Goal: Transaction & Acquisition: Purchase product/service

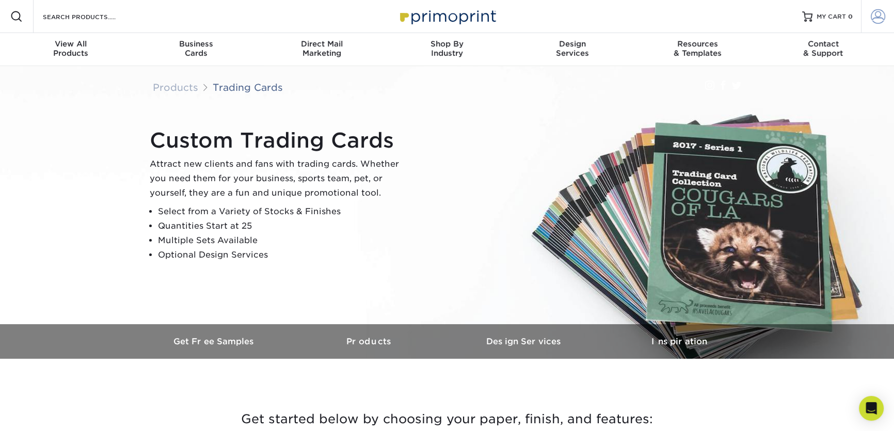
type input "ourkid28@hotmail.com"
click at [886, 13] on link "Account" at bounding box center [877, 16] width 33 height 33
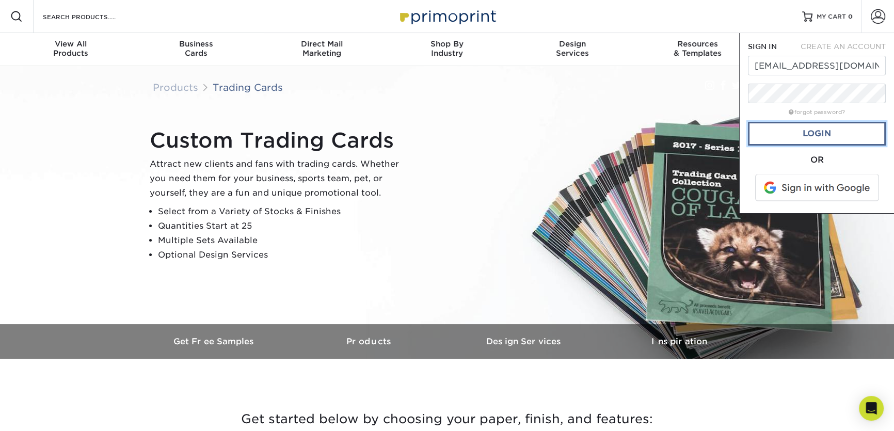
click at [810, 136] on link "Login" at bounding box center [817, 134] width 138 height 24
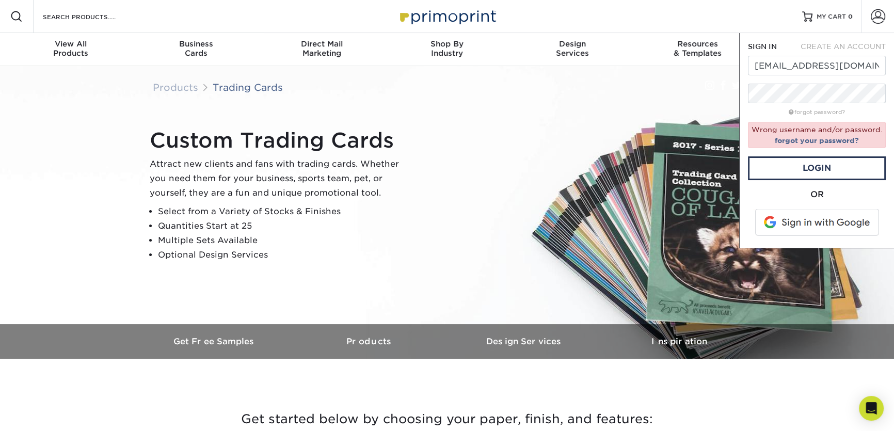
click at [826, 221] on span at bounding box center [818, 222] width 132 height 27
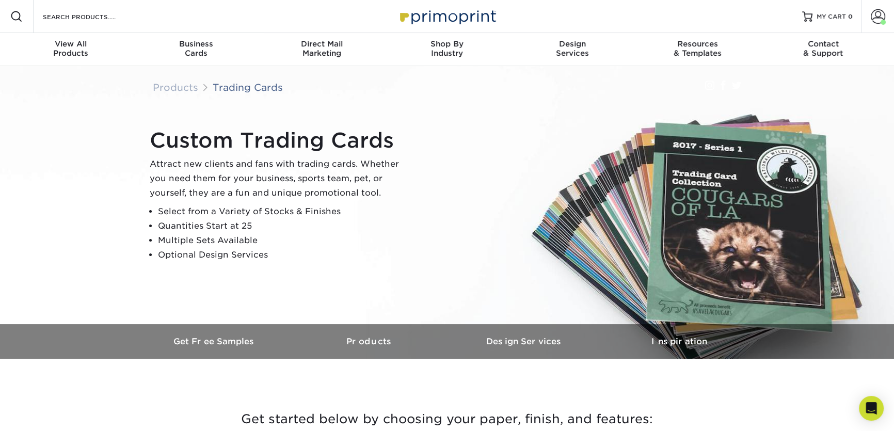
click at [431, 125] on div "Custom Trading Cards Attract new clients and fans with trading cards. Whether y…" at bounding box center [451, 195] width 619 height 142
click at [877, 11] on span at bounding box center [877, 16] width 14 height 14
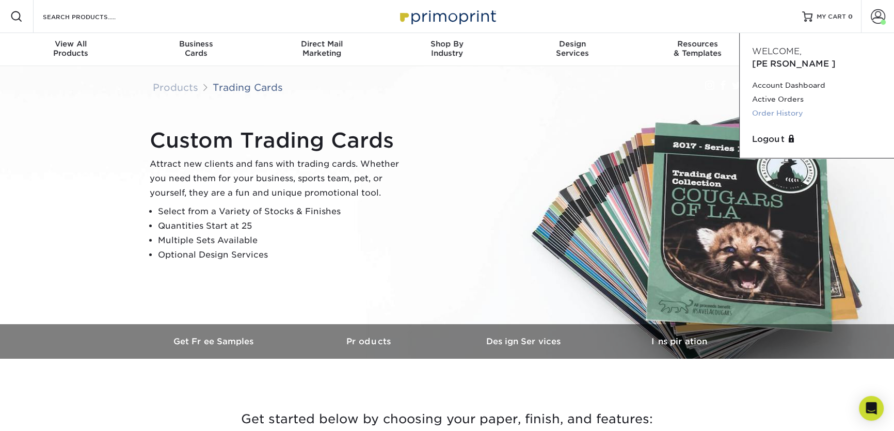
click at [774, 106] on link "Order History" at bounding box center [817, 113] width 130 height 14
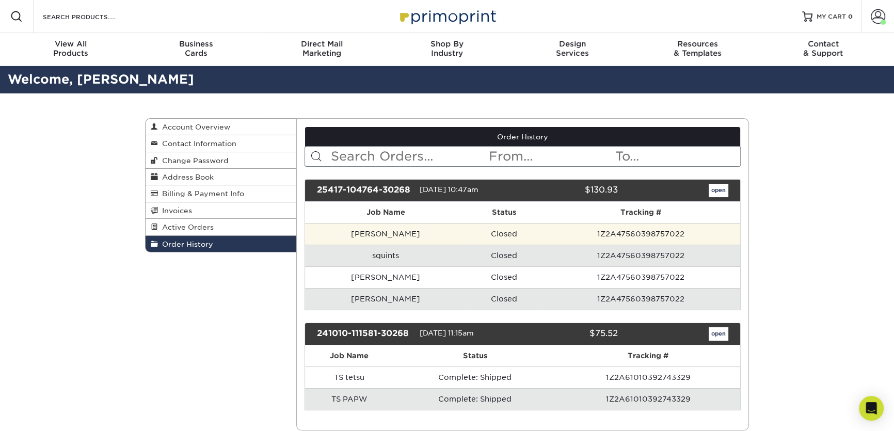
click at [466, 233] on td "Closed" at bounding box center [503, 234] width 75 height 22
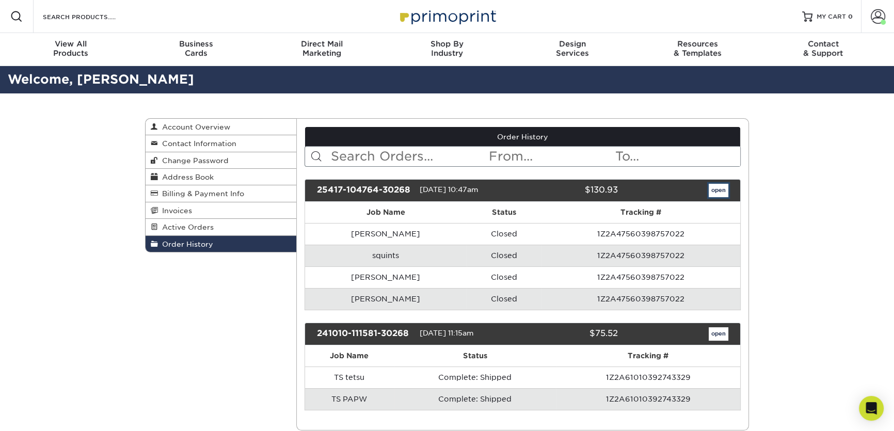
click at [714, 192] on link "open" at bounding box center [718, 190] width 20 height 13
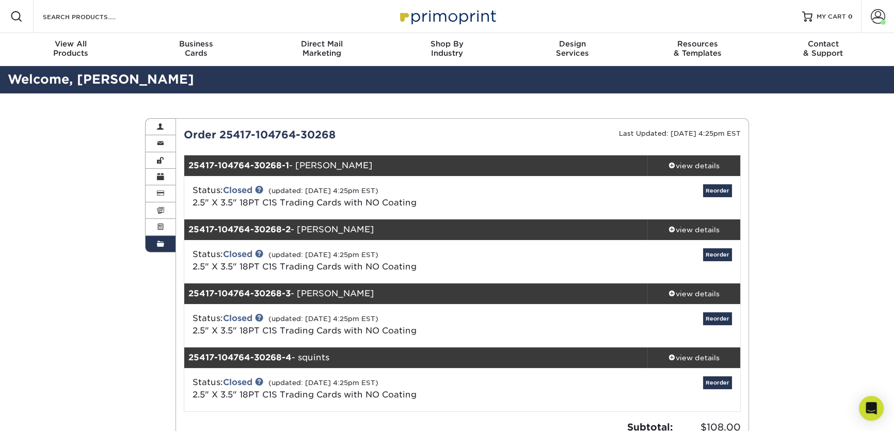
click at [444, 18] on img at bounding box center [446, 16] width 103 height 22
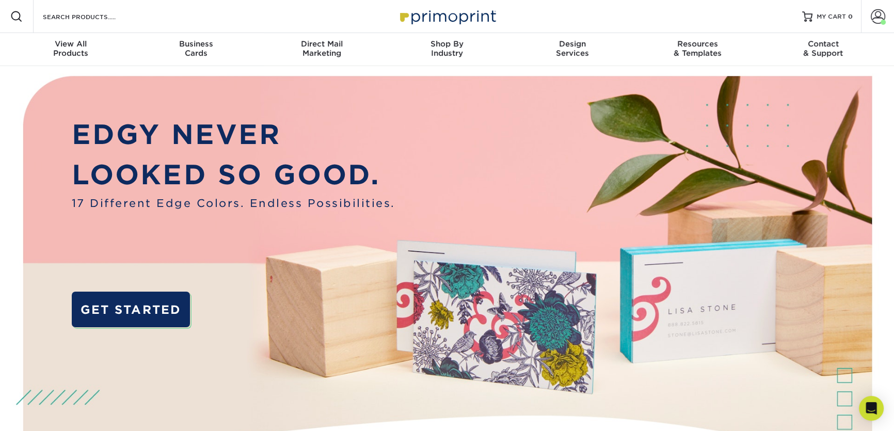
click at [121, 25] on div "Search Products" at bounding box center [88, 16] width 109 height 33
click at [124, 17] on input "Search Products" at bounding box center [92, 16] width 101 height 12
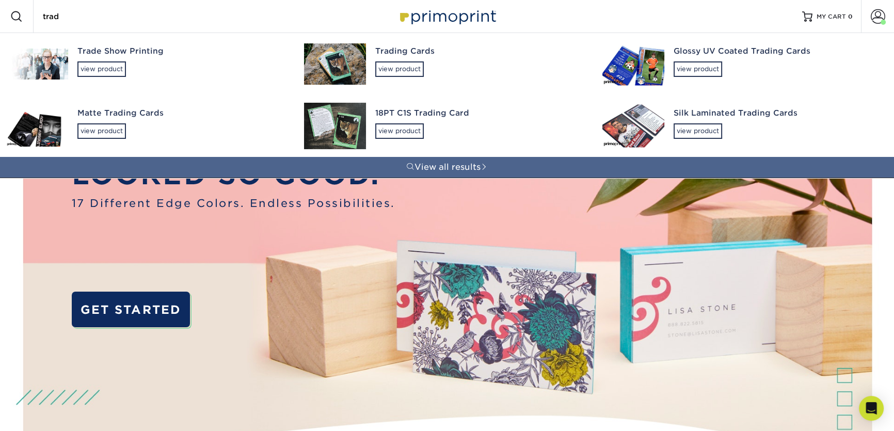
type input "trad"
click at [341, 55] on img at bounding box center [335, 63] width 62 height 41
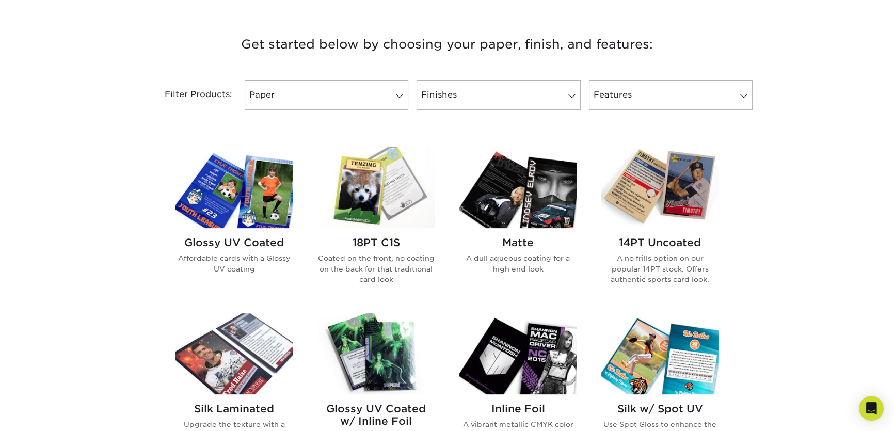
scroll to position [375, 0]
click at [373, 218] on img at bounding box center [375, 187] width 117 height 81
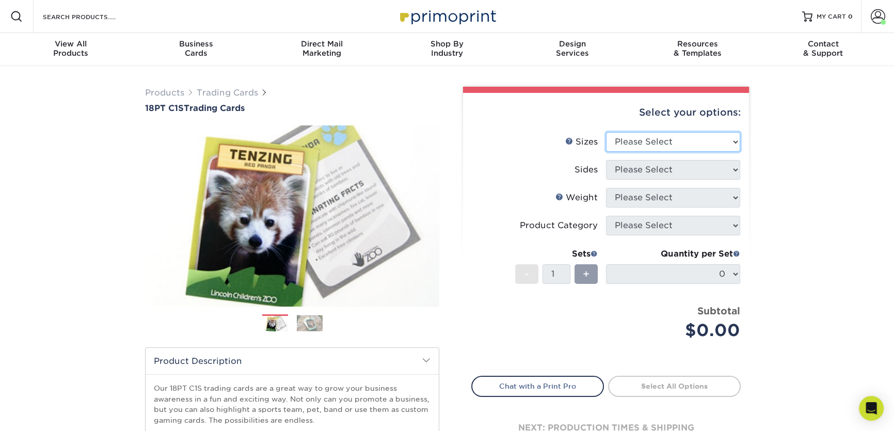
click at [658, 139] on select "Please Select 2.5" x 3.5"" at bounding box center [673, 142] width 134 height 20
select select "2.50x3.50"
click at [606, 132] on select "Please Select 2.5" x 3.5"" at bounding box center [673, 142] width 134 height 20
click at [637, 173] on select "Please Select Print Both Sides Print Front Only" at bounding box center [673, 170] width 134 height 20
select select "13abbda7-1d64-4f25-8bb2-c179b224825d"
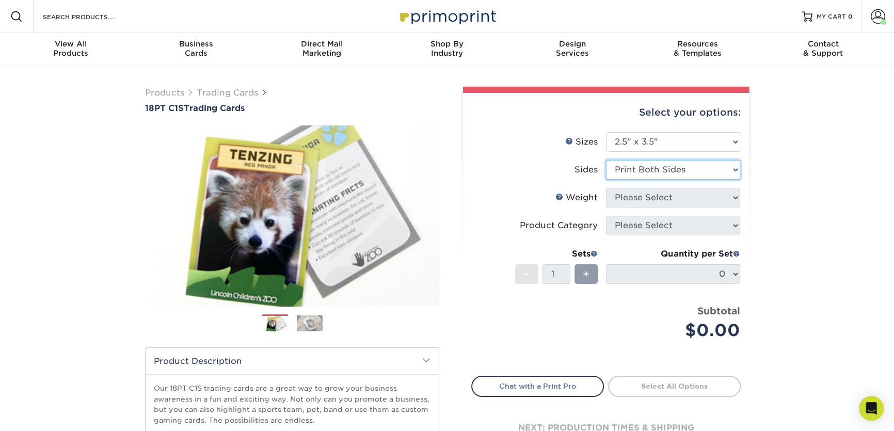
click at [606, 160] on select "Please Select Print Both Sides Print Front Only" at bounding box center [673, 170] width 134 height 20
click at [638, 196] on select "Please Select 18PT C1S" at bounding box center [673, 198] width 134 height 20
select select "18PTC1S"
click at [606, 188] on select "Please Select 18PT C1S" at bounding box center [673, 198] width 134 height 20
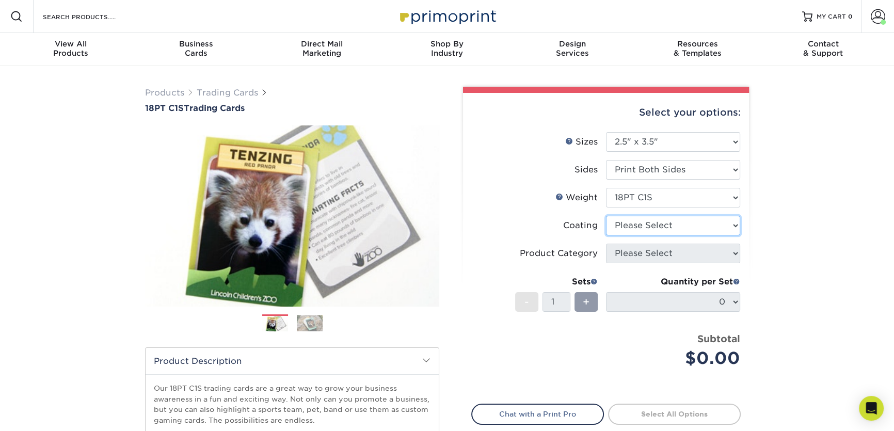
click at [653, 222] on select at bounding box center [673, 226] width 134 height 20
select select "3e7618de-abca-4bda-9f97-8b9129e913d8"
click at [606, 216] on select at bounding box center [673, 226] width 134 height 20
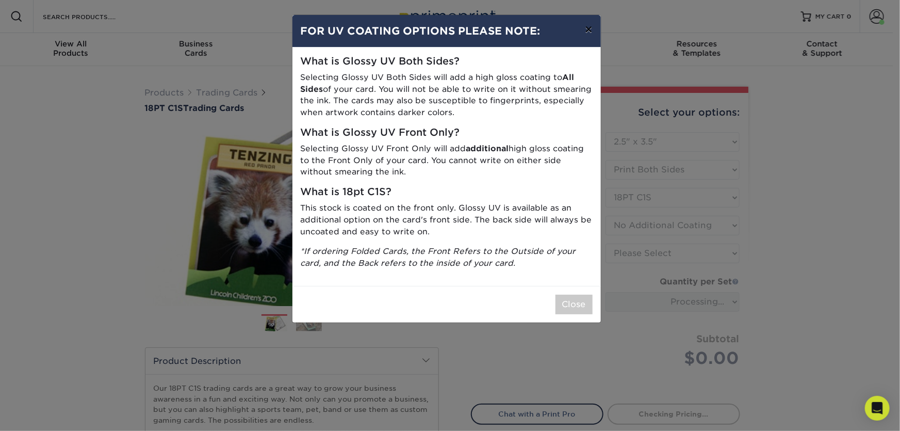
click at [587, 30] on button "×" at bounding box center [589, 29] width 24 height 29
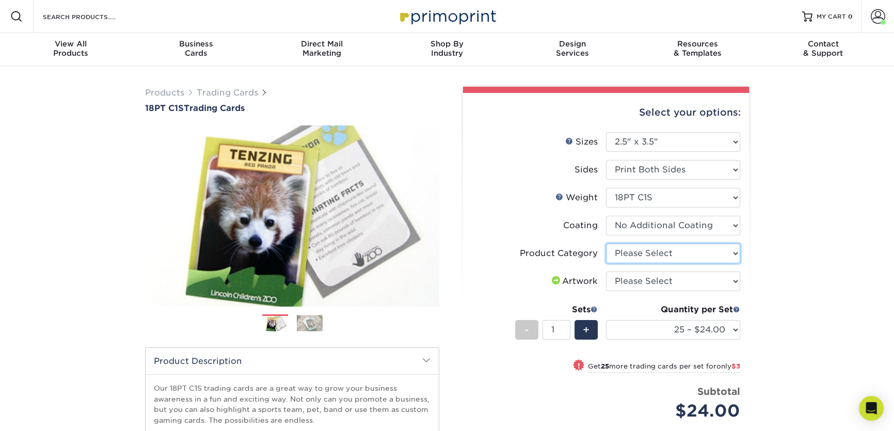
click at [655, 255] on select "Please Select Trading Cards" at bounding box center [673, 254] width 134 height 20
select select "c2f9bce9-36c2-409d-b101-c29d9d031e18"
click at [606, 244] on select "Please Select Trading Cards" at bounding box center [673, 254] width 134 height 20
click at [636, 274] on select "Please Select I will upload files I need a design - $100" at bounding box center [673, 281] width 134 height 20
select select "upload"
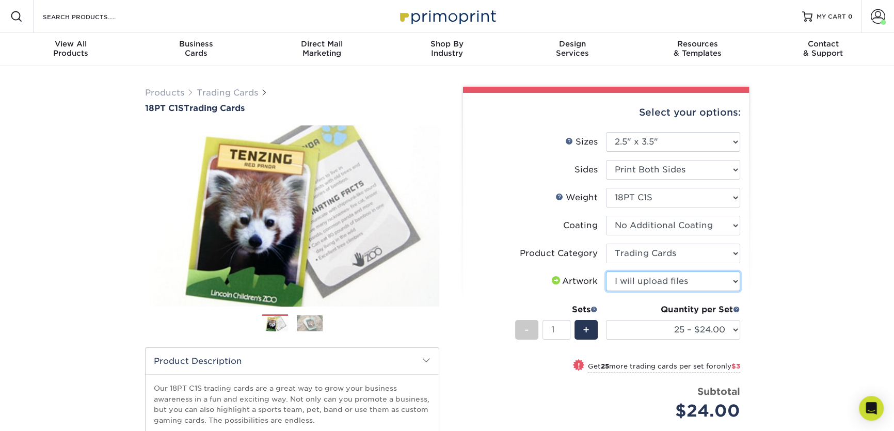
click at [606, 271] on select "Please Select I will upload files I need a design - $100" at bounding box center [673, 281] width 134 height 20
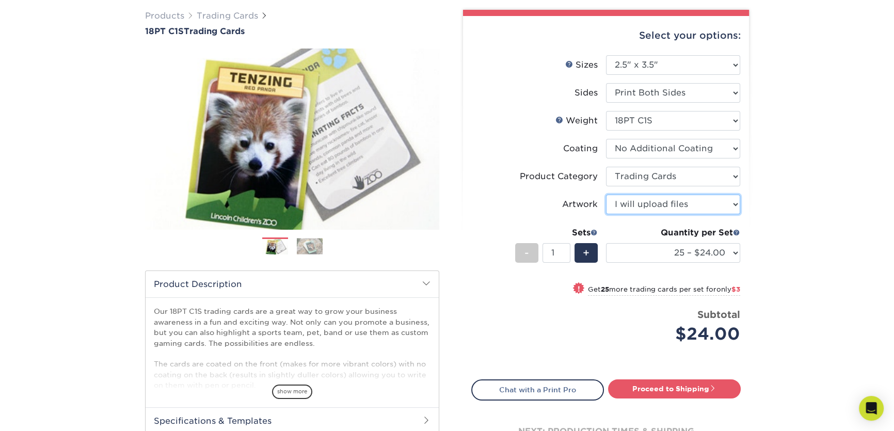
scroll to position [93, 0]
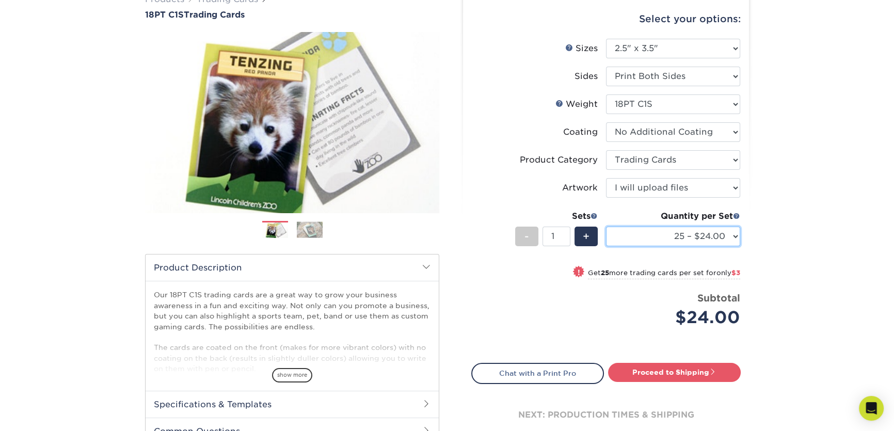
click at [666, 239] on select "25 – $24.00 50 – $27.00 75 – $35.00 100 – $39.00 250 – $45.00 500 – $55.00 1000…" at bounding box center [673, 237] width 134 height 20
select select "50 – $27.00"
click at [606, 227] on select "25 – $24.00 50 – $27.00 75 – $35.00 100 – $39.00 250 – $45.00 500 – $55.00 1000…" at bounding box center [673, 237] width 134 height 20
click at [694, 237] on select "25 – $24.00 50 – $27.00 75 – $35.00 100 – $39.00 250 – $45.00 500 – $55.00 1000…" at bounding box center [673, 237] width 134 height 20
click at [687, 237] on select "25 – $24.00 50 – $27.00 75 – $35.00 100 – $39.00 250 – $45.00 500 – $55.00 1000…" at bounding box center [673, 237] width 134 height 20
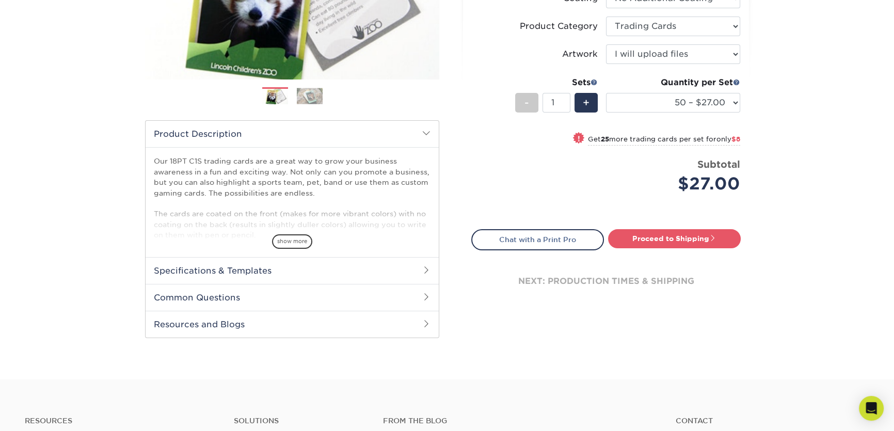
scroll to position [234, 0]
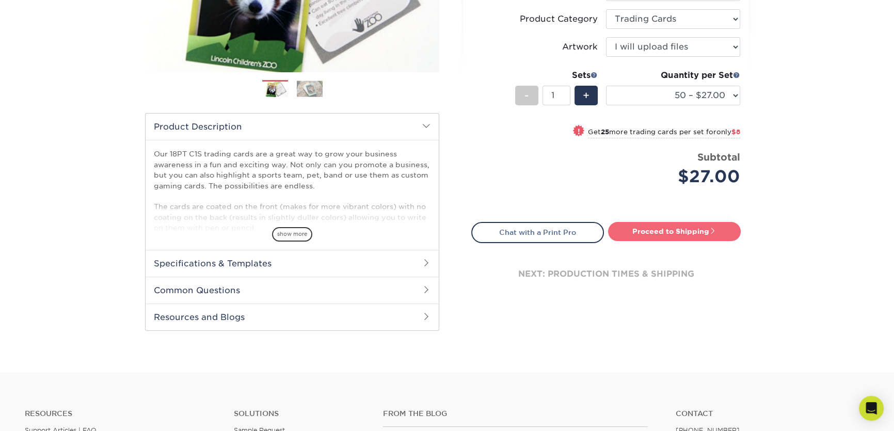
click at [663, 231] on link "Proceed to Shipping" at bounding box center [674, 231] width 133 height 19
type input "Set 1"
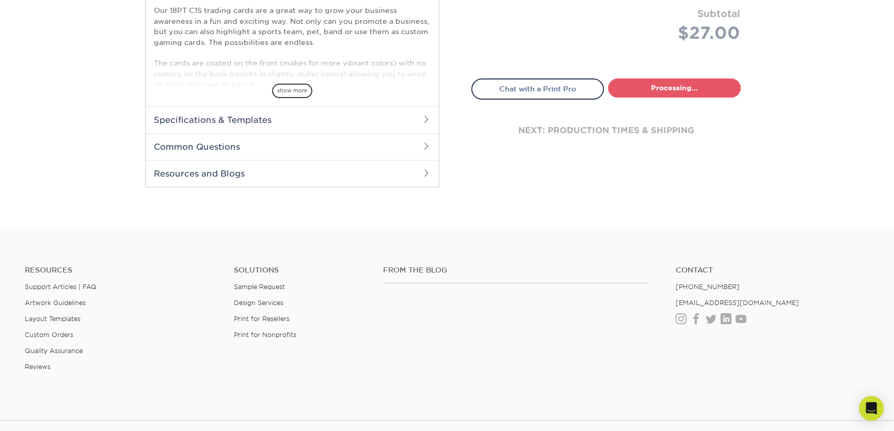
select select "50ca3b38-519f-4a13-b49e-ce381fc4938e"
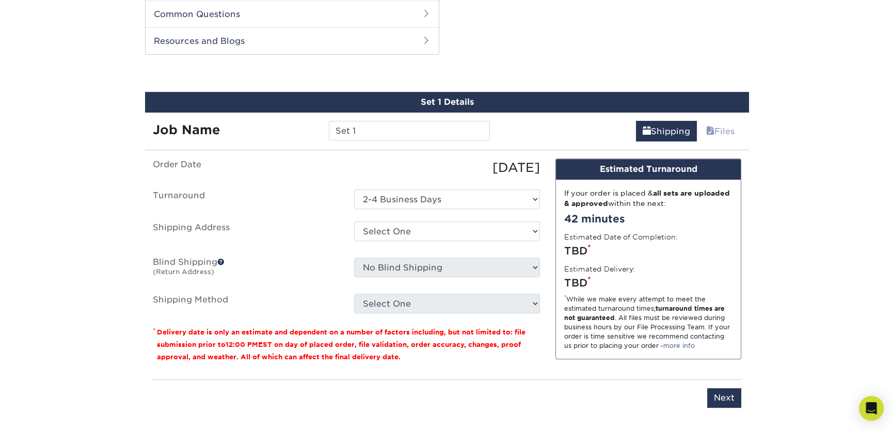
scroll to position [514, 0]
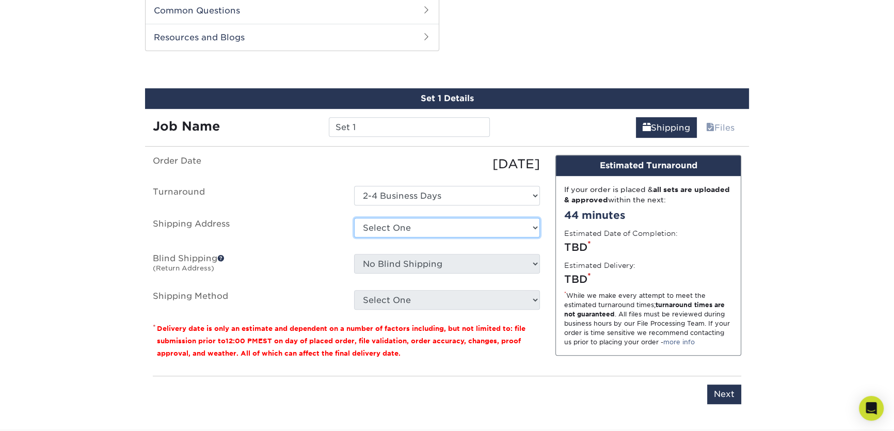
click at [385, 228] on select "Select One Ant + Add New Address" at bounding box center [447, 228] width 186 height 20
select select "274987"
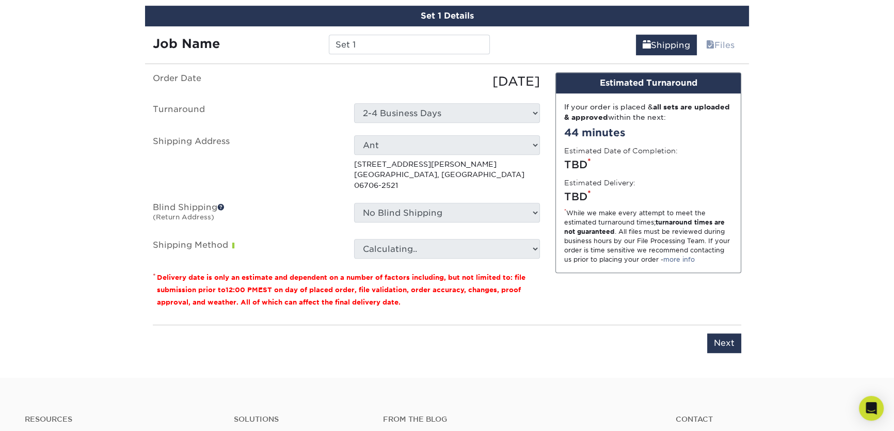
scroll to position [608, 0]
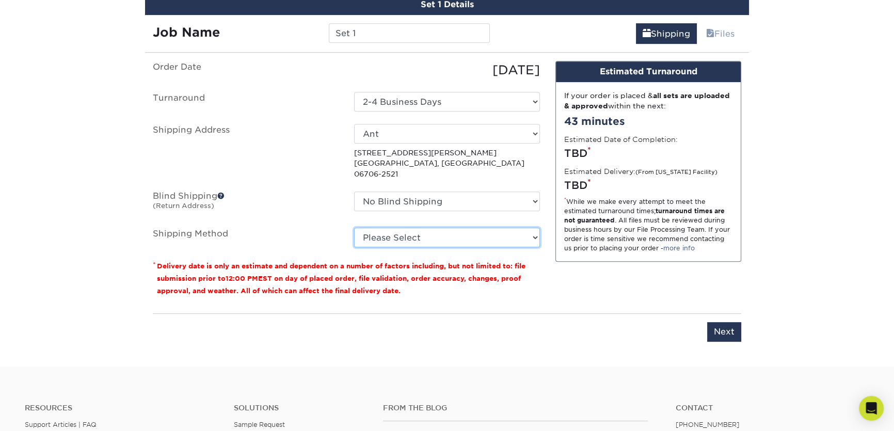
click at [381, 228] on select "Please Select 3 Day Shipping Service (+$16.68) Ground Shipping (+$16.91) 2 Day …" at bounding box center [447, 238] width 186 height 20
select select "12"
click at [354, 228] on select "Please Select 3 Day Shipping Service (+$16.68) Ground Shipping (+$16.91) 2 Day …" at bounding box center [447, 238] width 186 height 20
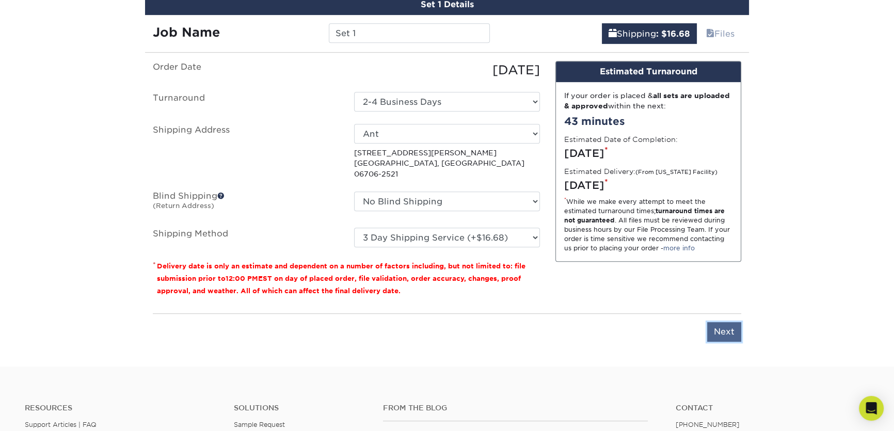
click at [721, 322] on input "Next" at bounding box center [724, 332] width 34 height 20
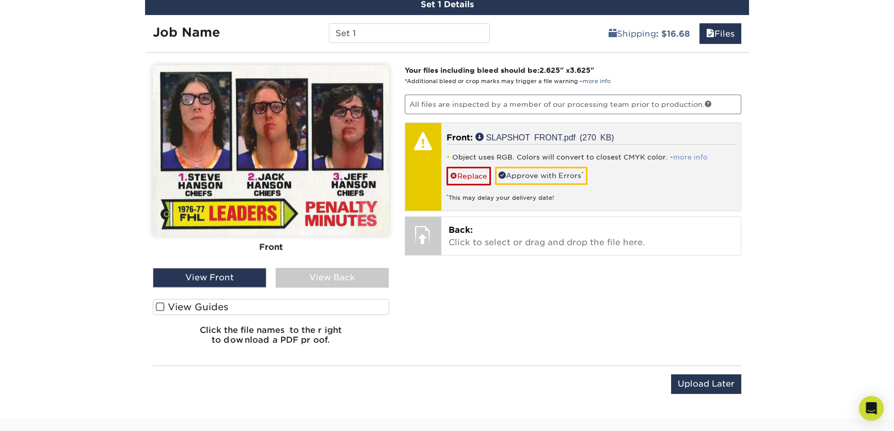
click at [687, 157] on link "more info" at bounding box center [690, 157] width 35 height 8
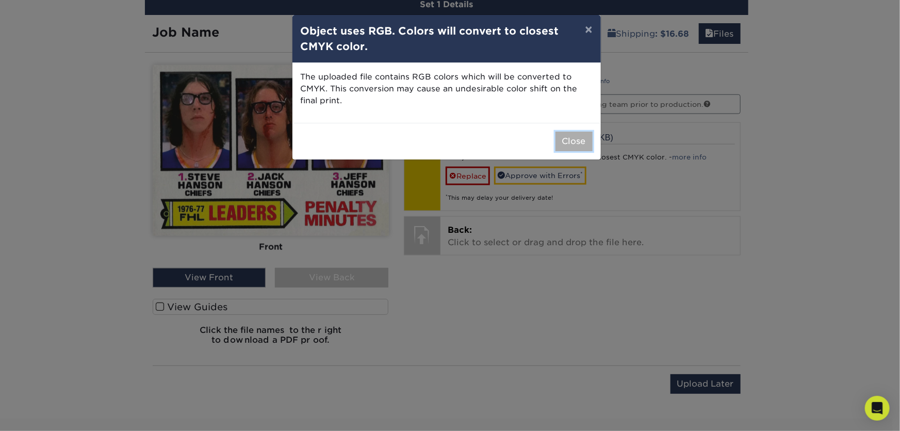
click at [565, 142] on button "Close" at bounding box center [574, 142] width 37 height 20
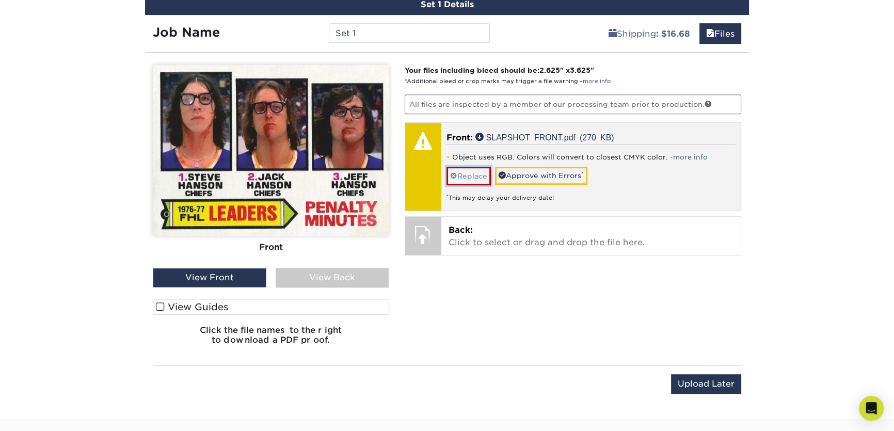
click at [468, 169] on link "Replace" at bounding box center [468, 176] width 44 height 18
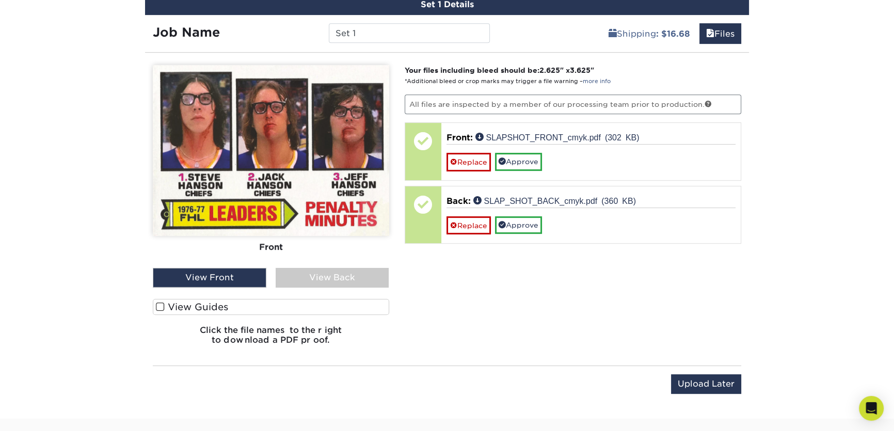
click at [229, 310] on label "View Guides" at bounding box center [271, 307] width 236 height 16
click at [0, 0] on input "View Guides" at bounding box center [0, 0] width 0 height 0
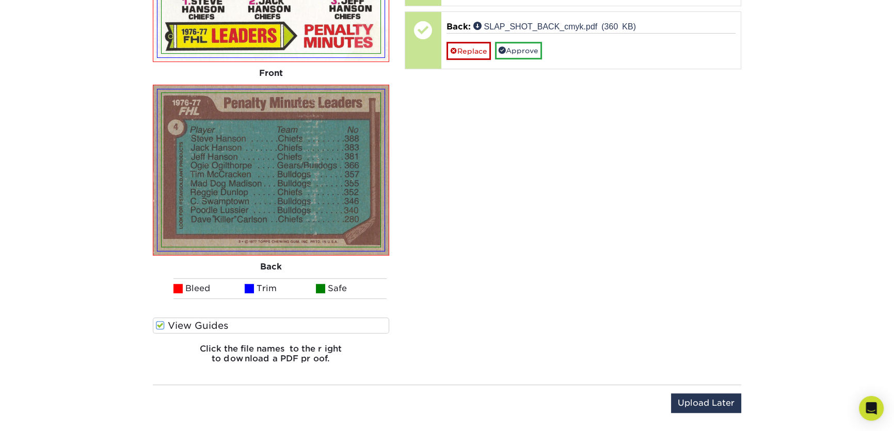
scroll to position [795, 0]
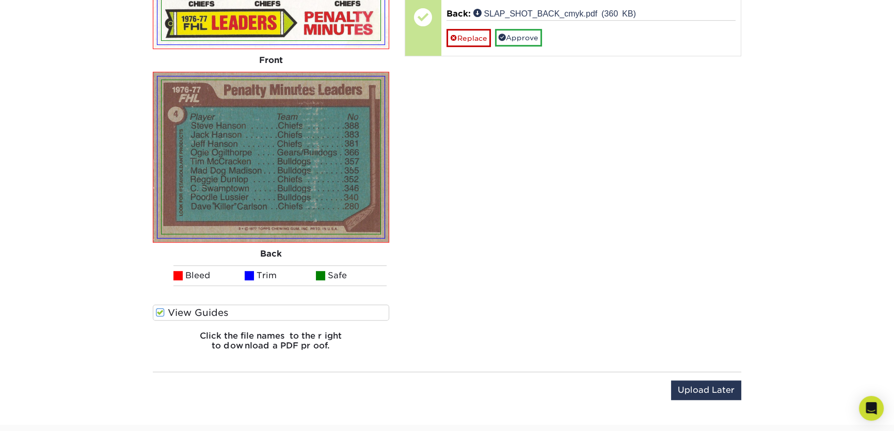
drag, startPoint x: 396, startPoint y: 128, endPoint x: 431, endPoint y: 104, distance: 42.5
click at [431, 104] on div "Your files including bleed should be: 2.625 " x 3.625 " *Additional bleed or cr…" at bounding box center [573, 118] width 352 height 481
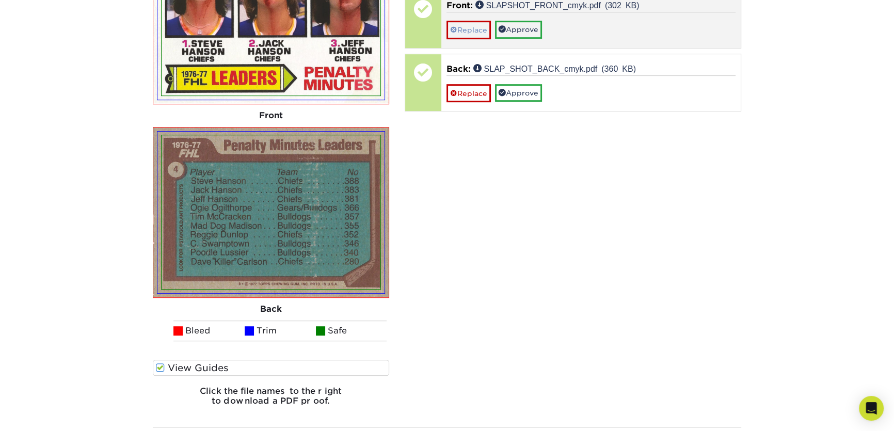
scroll to position [655, 0]
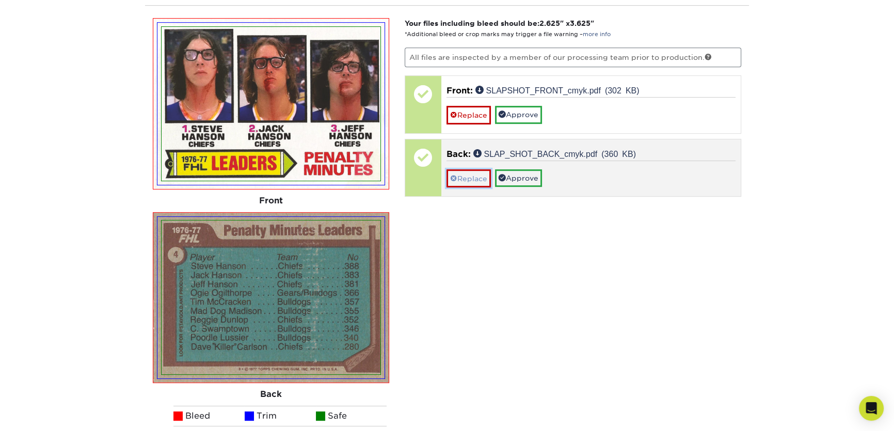
click at [465, 179] on link "Replace" at bounding box center [468, 178] width 44 height 18
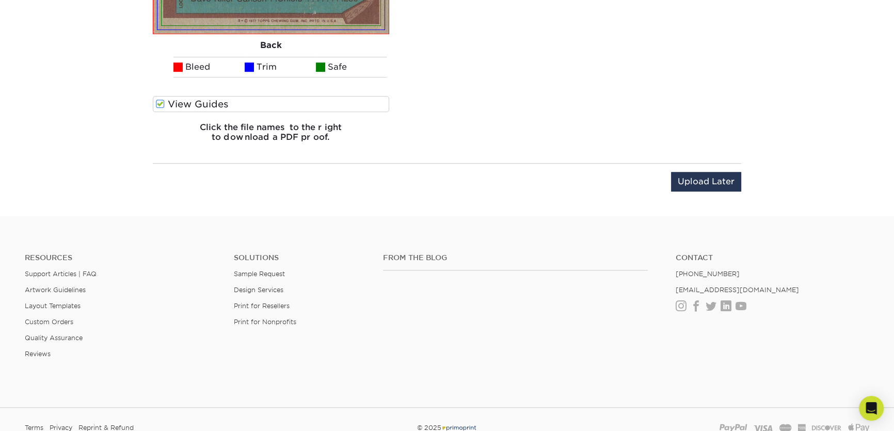
scroll to position [854, 0]
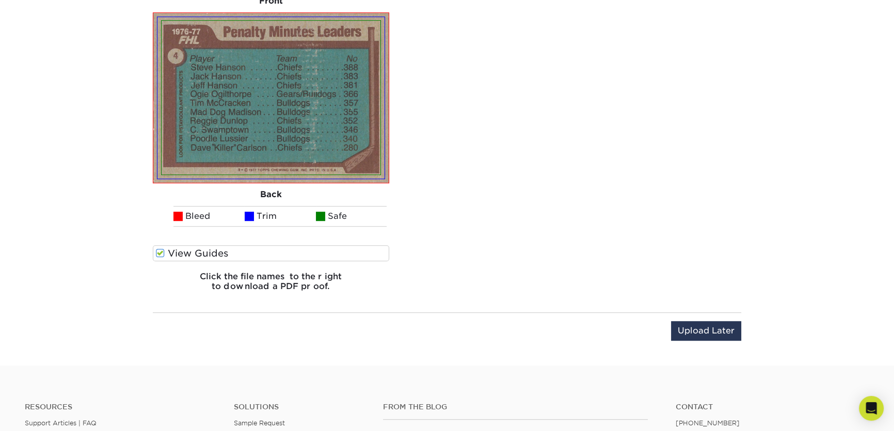
click at [232, 251] on label "View Guides" at bounding box center [271, 253] width 236 height 16
click at [0, 0] on input "View Guides" at bounding box center [0, 0] width 0 height 0
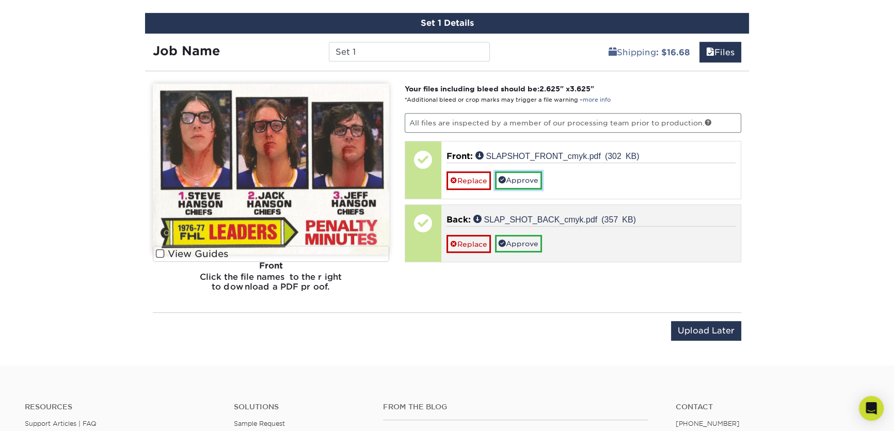
click at [518, 186] on link "Approve" at bounding box center [518, 180] width 47 height 18
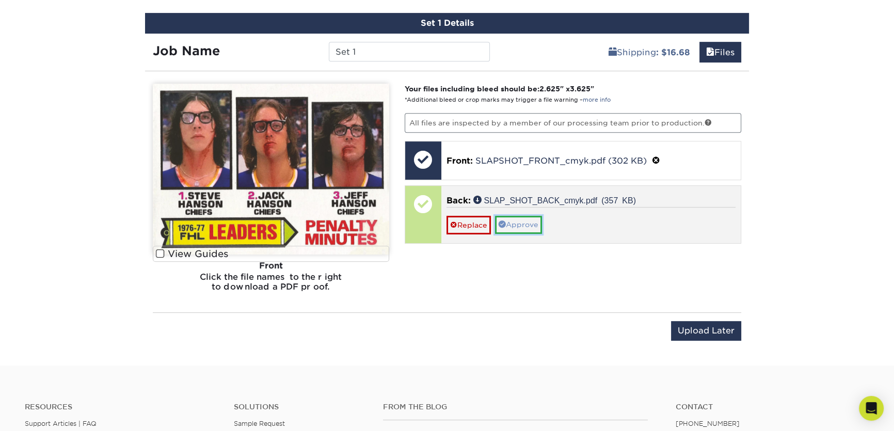
click at [524, 217] on link "Approve" at bounding box center [518, 225] width 47 height 18
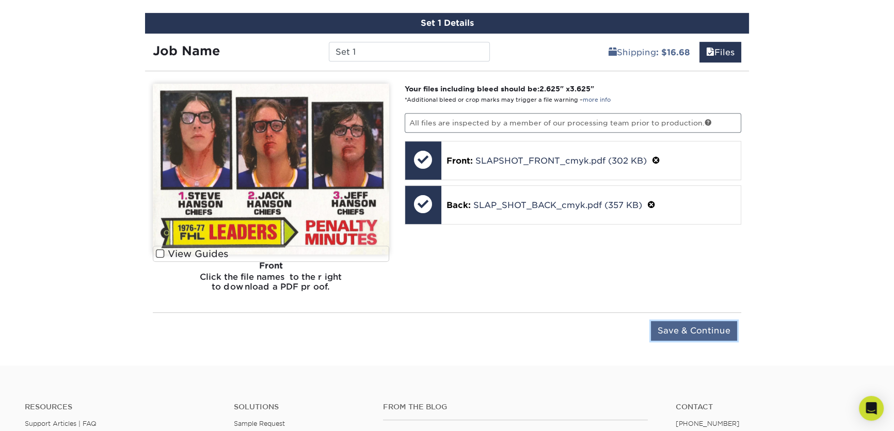
click at [683, 332] on input "Save & Continue" at bounding box center [694, 331] width 86 height 20
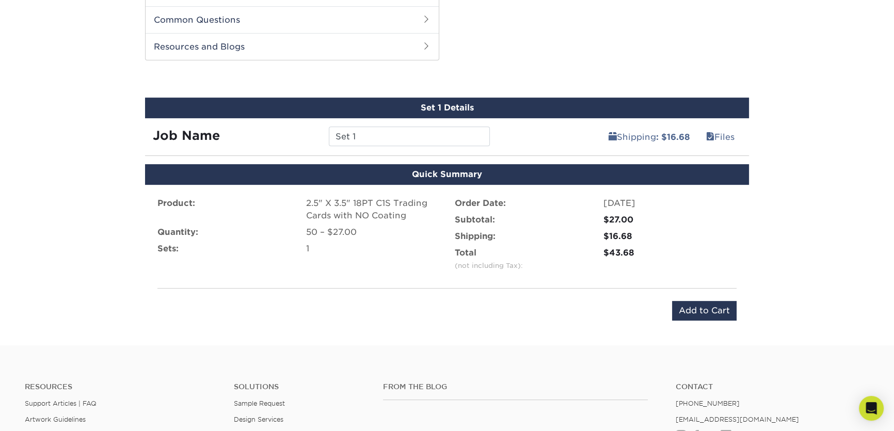
scroll to position [495, 0]
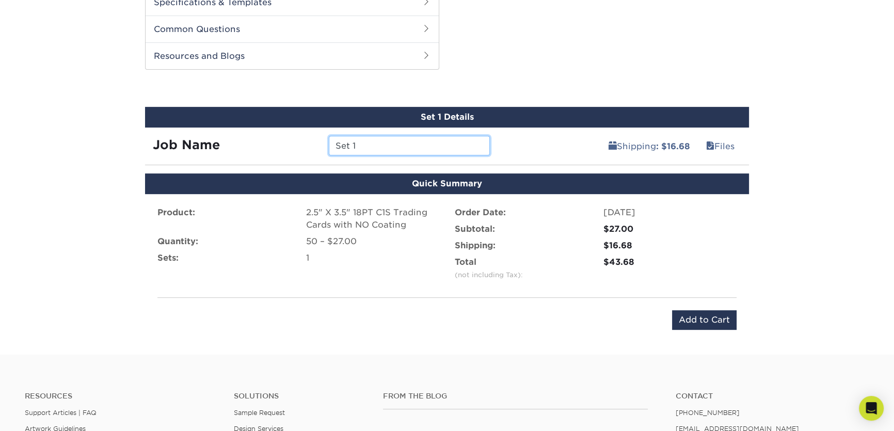
drag, startPoint x: 359, startPoint y: 146, endPoint x: 73, endPoint y: 111, distance: 288.4
type input "SlapShot"
click at [702, 310] on input "Add to Cart" at bounding box center [704, 320] width 64 height 20
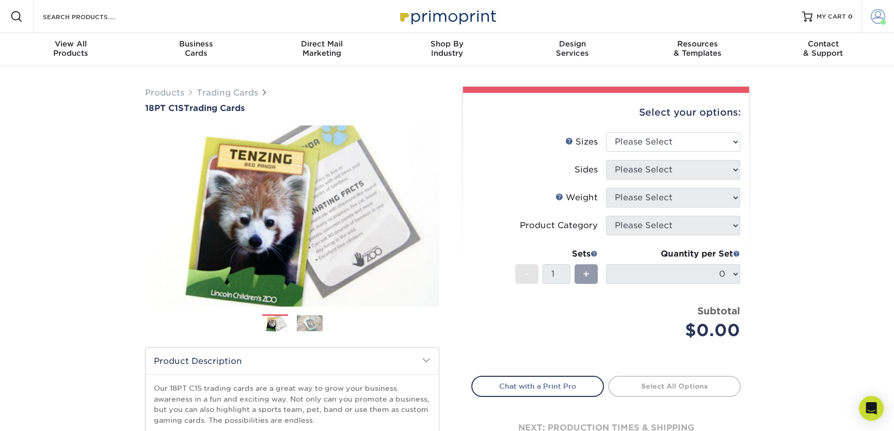
click at [887, 13] on link "Account" at bounding box center [877, 16] width 33 height 33
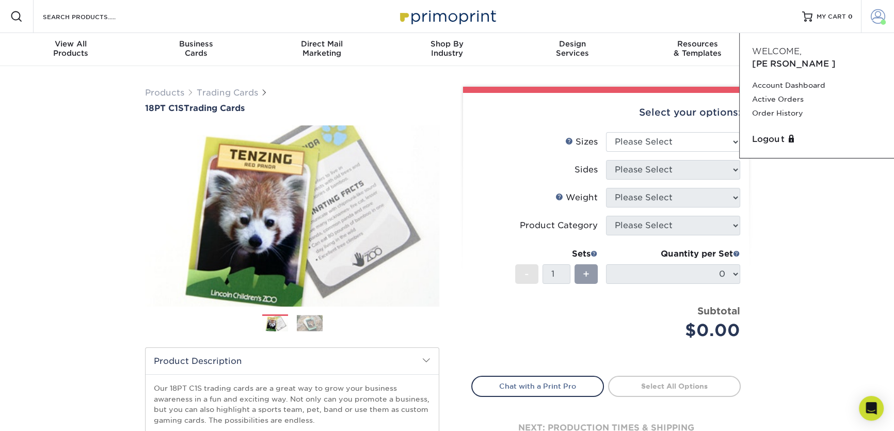
click at [880, 15] on span at bounding box center [877, 16] width 14 height 14
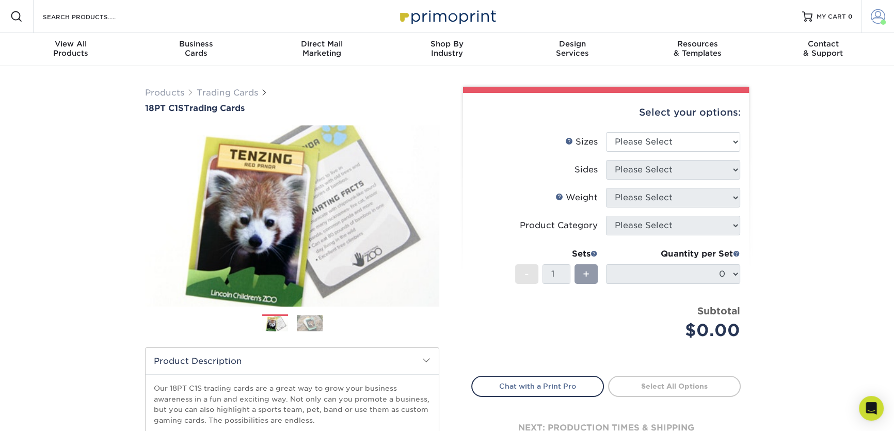
click at [874, 13] on span at bounding box center [877, 16] width 14 height 14
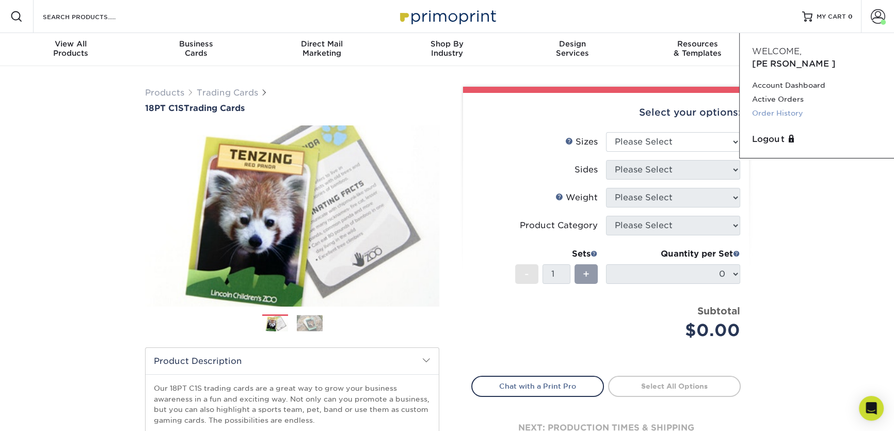
click at [764, 106] on link "Order History" at bounding box center [817, 113] width 130 height 14
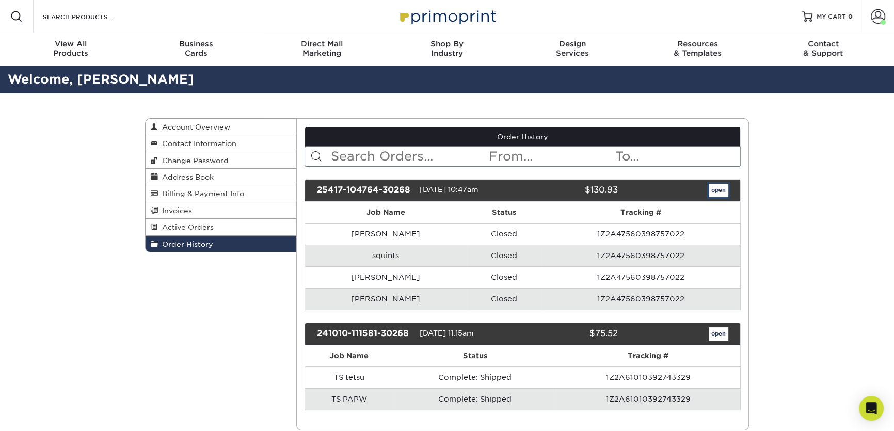
click at [726, 188] on link "open" at bounding box center [718, 190] width 20 height 13
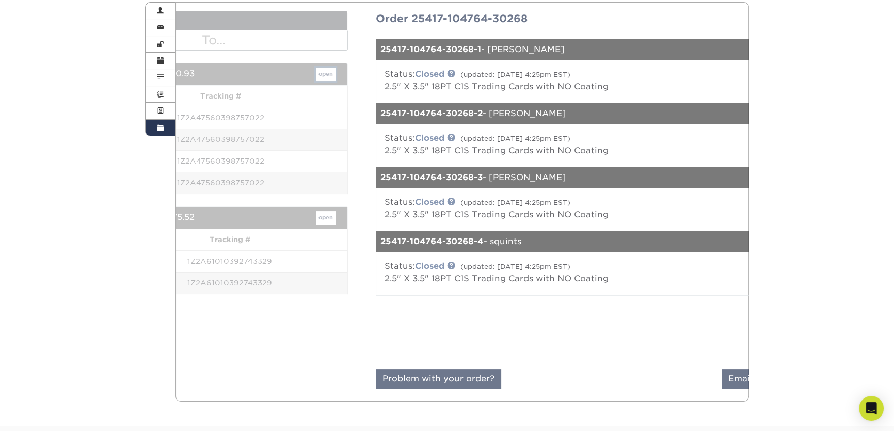
scroll to position [140, 0]
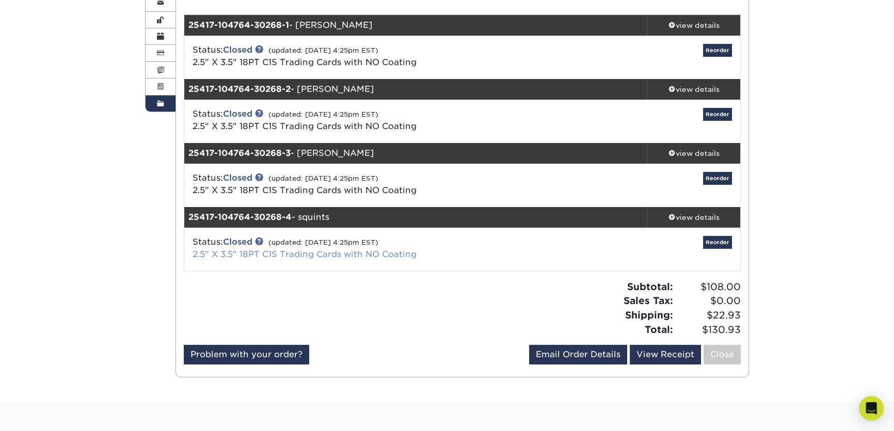
click at [245, 253] on link "2.5" X 3.5" 18PT C1S Trading Cards with NO Coating" at bounding box center [304, 254] width 224 height 10
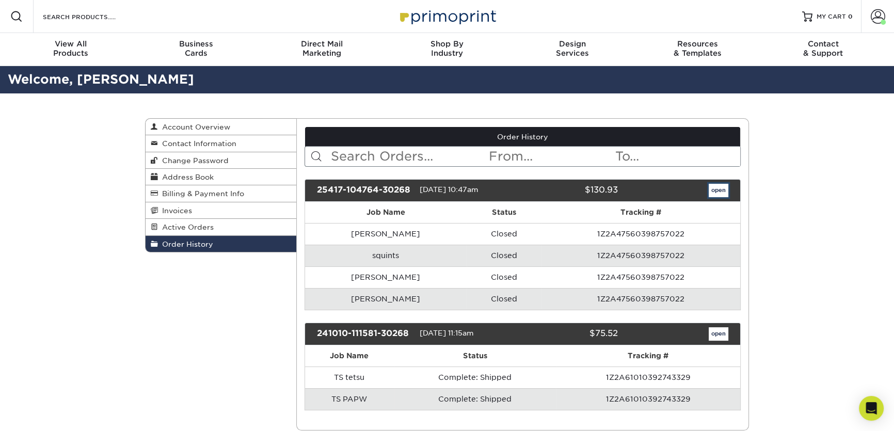
click at [723, 190] on link "open" at bounding box center [718, 190] width 20 height 13
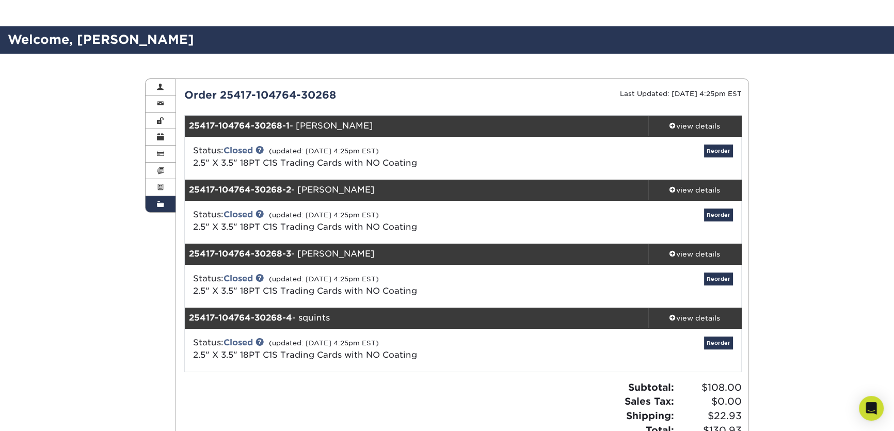
scroll to position [187, 0]
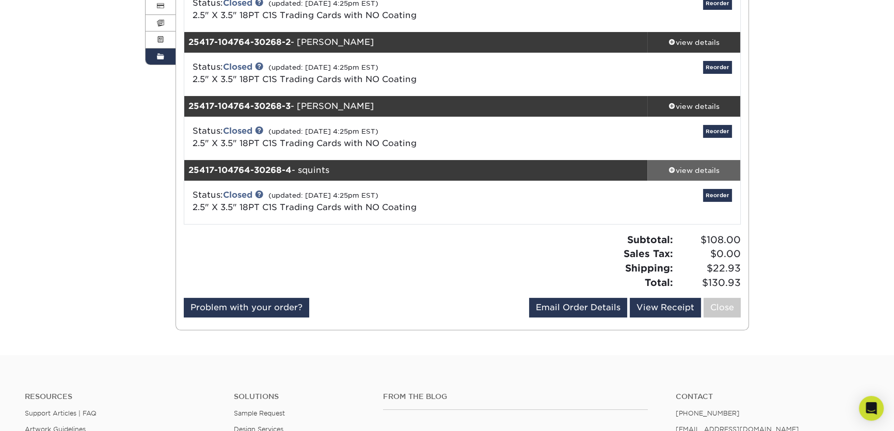
click at [692, 170] on div "view details" at bounding box center [693, 170] width 93 height 10
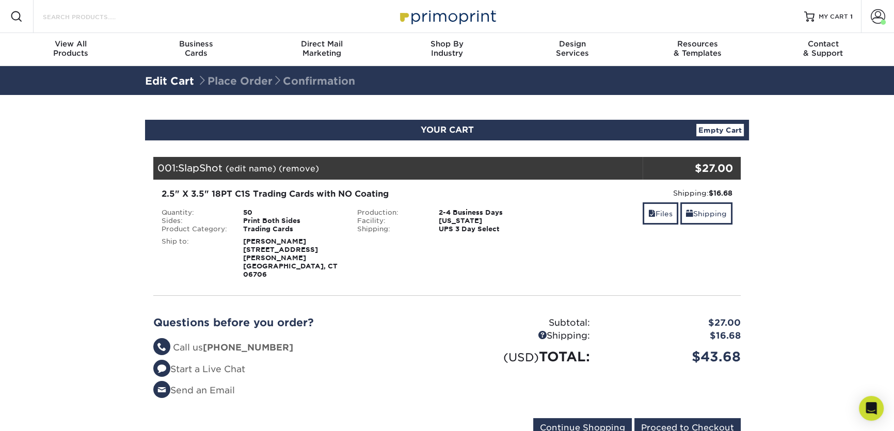
click at [74, 17] on input "Search Products" at bounding box center [92, 16] width 101 height 12
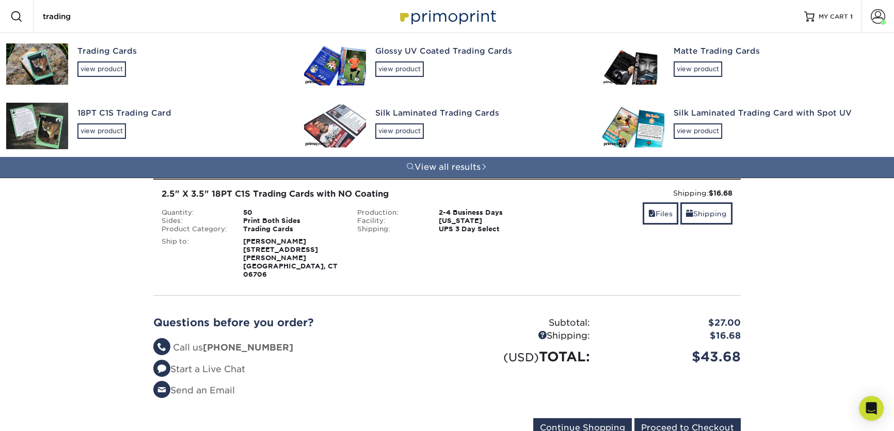
type input "trading"
click at [109, 79] on div "Trading Cards view product" at bounding box center [181, 61] width 208 height 56
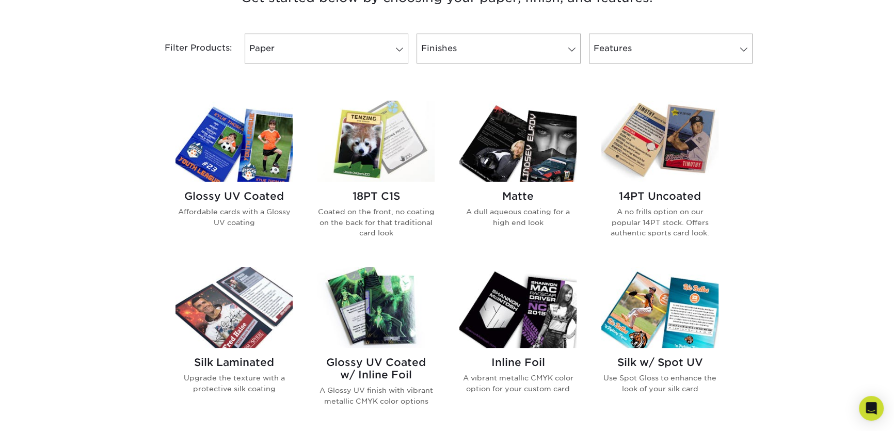
scroll to position [422, 0]
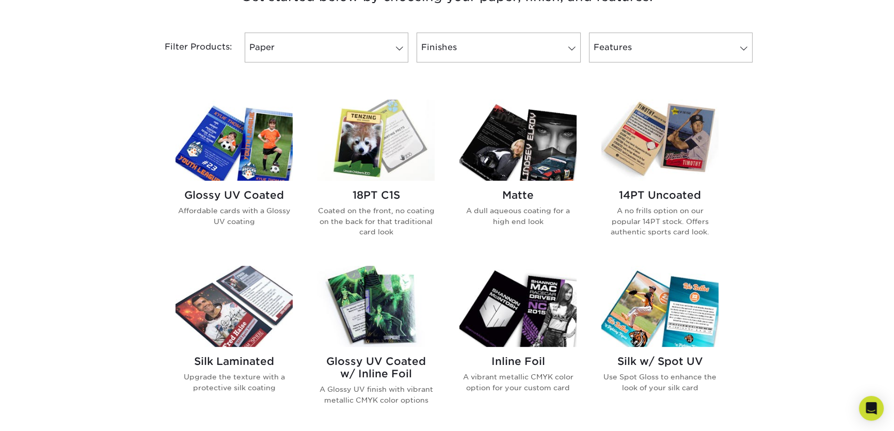
click at [385, 196] on h2 "18PT C1S" at bounding box center [375, 195] width 117 height 12
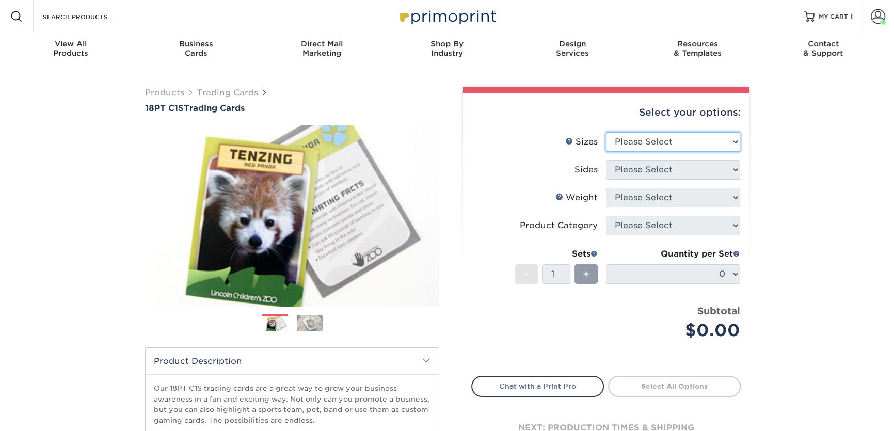
click at [652, 147] on select "Please Select 2.5" x 3.5"" at bounding box center [673, 142] width 134 height 20
click at [671, 140] on select "Please Select 2.5" x 3.5"" at bounding box center [673, 142] width 134 height 20
select select "2.50x3.50"
click at [606, 132] on select "Please Select 2.5" x 3.5"" at bounding box center [673, 142] width 134 height 20
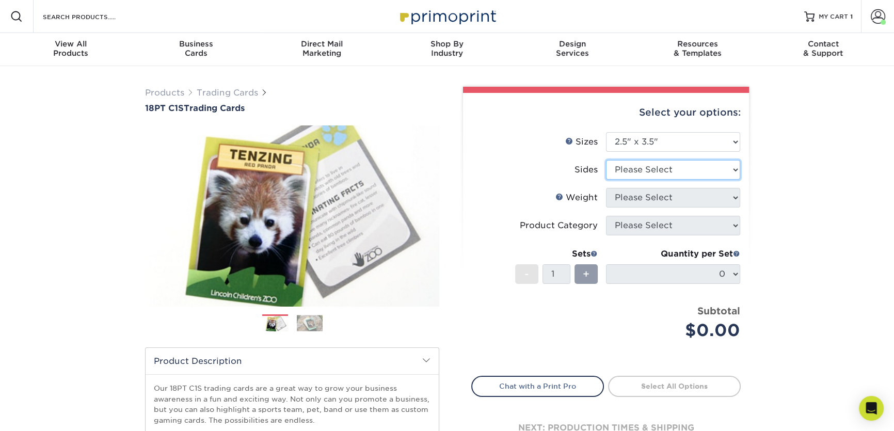
click at [637, 165] on select "Please Select Print Both Sides Print Front Only" at bounding box center [673, 170] width 134 height 20
select select "13abbda7-1d64-4f25-8bb2-c179b224825d"
click at [606, 160] on select "Please Select Print Both Sides Print Front Only" at bounding box center [673, 170] width 134 height 20
click at [629, 200] on select "Please Select 18PT C1S" at bounding box center [673, 198] width 134 height 20
select select "18PTC1S"
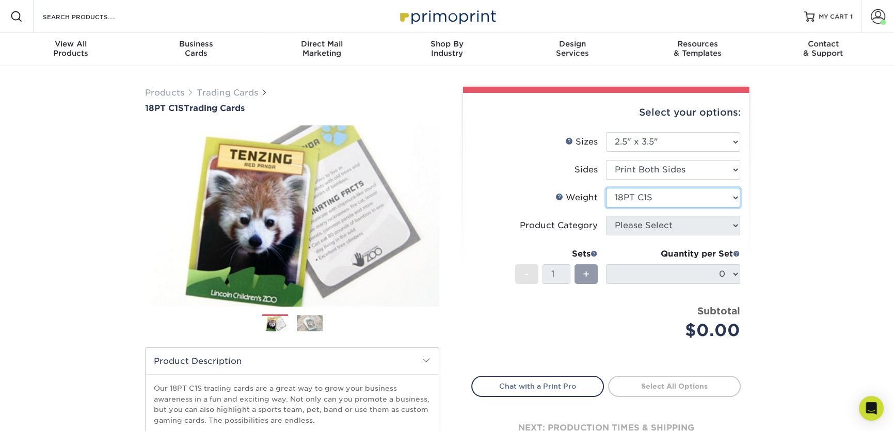
click at [606, 188] on select "Please Select 18PT C1S" at bounding box center [673, 198] width 134 height 20
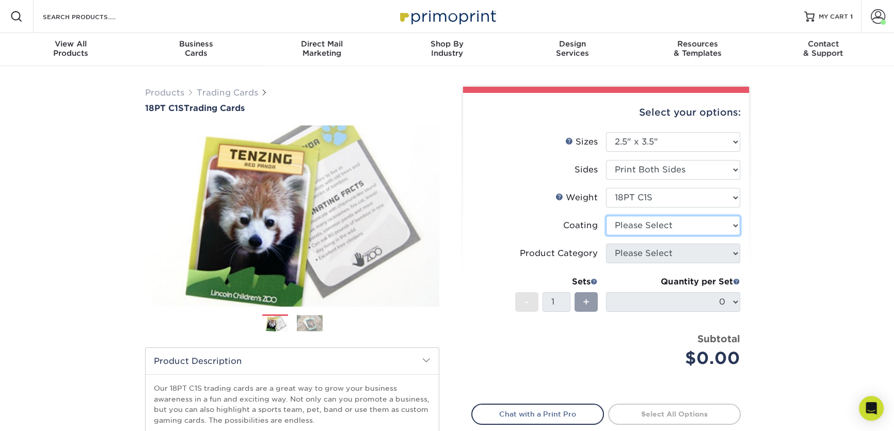
click at [645, 227] on select at bounding box center [673, 226] width 134 height 20
click at [633, 237] on li "Coating" at bounding box center [606, 230] width 268 height 28
select select "3e7618de-abca-4bda-9f97-8b9129e913d8"
click at [606, 216] on select at bounding box center [673, 226] width 134 height 20
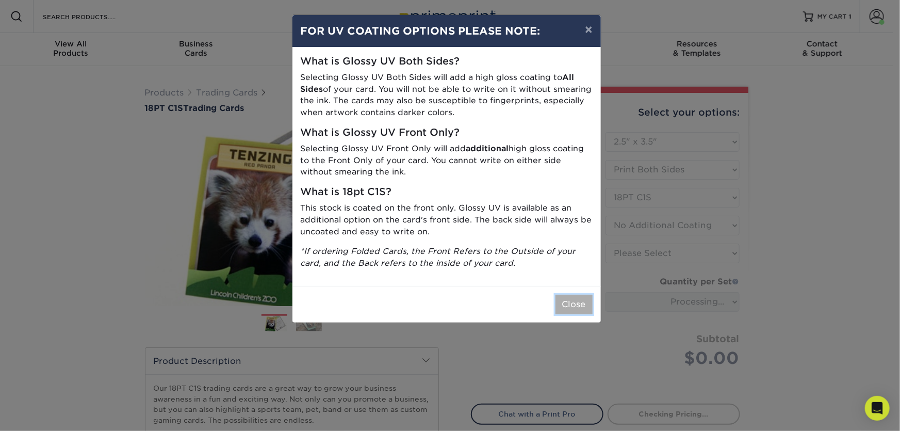
click at [574, 305] on button "Close" at bounding box center [574, 305] width 37 height 20
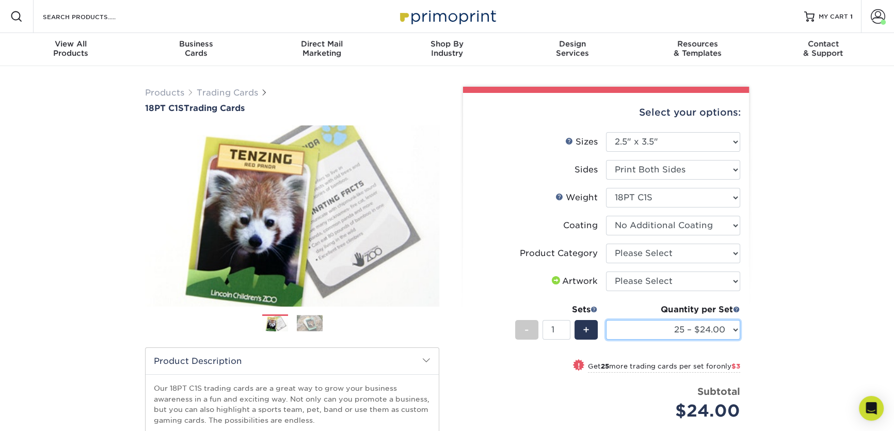
click at [686, 322] on select "25 – $24.00 50 – $27.00 75 – $35.00 100 – $39.00 250 – $45.00 500 – $55.00 1000…" at bounding box center [673, 330] width 134 height 20
select select "50 – $27.00"
click at [606, 320] on select "25 – $24.00 50 – $27.00 75 – $35.00 100 – $39.00 250 – $45.00 500 – $55.00 1000…" at bounding box center [673, 330] width 134 height 20
click at [687, 282] on select "Please Select I will upload files I need a design - $100" at bounding box center [673, 281] width 134 height 20
select select "upload"
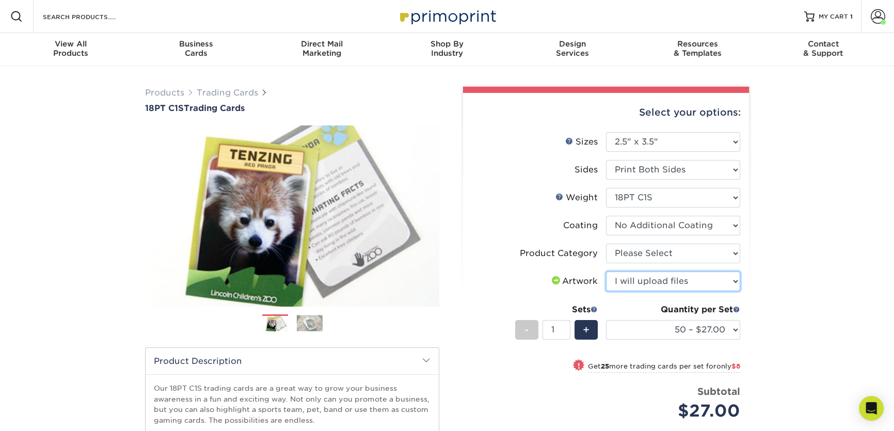
click at [606, 271] on select "Please Select I will upload files I need a design - $100" at bounding box center [673, 281] width 134 height 20
click at [640, 256] on select "Please Select Trading Cards" at bounding box center [673, 254] width 134 height 20
select select "c2f9bce9-36c2-409d-b101-c29d9d031e18"
click at [606, 244] on select "Please Select Trading Cards" at bounding box center [673, 254] width 134 height 20
click at [765, 241] on div "Products Trading Cards 18PT C1S Trading Cards Previous Next show more" at bounding box center [447, 336] width 894 height 540
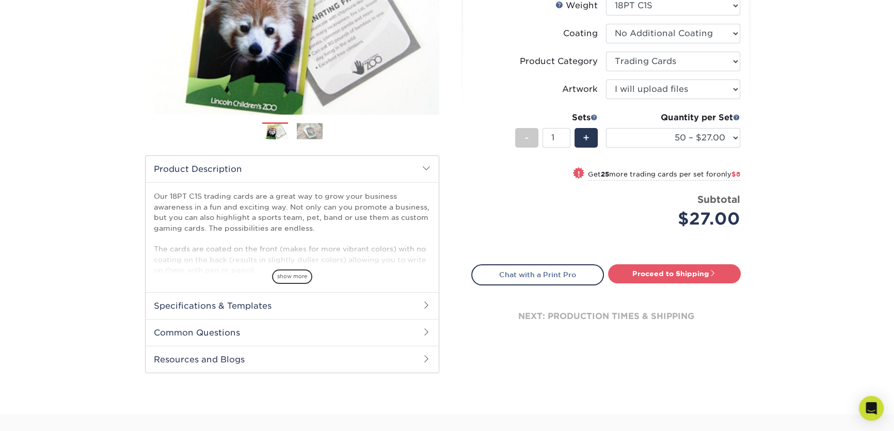
scroll to position [234, 0]
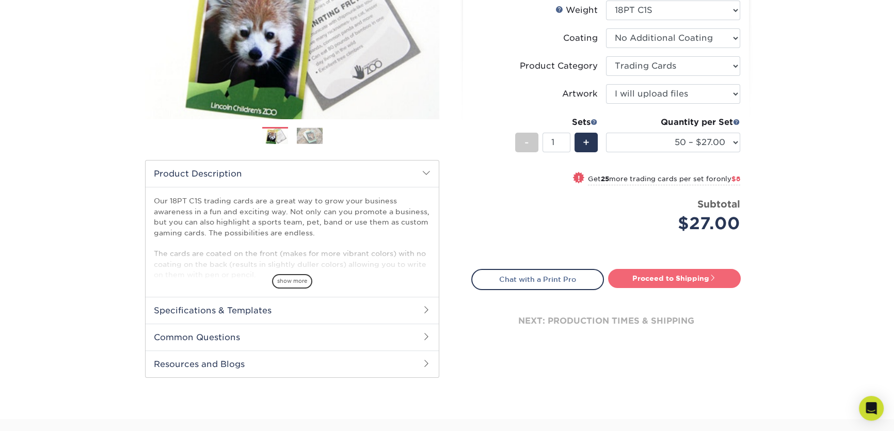
click at [660, 272] on link "Proceed to Shipping" at bounding box center [674, 278] width 133 height 19
type input "Set 1"
select select "50ca3b38-519f-4a13-b49e-ce381fc4938e"
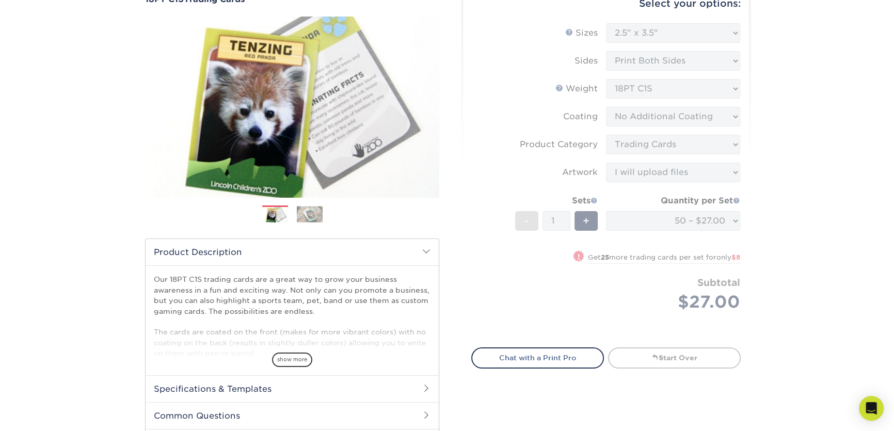
scroll to position [0, 0]
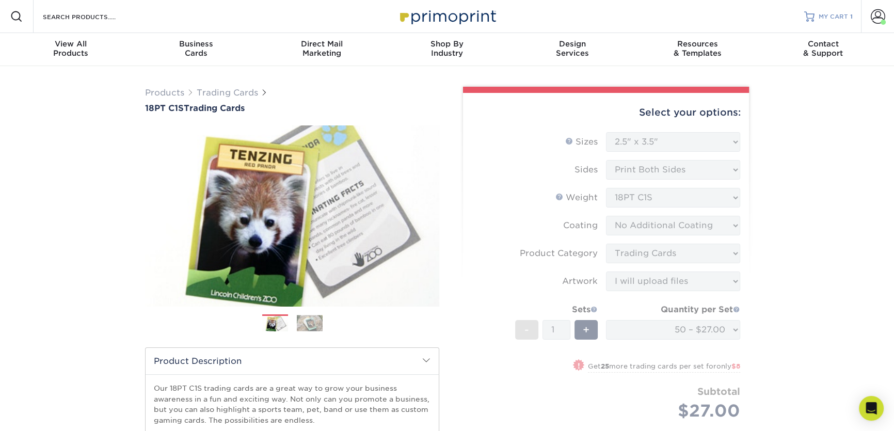
click at [834, 19] on span "MY CART" at bounding box center [832, 16] width 29 height 9
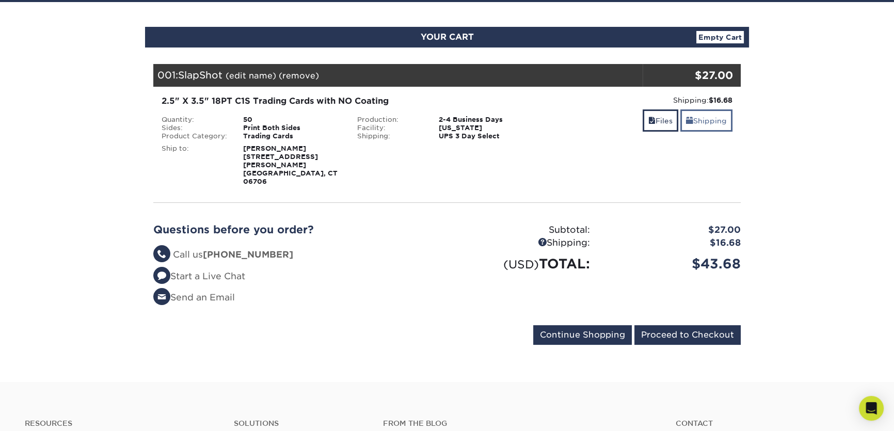
scroll to position [93, 0]
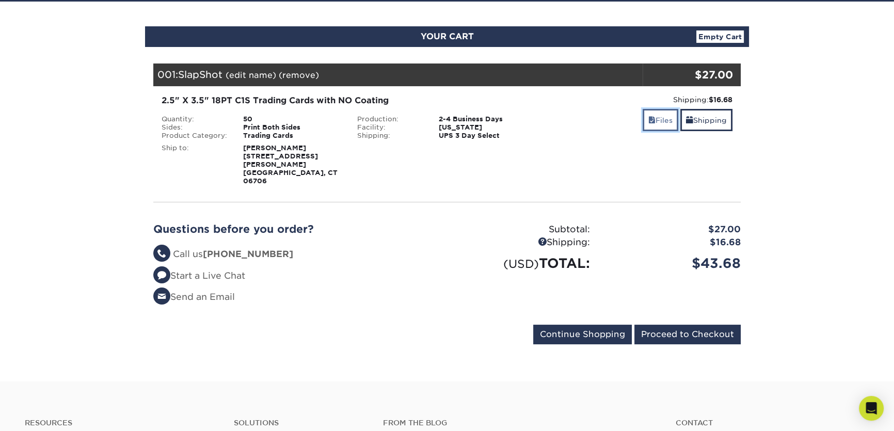
click at [660, 123] on link "Files" at bounding box center [660, 120] width 36 height 22
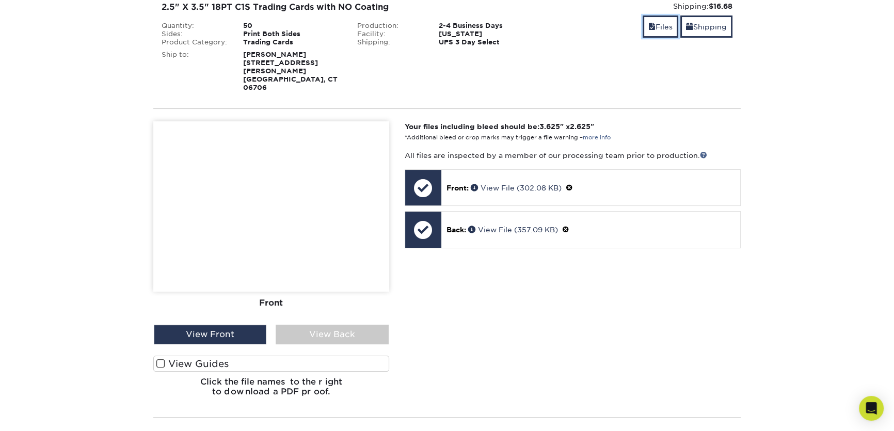
scroll to position [187, 0]
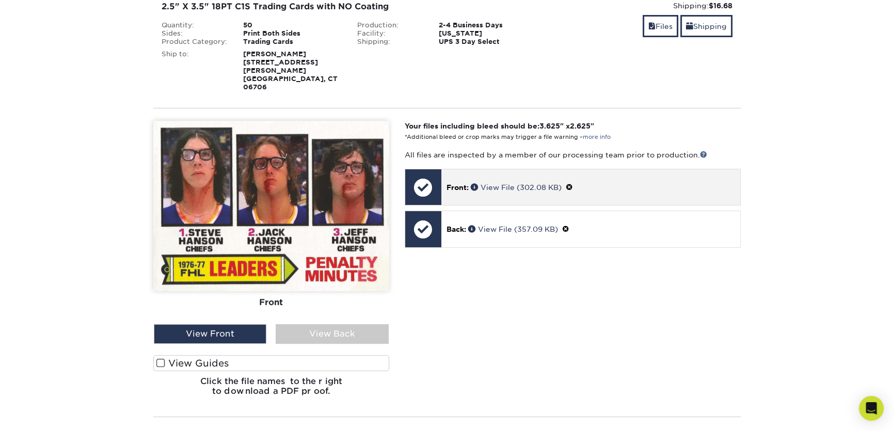
click at [569, 183] on span at bounding box center [569, 187] width 7 height 8
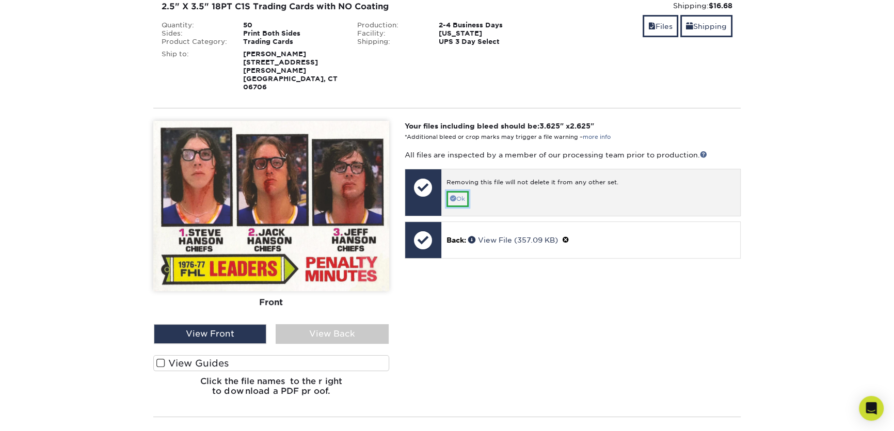
click at [459, 191] on link "Ok" at bounding box center [457, 199] width 22 height 16
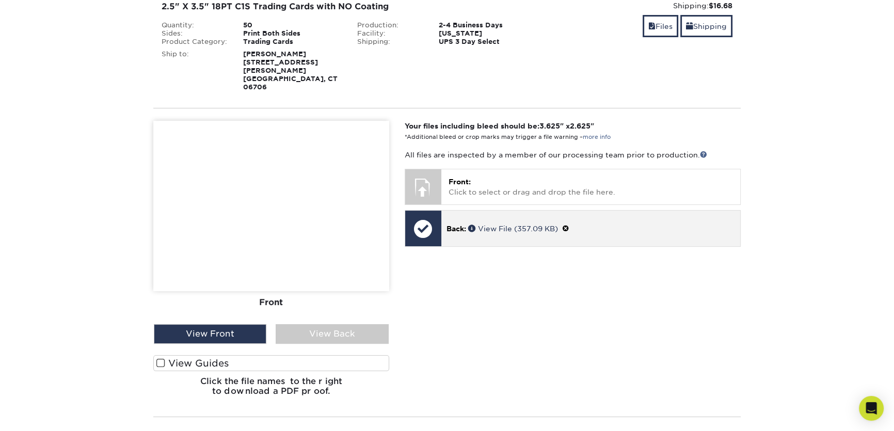
click at [566, 224] on span at bounding box center [565, 228] width 7 height 8
click at [462, 232] on link "Ok" at bounding box center [457, 240] width 22 height 16
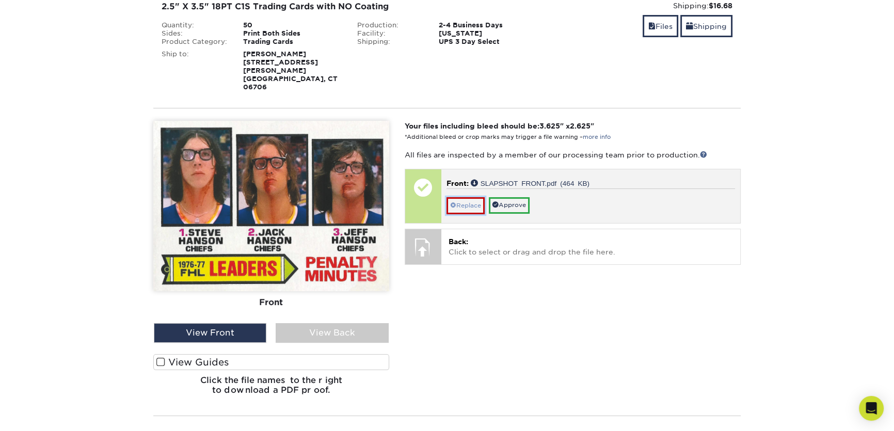
click at [474, 197] on link "Replace" at bounding box center [465, 205] width 38 height 17
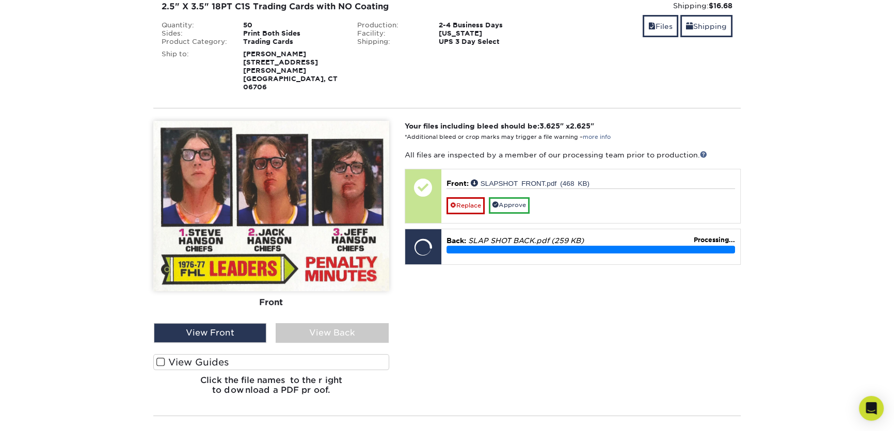
click at [160, 357] on span at bounding box center [160, 362] width 9 height 10
click at [0, 0] on input "View Guides" at bounding box center [0, 0] width 0 height 0
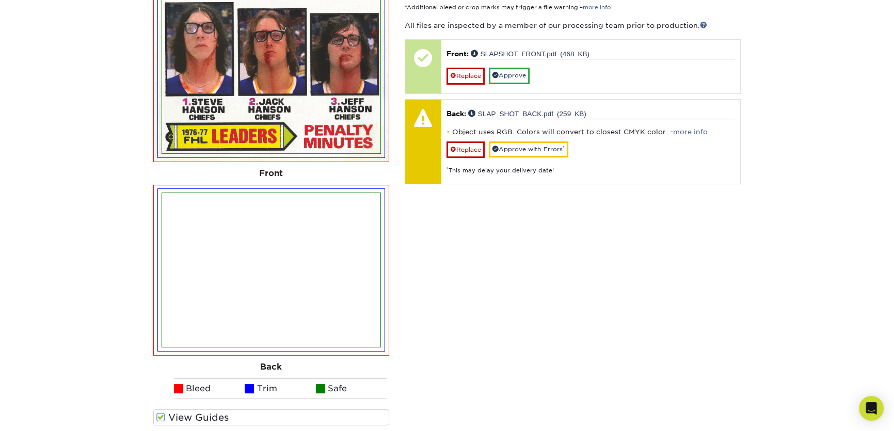
scroll to position [328, 0]
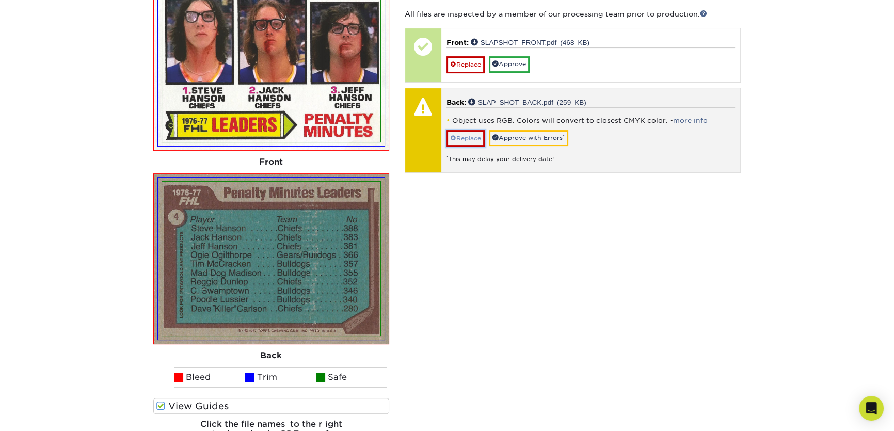
click at [471, 130] on link "Replace" at bounding box center [465, 138] width 38 height 17
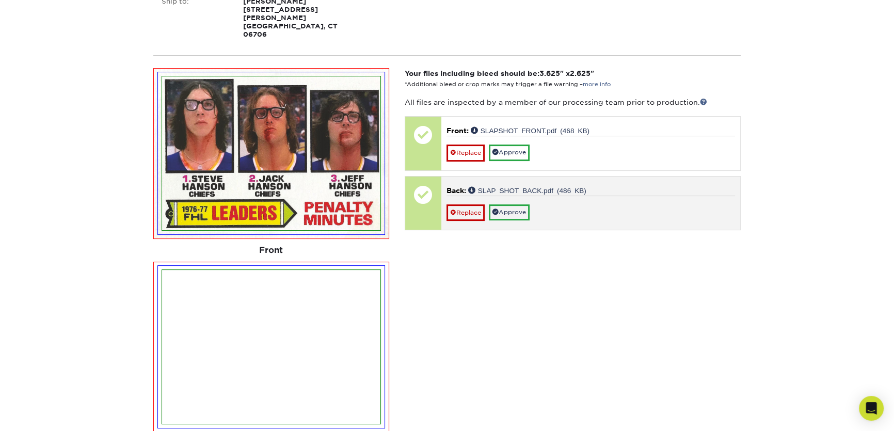
scroll to position [234, 0]
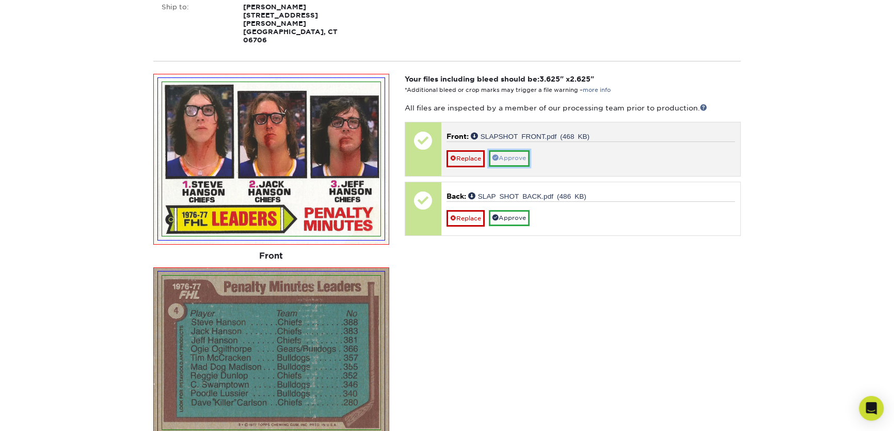
click at [510, 150] on link "Approve" at bounding box center [509, 158] width 41 height 16
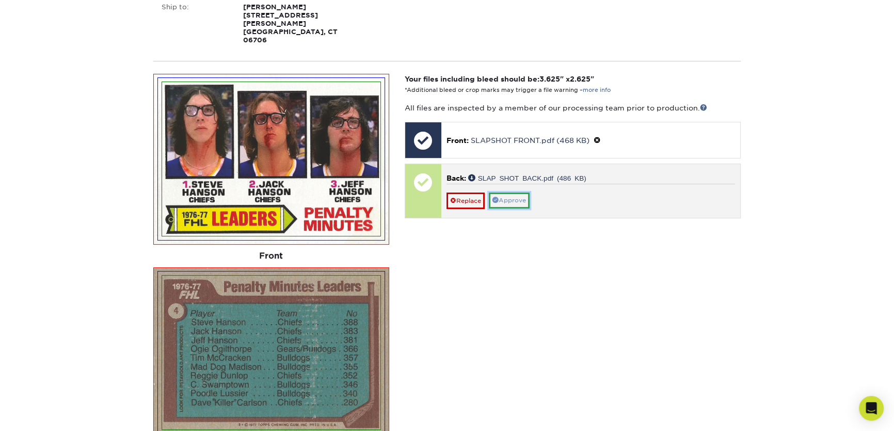
click at [508, 192] on link "Approve" at bounding box center [509, 200] width 41 height 16
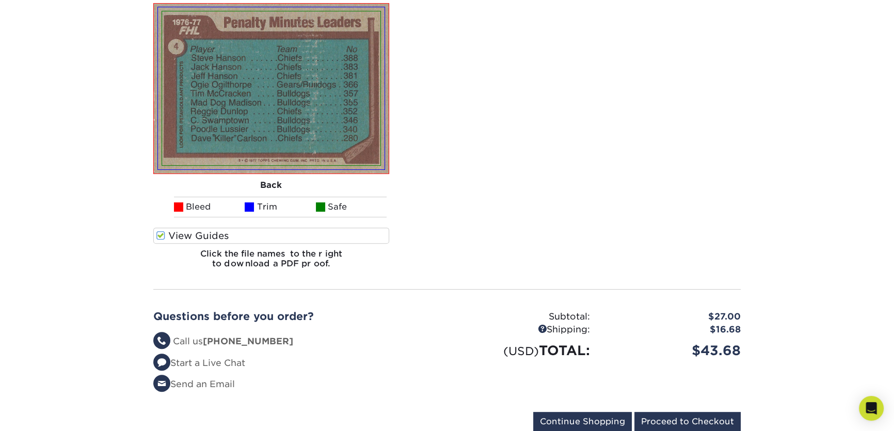
scroll to position [609, 0]
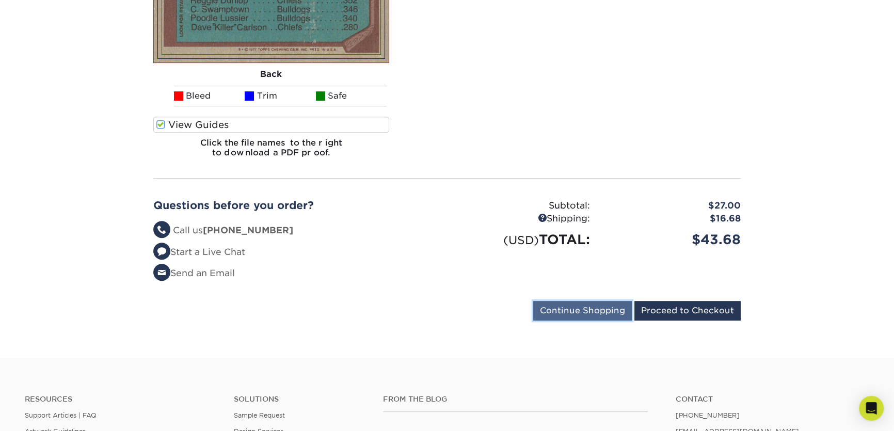
click at [597, 301] on input "Continue Shopping" at bounding box center [582, 311] width 99 height 20
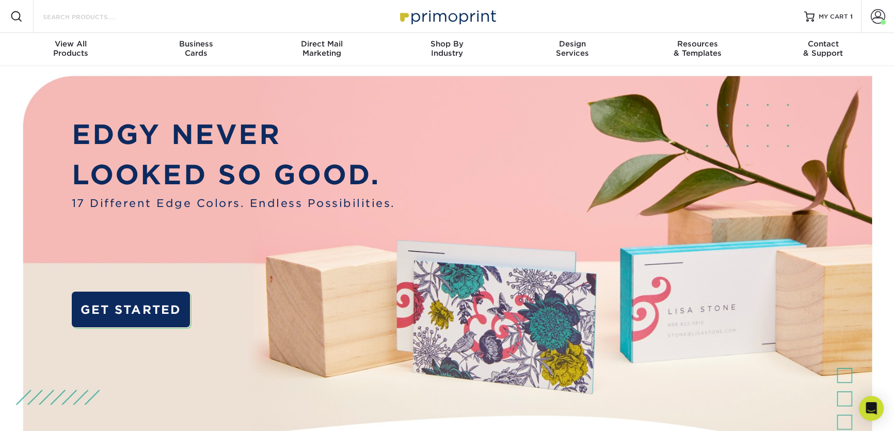
click at [95, 21] on input "Search Products" at bounding box center [92, 16] width 101 height 12
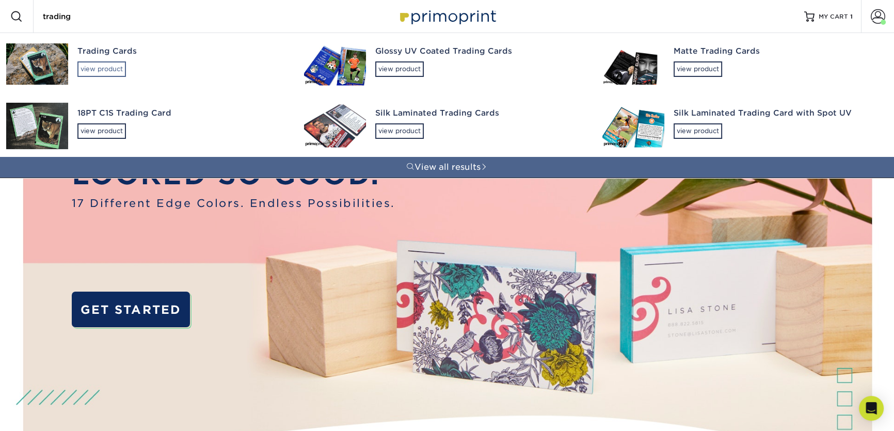
type input "trading"
click at [114, 71] on div "view product" at bounding box center [101, 68] width 49 height 15
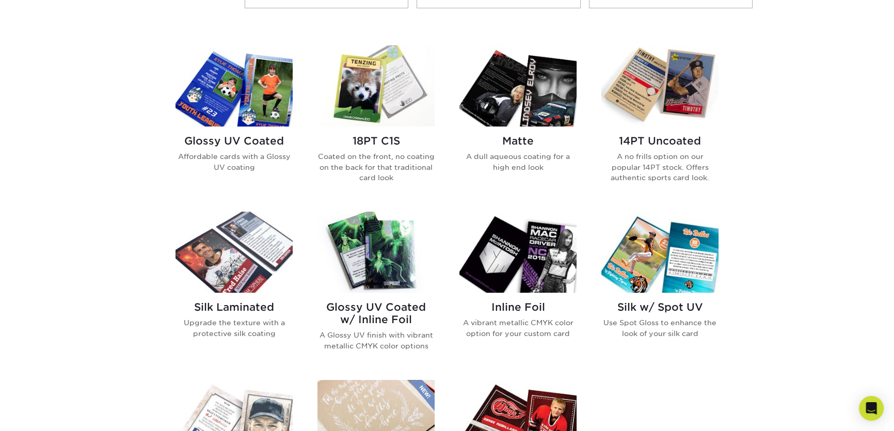
scroll to position [422, 0]
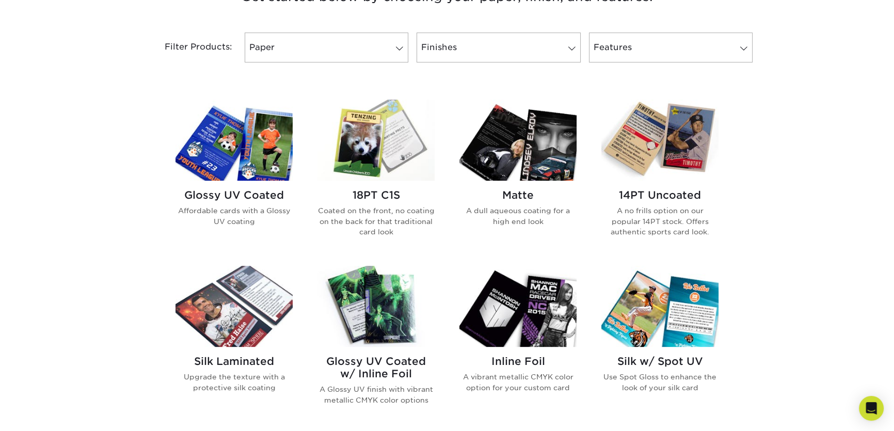
drag, startPoint x: 379, startPoint y: 154, endPoint x: 384, endPoint y: 158, distance: 6.9
click at [379, 154] on img at bounding box center [375, 140] width 117 height 81
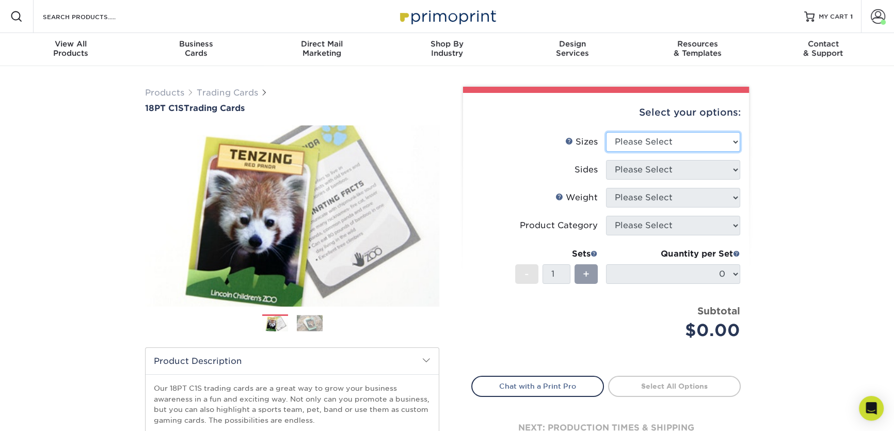
click at [634, 145] on select "Please Select 2.5" x 3.5"" at bounding box center [673, 142] width 134 height 20
select select "2.50x3.50"
click at [606, 132] on select "Please Select 2.5" x 3.5"" at bounding box center [673, 142] width 134 height 20
click at [650, 165] on select "Please Select Print Both Sides Print Front Only" at bounding box center [673, 170] width 134 height 20
select select "13abbda7-1d64-4f25-8bb2-c179b224825d"
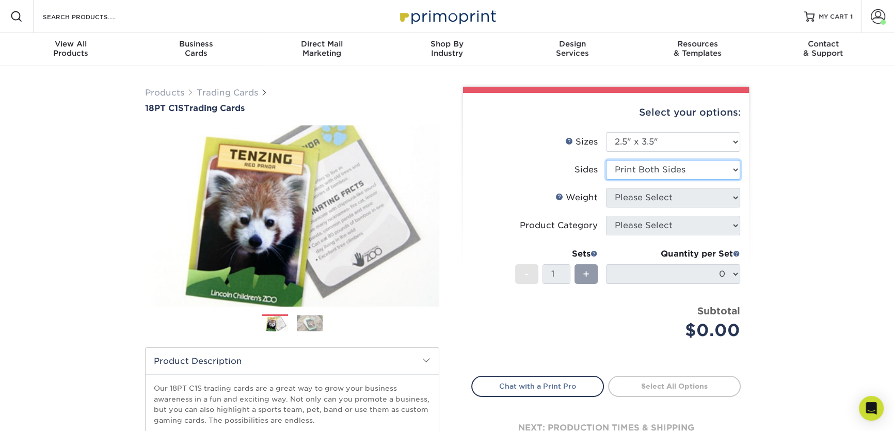
click at [606, 160] on select "Please Select Print Both Sides Print Front Only" at bounding box center [673, 170] width 134 height 20
click at [635, 199] on select "Please Select 18PT C1S" at bounding box center [673, 198] width 134 height 20
select select "18PTC1S"
click at [606, 188] on select "Please Select 18PT C1S" at bounding box center [673, 198] width 134 height 20
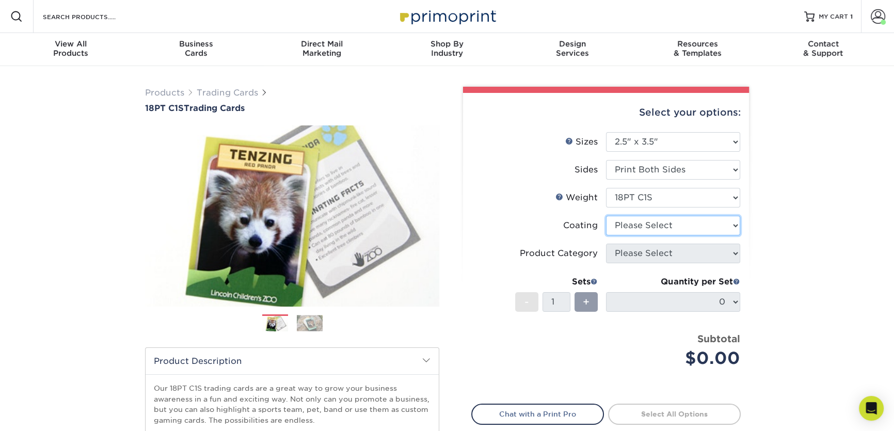
click at [641, 227] on select at bounding box center [673, 226] width 134 height 20
select select "3e7618de-abca-4bda-9f97-8b9129e913d8"
click at [606, 216] on select at bounding box center [673, 226] width 134 height 20
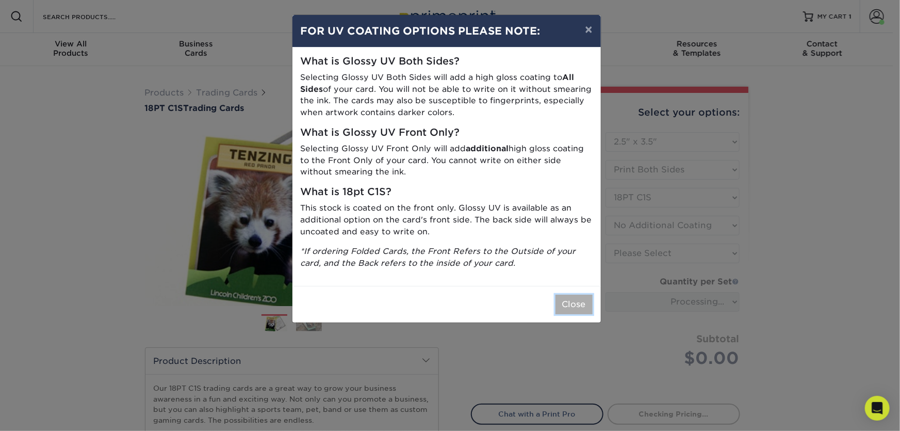
click at [572, 296] on button "Close" at bounding box center [574, 305] width 37 height 20
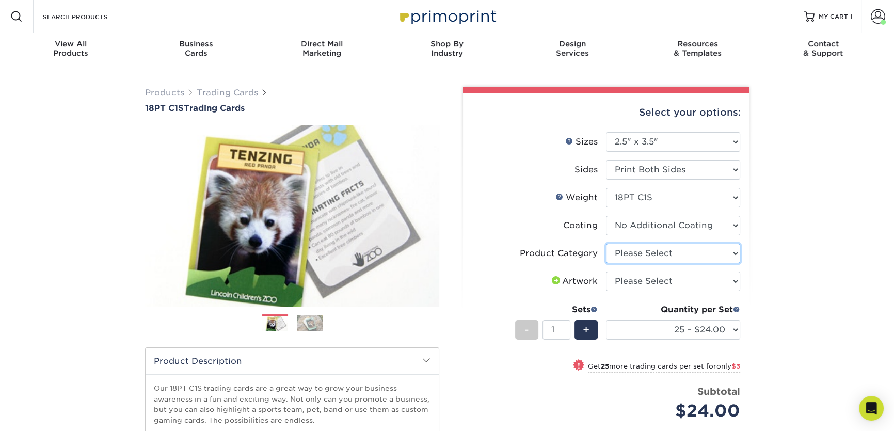
click at [655, 252] on select "Please Select Trading Cards" at bounding box center [673, 254] width 134 height 20
select select "c2f9bce9-36c2-409d-b101-c29d9d031e18"
click at [606, 244] on select "Please Select Trading Cards" at bounding box center [673, 254] width 134 height 20
click at [639, 281] on select "Please Select I will upload files I need a design - $100" at bounding box center [673, 281] width 134 height 20
select select "upload"
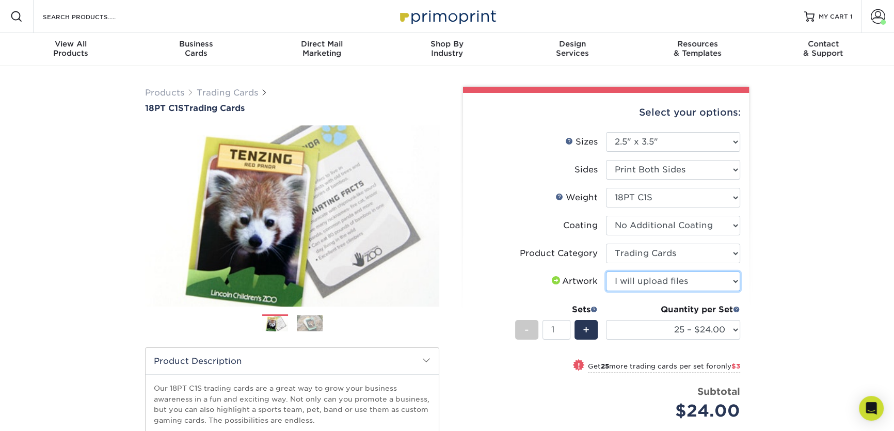
click at [606, 271] on select "Please Select I will upload files I need a design - $100" at bounding box center [673, 281] width 134 height 20
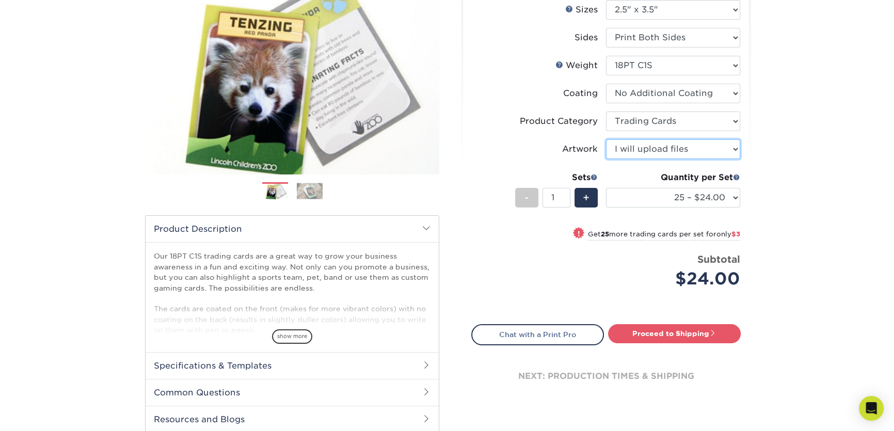
scroll to position [140, 0]
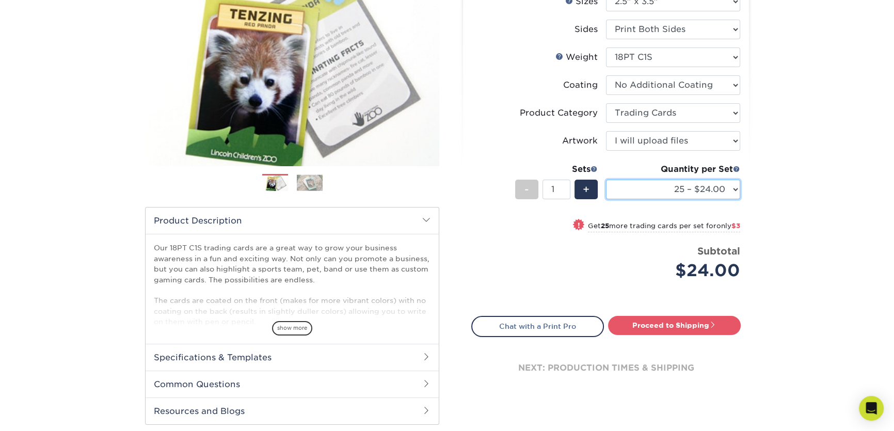
click at [709, 191] on select "25 – $24.00 50 – $27.00 75 – $35.00 100 – $39.00 250 – $45.00 500 – $55.00 1000…" at bounding box center [673, 190] width 134 height 20
select select "50 – $27.00"
click at [606, 180] on select "25 – $24.00 50 – $27.00 75 – $35.00 100 – $39.00 250 – $45.00 500 – $55.00 1000…" at bounding box center [673, 190] width 134 height 20
click at [666, 320] on link "Proceed to Shipping" at bounding box center [674, 325] width 133 height 19
type input "Set 1"
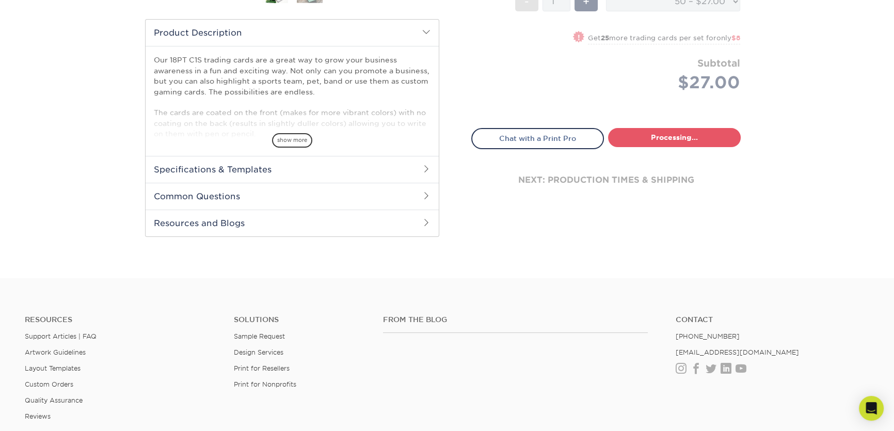
select select "50ca3b38-519f-4a13-b49e-ce381fc4938e"
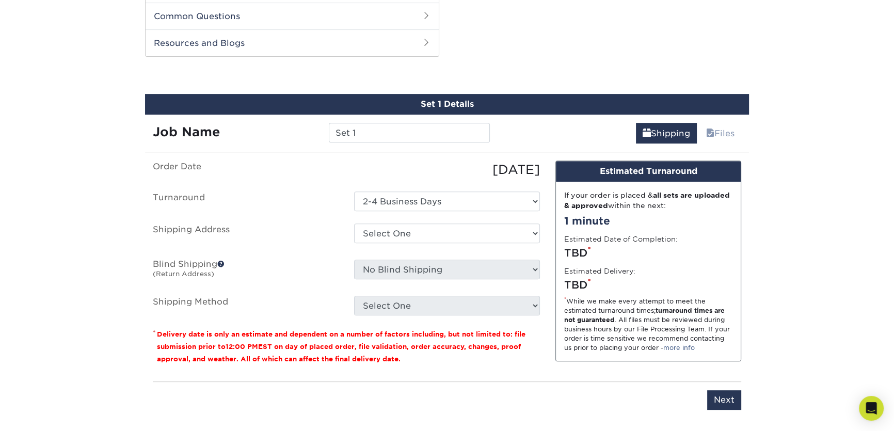
scroll to position [514, 0]
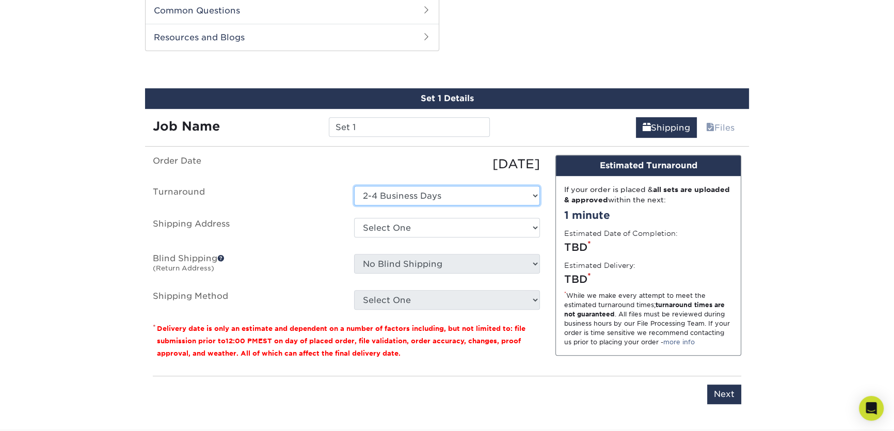
click at [408, 186] on select "Select One 2-4 Business Days" at bounding box center [447, 196] width 186 height 20
click at [405, 191] on select "Select One 2-4 Business Days" at bounding box center [447, 196] width 186 height 20
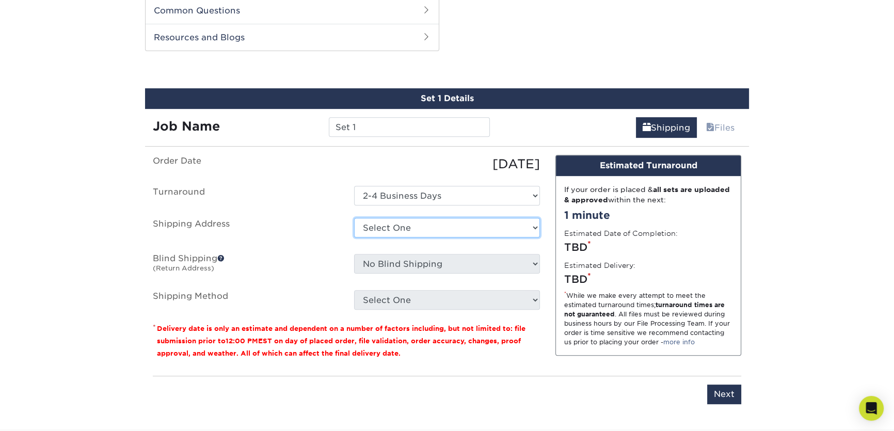
click at [394, 229] on select "Select One Ant + Add New Address" at bounding box center [447, 228] width 186 height 20
select select "274987"
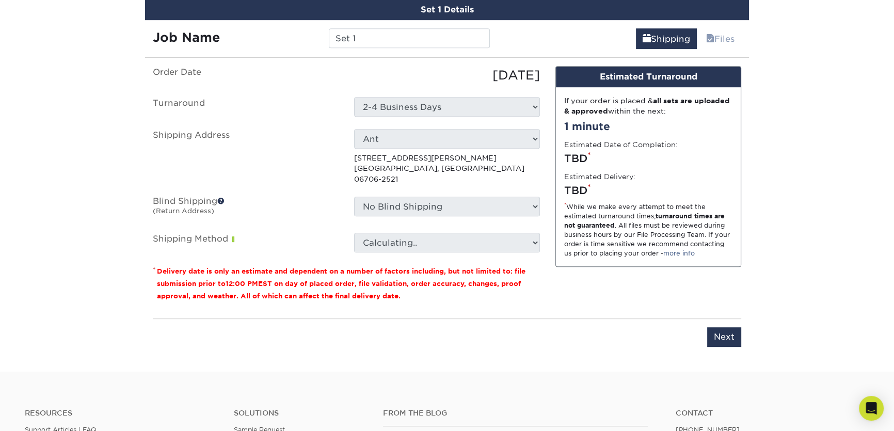
scroll to position [608, 0]
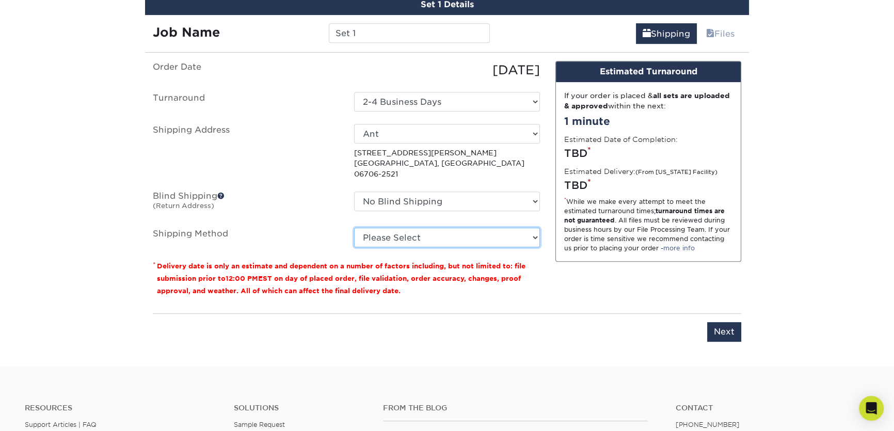
click at [415, 228] on select "Please Select 3 Day Shipping Service (+$16.68) Ground Shipping (+$16.91) 2 Day …" at bounding box center [447, 238] width 186 height 20
click at [354, 228] on select "Please Select 3 Day Shipping Service (+$16.68) Ground Shipping (+$16.91) 2 Day …" at bounding box center [447, 238] width 186 height 20
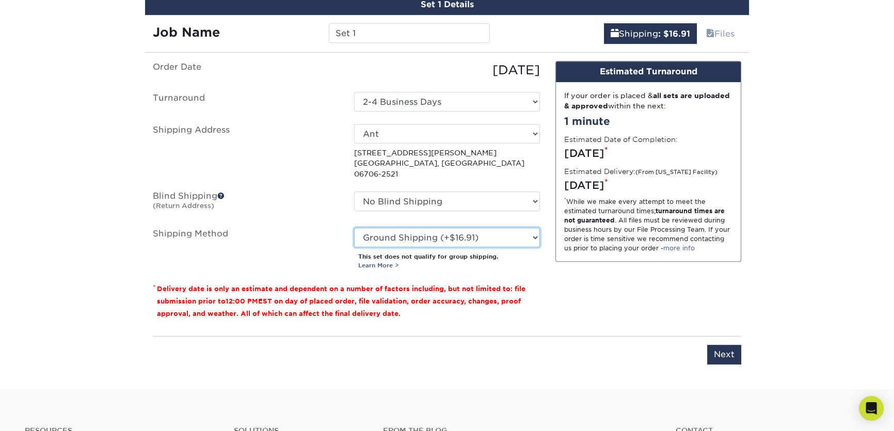
click at [413, 229] on select "Please Select 3 Day Shipping Service (+$16.68) Ground Shipping (+$16.91) 2 Day …" at bounding box center [447, 238] width 186 height 20
select select "12"
click at [354, 228] on select "Please Select 3 Day Shipping Service (+$16.68) Ground Shipping (+$16.91) 2 Day …" at bounding box center [447, 238] width 186 height 20
click at [449, 228] on select "Please Select 3 Day Shipping Service (+$16.68) Ground Shipping (+$16.91) 2 Day …" at bounding box center [447, 238] width 186 height 20
click at [354, 228] on select "Please Select 3 Day Shipping Service (+$16.68) Ground Shipping (+$16.91) 2 Day …" at bounding box center [447, 238] width 186 height 20
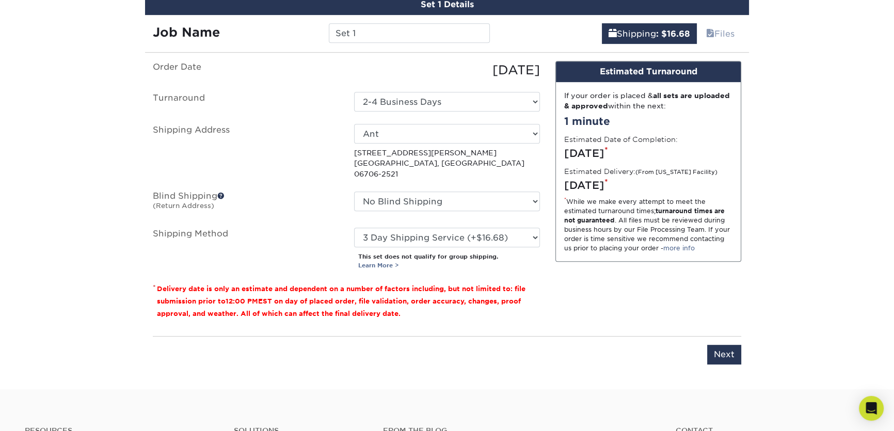
click at [386, 252] on p "This set does not qualify for group shipping. Learn More >" at bounding box center [449, 261] width 182 height 18
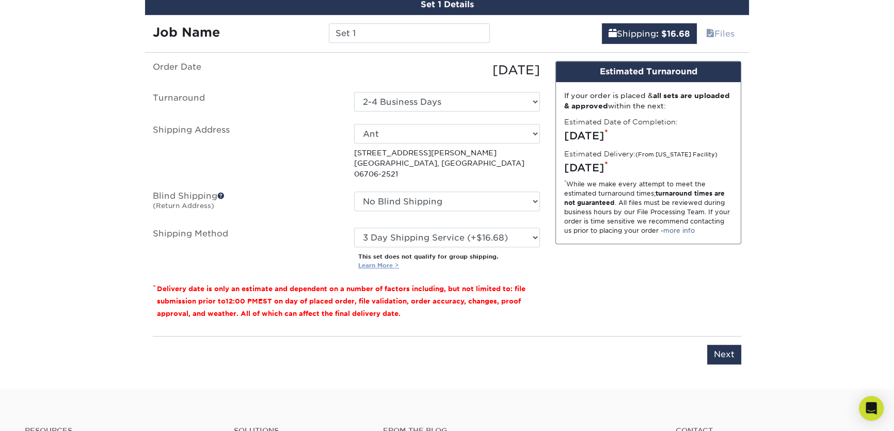
click at [380, 262] on link "Learn More >" at bounding box center [378, 265] width 41 height 7
click at [720, 351] on input "Next" at bounding box center [724, 355] width 34 height 20
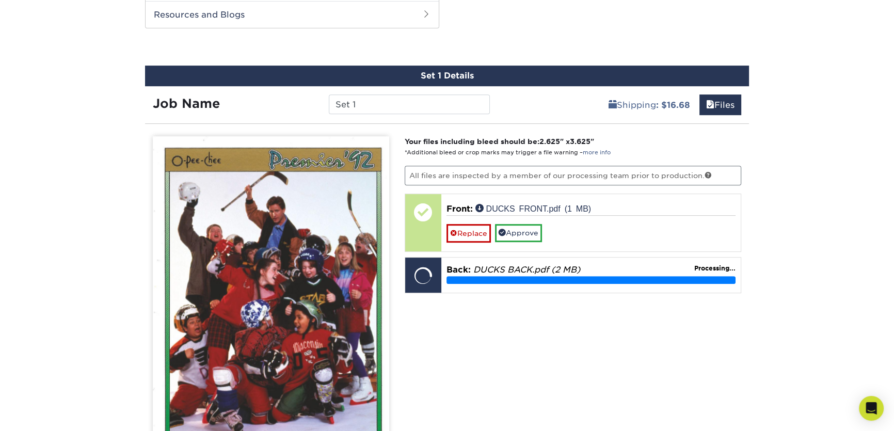
scroll to position [703, 0]
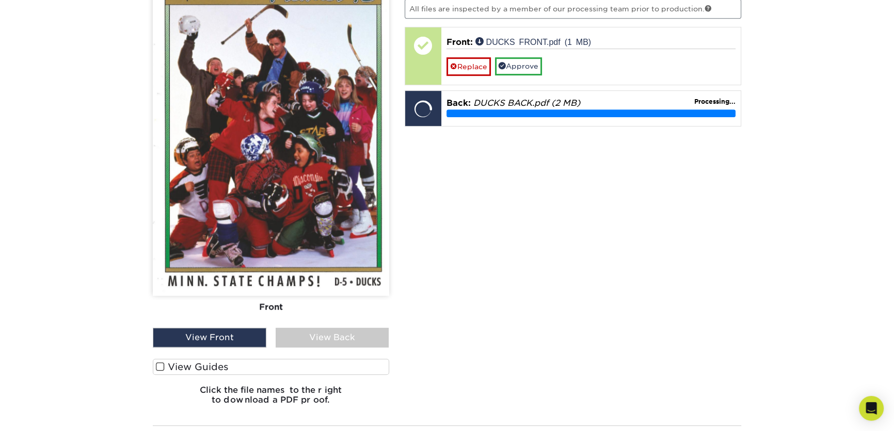
click at [232, 366] on label "View Guides" at bounding box center [271, 367] width 236 height 16
click at [0, 0] on input "View Guides" at bounding box center [0, 0] width 0 height 0
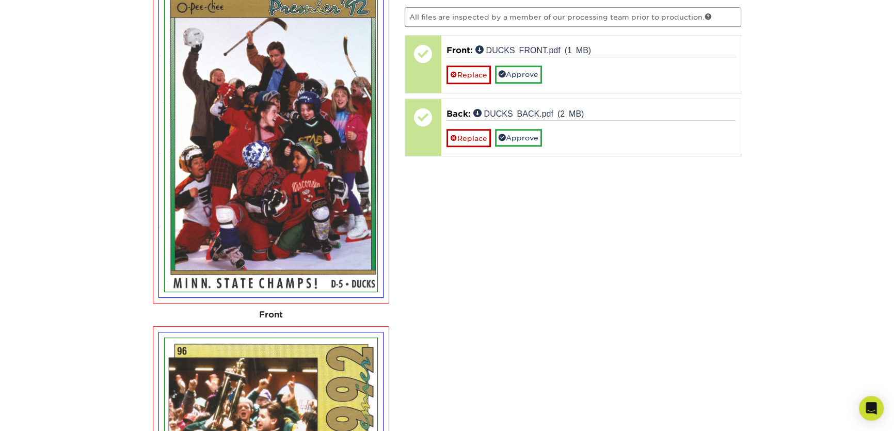
scroll to position [675, 0]
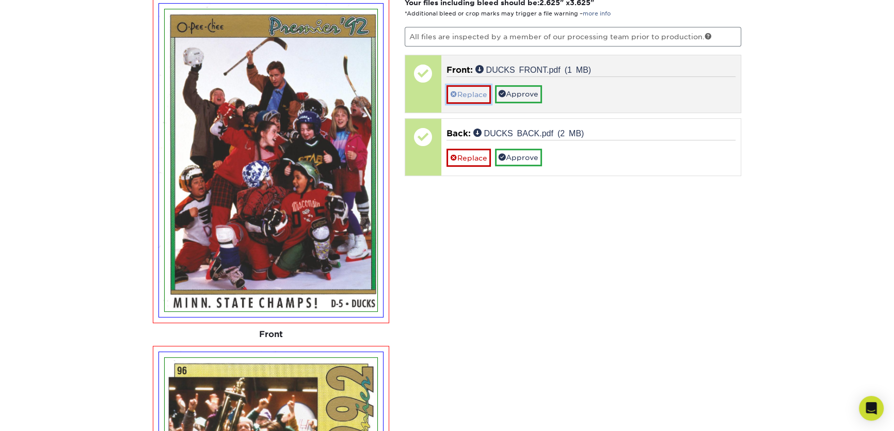
click at [466, 94] on link "Replace" at bounding box center [468, 94] width 44 height 18
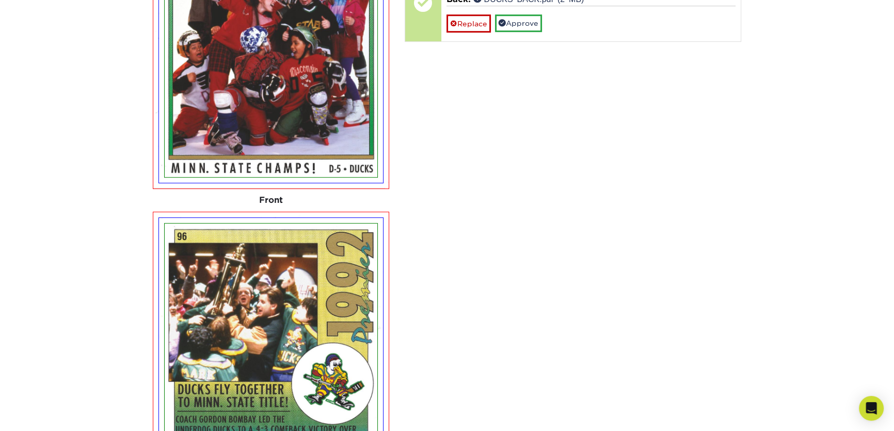
scroll to position [769, 0]
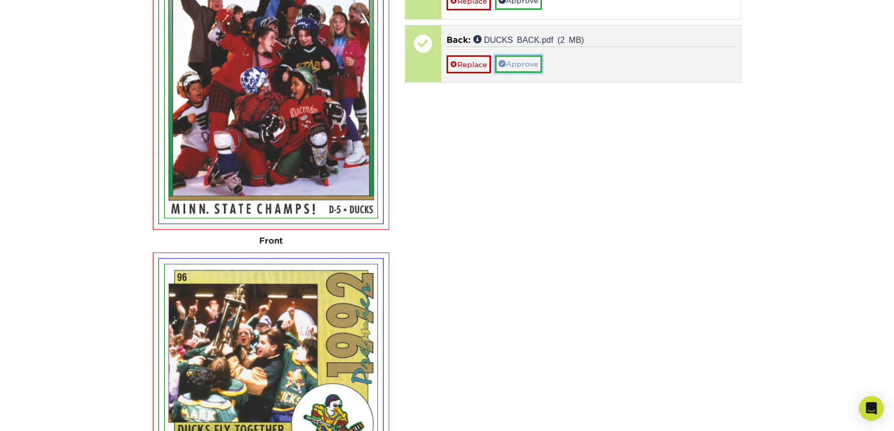
click at [522, 67] on link "Approve" at bounding box center [518, 64] width 47 height 18
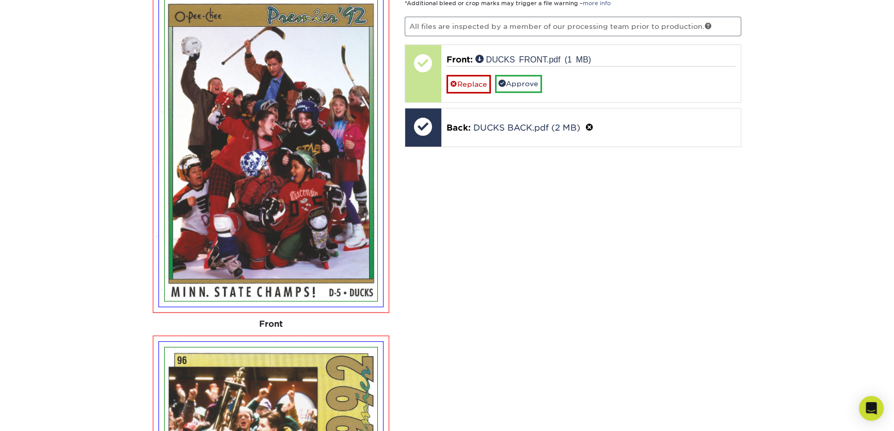
scroll to position [675, 0]
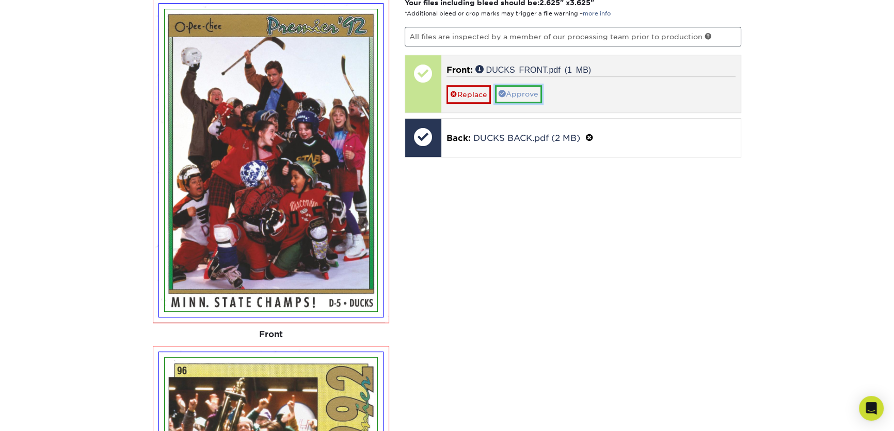
click at [532, 92] on link "Approve" at bounding box center [518, 94] width 47 height 18
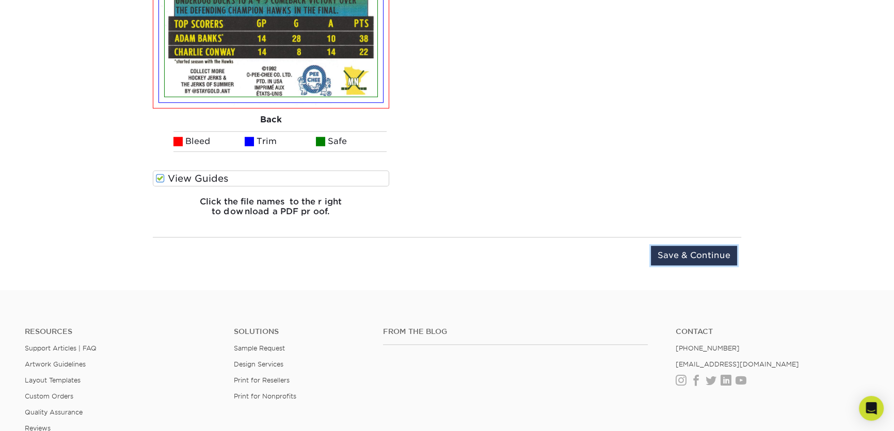
click at [702, 253] on input "Save & Continue" at bounding box center [694, 256] width 86 height 20
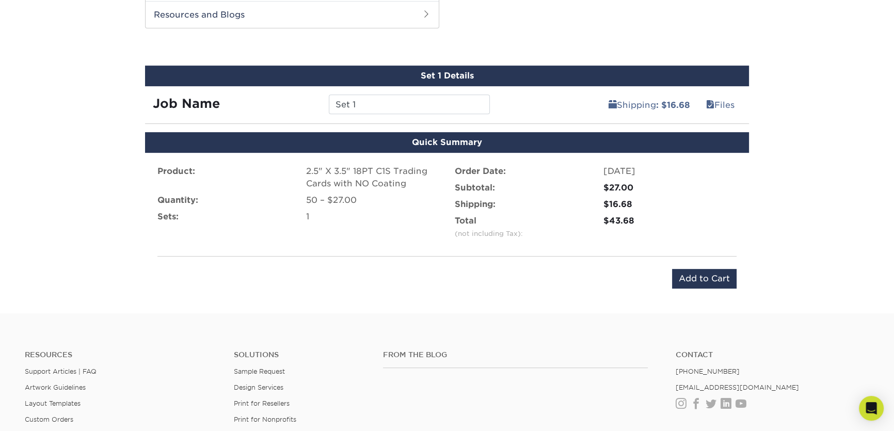
scroll to position [531, 0]
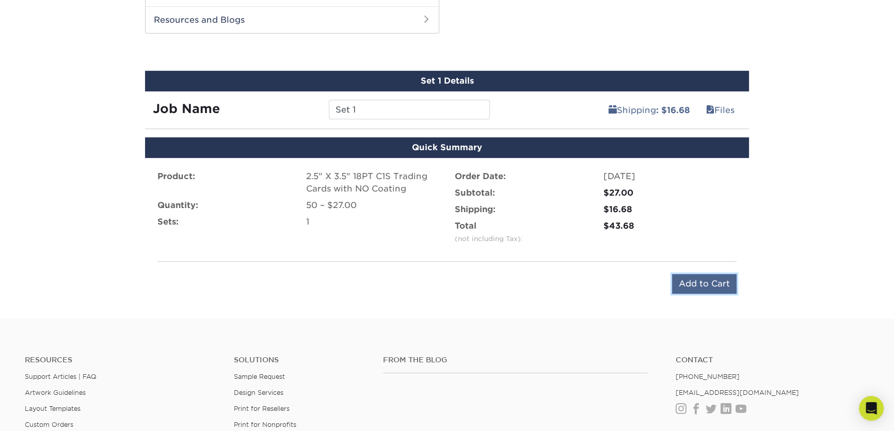
click at [691, 285] on input "Add to Cart" at bounding box center [704, 284] width 64 height 20
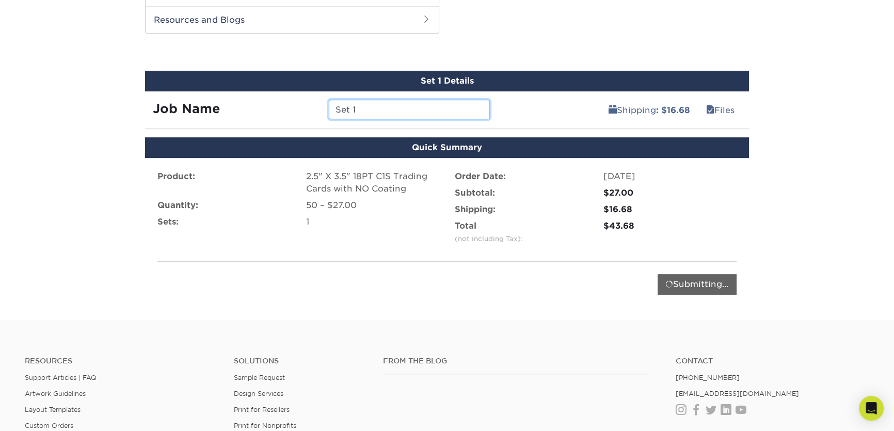
click at [370, 110] on input "Set 1" at bounding box center [409, 110] width 160 height 20
click at [372, 110] on input "Set 1" at bounding box center [409, 110] width 160 height 20
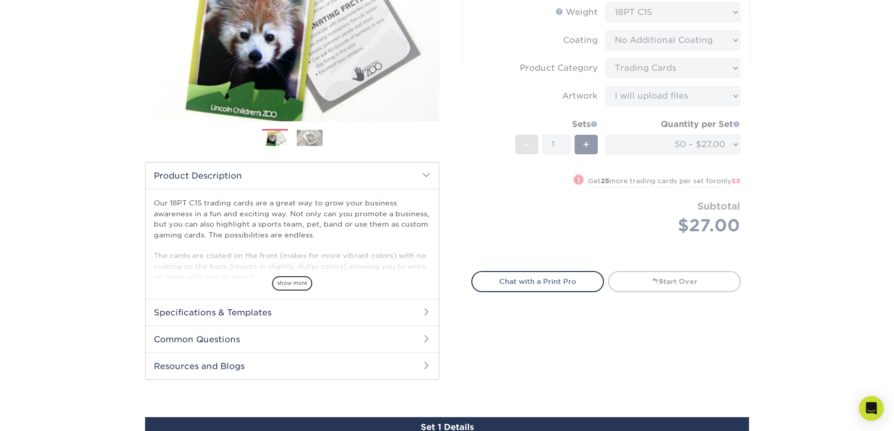
scroll to position [0, 0]
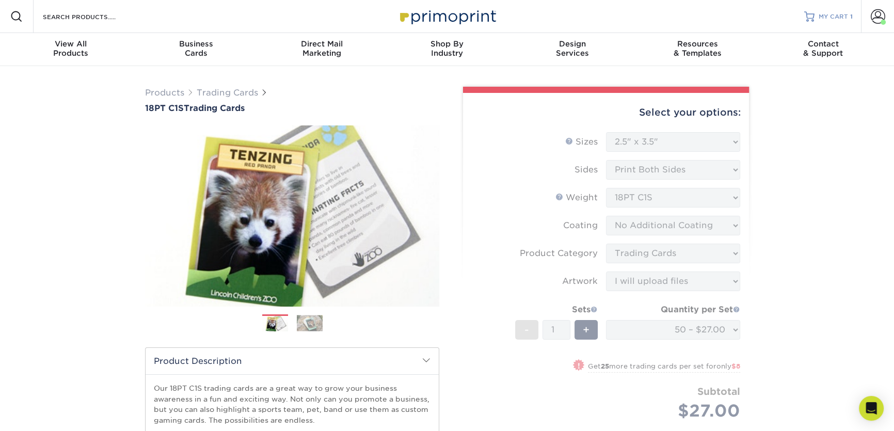
type input "Ducks"
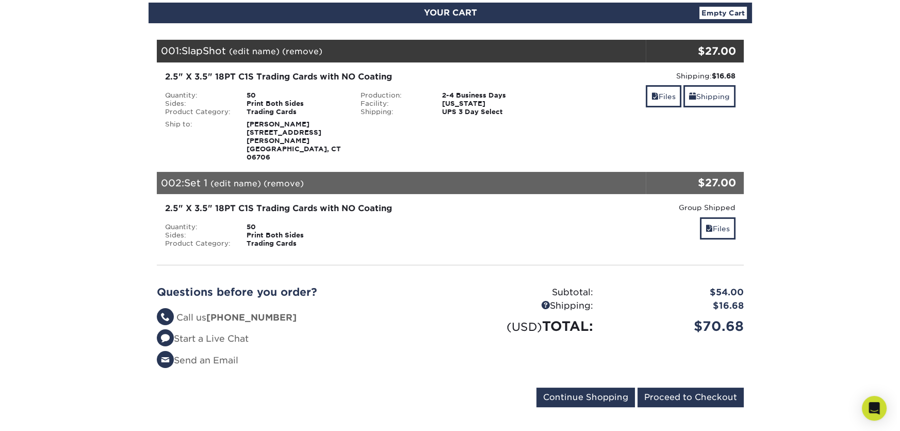
scroll to position [46, 0]
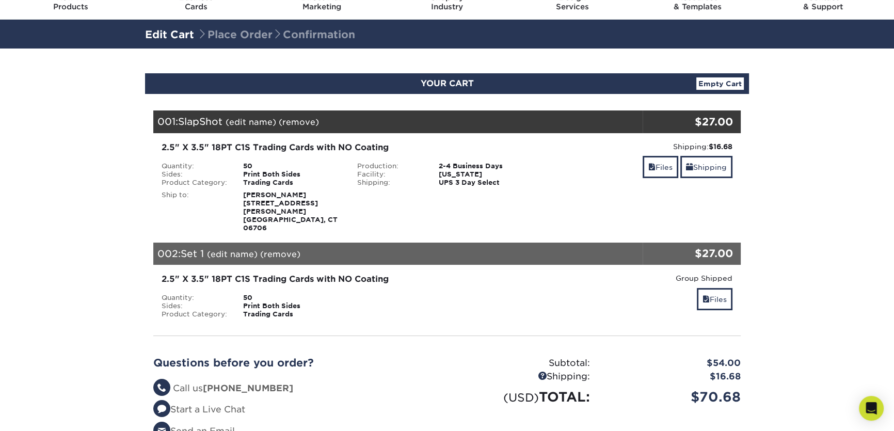
click at [225, 249] on link "(edit name)" at bounding box center [232, 254] width 51 height 10
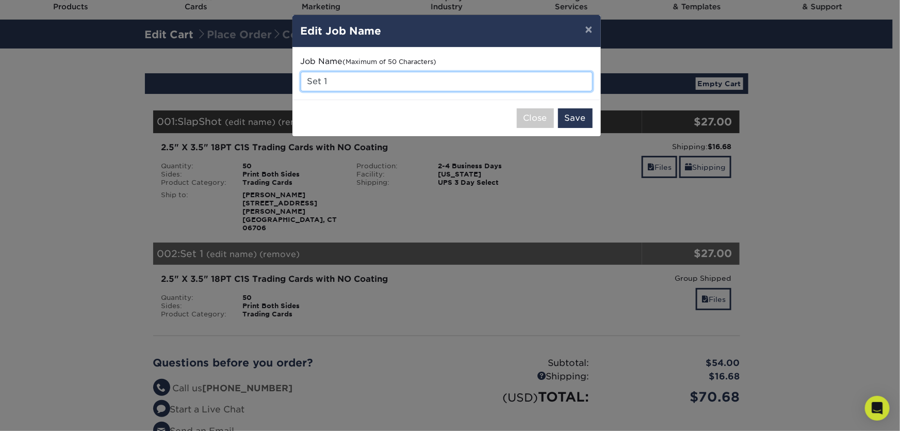
drag, startPoint x: 347, startPoint y: 75, endPoint x: 257, endPoint y: 71, distance: 89.9
click at [257, 71] on div "× Edit Job Name Job Name (Maximum of 50 Characters) Set 1 Close Save" at bounding box center [450, 215] width 900 height 431
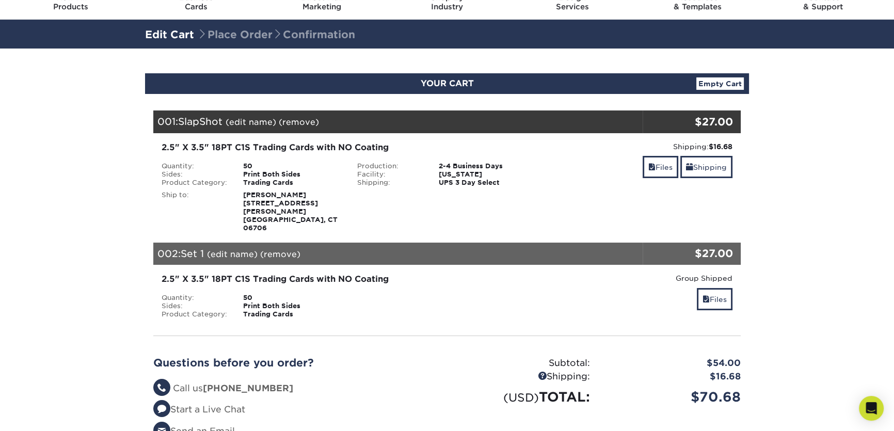
click at [234, 249] on link "(edit name)" at bounding box center [232, 254] width 51 height 10
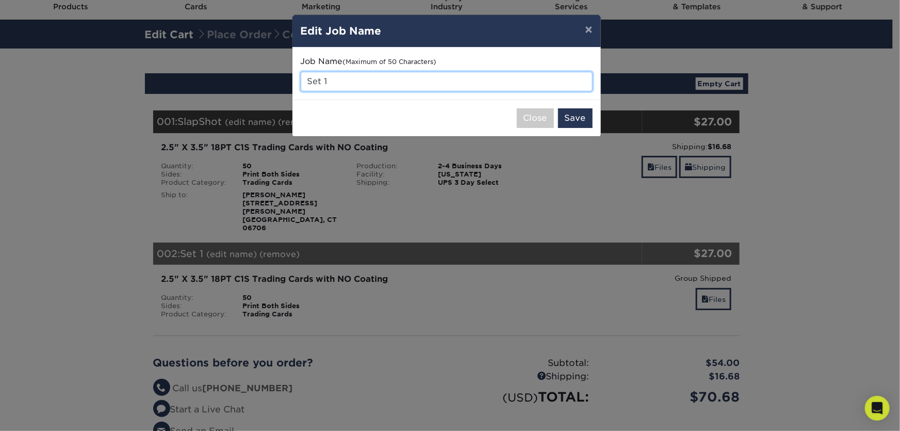
click at [365, 89] on input "Set 1" at bounding box center [447, 82] width 292 height 20
click at [364, 88] on input "Set 1" at bounding box center [447, 82] width 292 height 20
type input "Ducks"
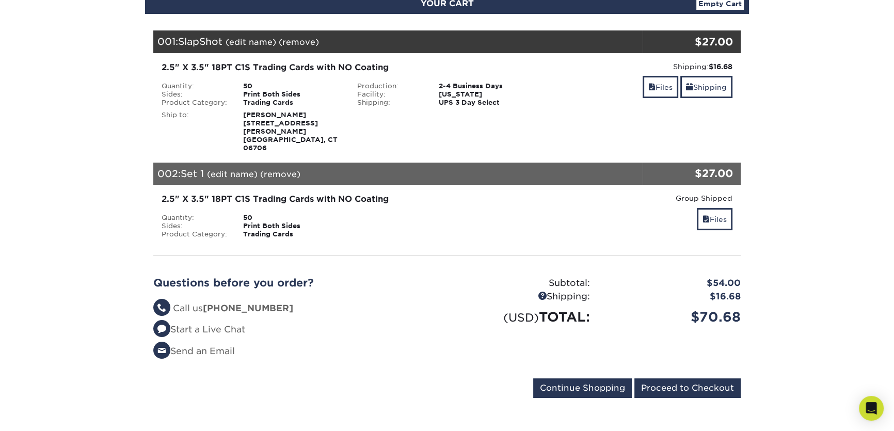
scroll to position [140, 0]
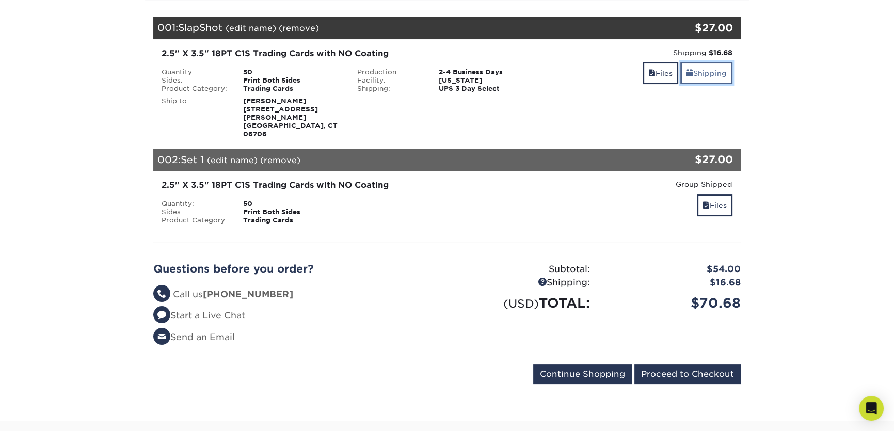
click at [717, 73] on link "Shipping" at bounding box center [706, 73] width 52 height 22
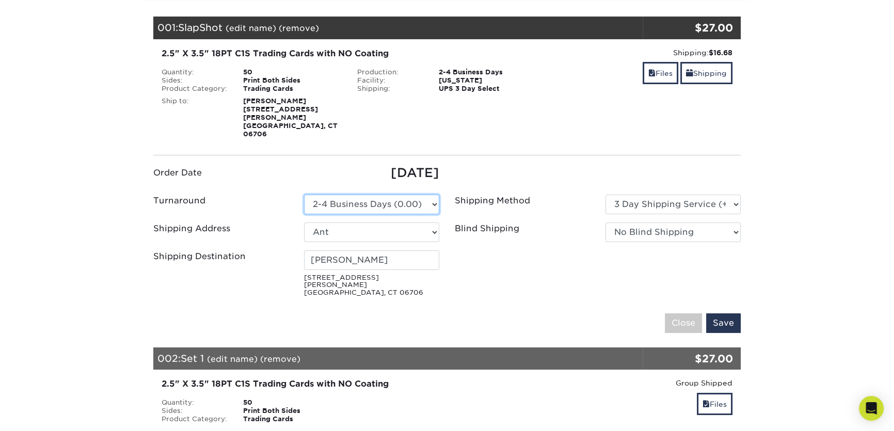
click at [350, 195] on select "Please Select 2-4 Business Days (0.00) 2-4 Business Days (0.00)" at bounding box center [371, 205] width 135 height 20
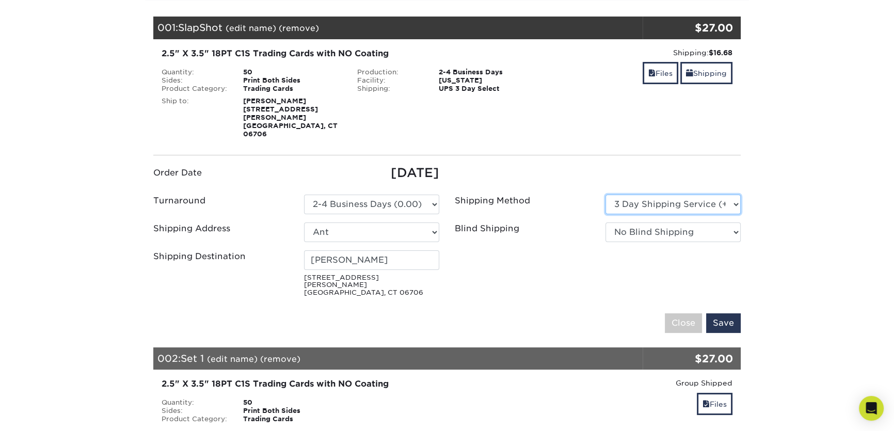
click at [660, 195] on select "Please Select 3 Day Shipping Service (+$16.68) Ground Shipping (+$16.91) 2 Day …" at bounding box center [672, 205] width 135 height 20
select select "03"
click at [605, 195] on select "Please Select 3 Day Shipping Service (+$16.68) Ground Shipping (+$16.91) 2 Day …" at bounding box center [672, 205] width 135 height 20
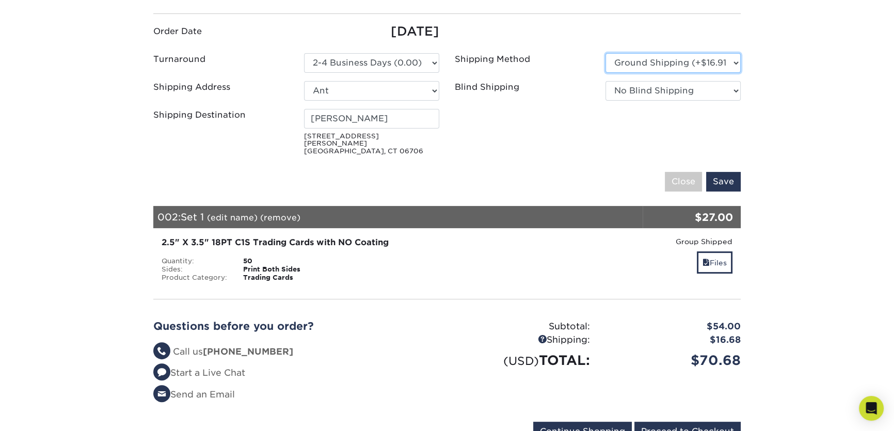
scroll to position [328, 0]
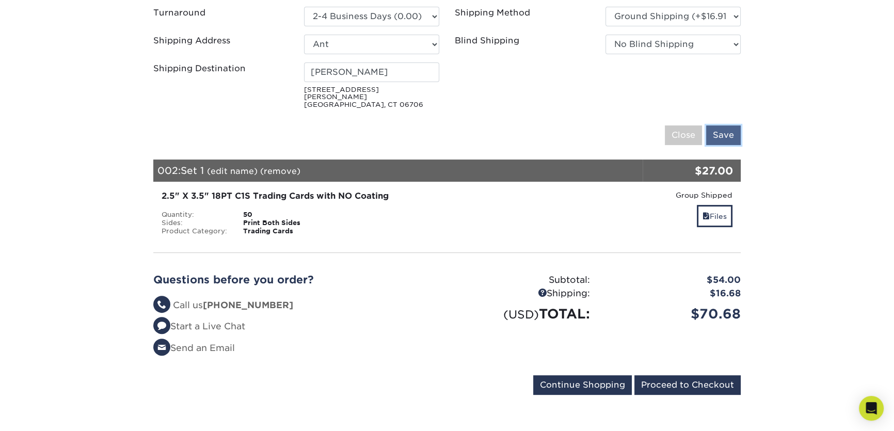
click at [725, 125] on input "Save" at bounding box center [723, 135] width 35 height 20
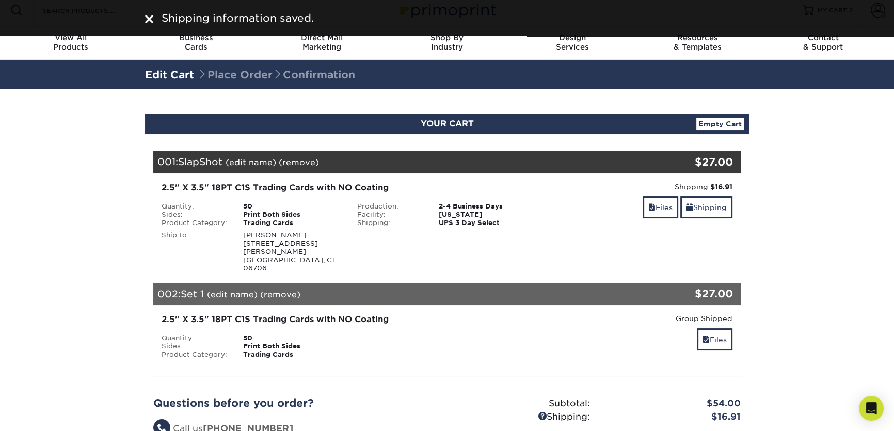
scroll to position [0, 0]
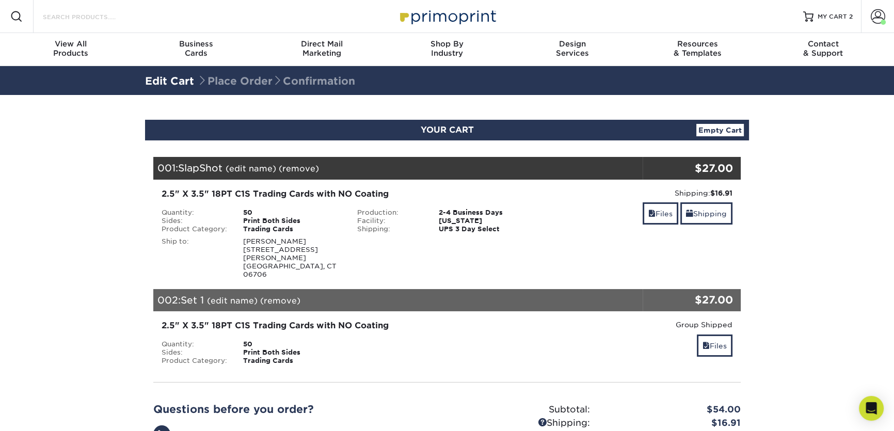
click at [94, 10] on input "Search Products" at bounding box center [92, 16] width 101 height 12
click at [95, 17] on input "Search Products" at bounding box center [92, 16] width 101 height 12
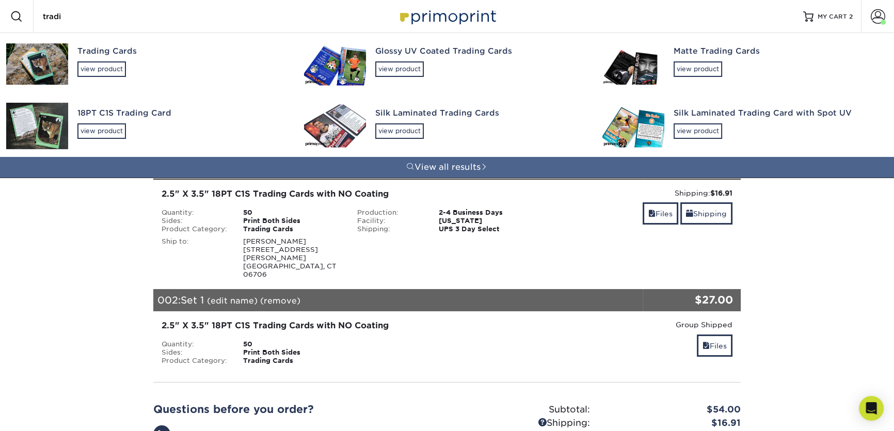
type input "tradi"
click at [42, 48] on img at bounding box center [37, 63] width 62 height 41
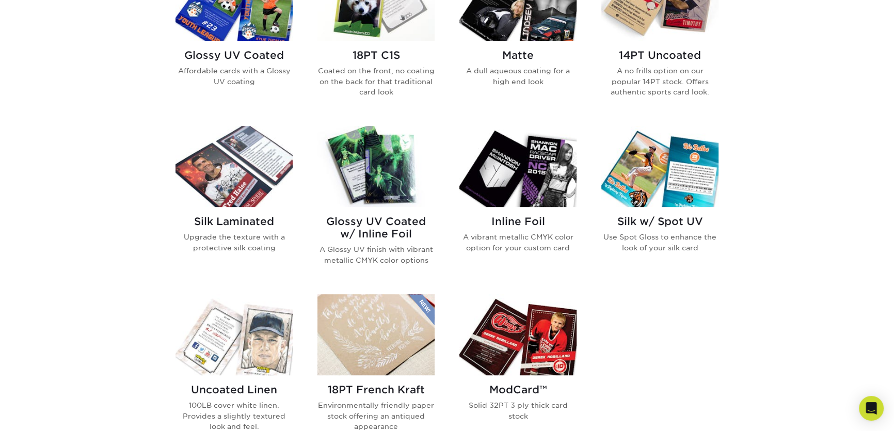
scroll to position [562, 0]
click at [338, 175] on img at bounding box center [375, 165] width 117 height 81
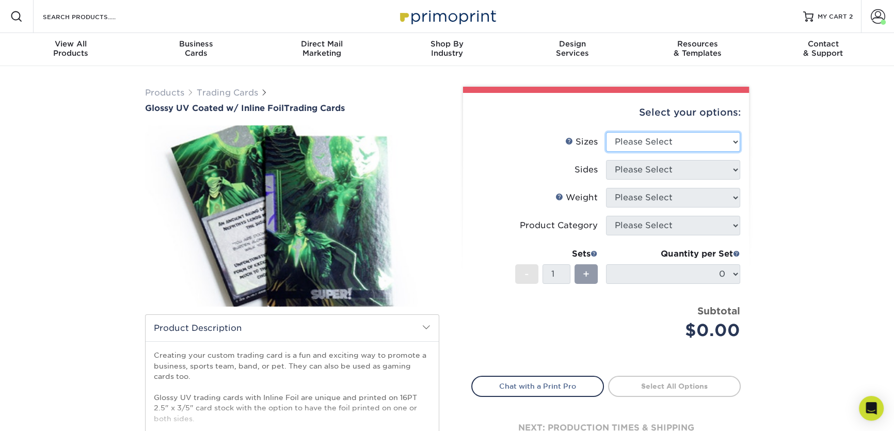
click at [643, 146] on select "Please Select 2.5" x 3.5"" at bounding box center [673, 142] width 134 height 20
select select "2.50x3.50"
click at [606, 132] on select "Please Select 2.5" x 3.5"" at bounding box center [673, 142] width 134 height 20
click at [639, 172] on select "Please Select Print Both Sides - Foil Back Only Print Both Sides - Foil Both Si…" at bounding box center [673, 170] width 134 height 20
select select "e9e9dfb3-fba1-4d60-972c-fd9ca5904d33"
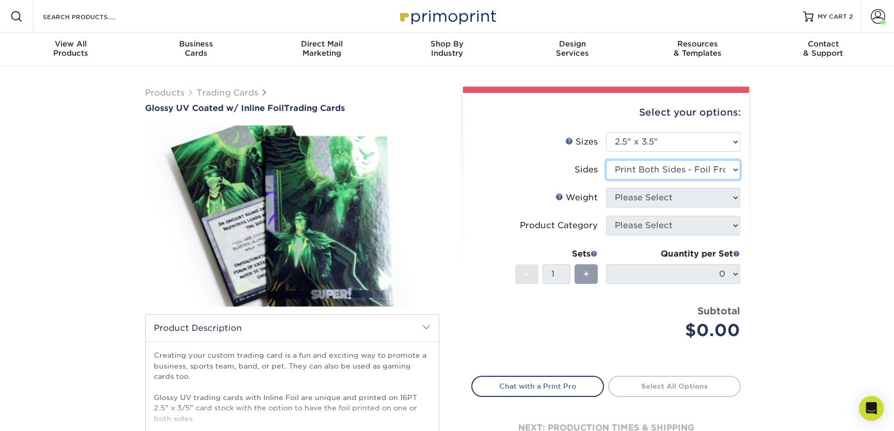
click at [606, 160] on select "Please Select Print Both Sides - Foil Back Only Print Both Sides - Foil Both Si…" at bounding box center [673, 170] width 134 height 20
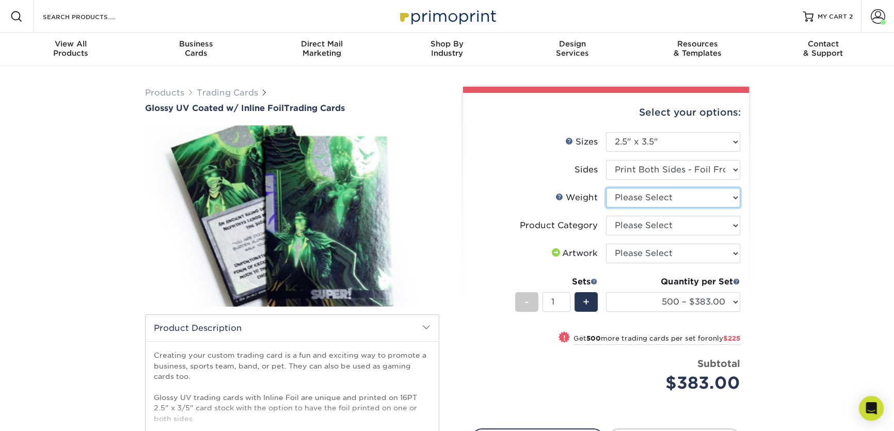
click at [677, 196] on select "Please Select 16PT" at bounding box center [673, 198] width 134 height 20
select select "16PT"
click at [606, 188] on select "Please Select 16PT" at bounding box center [673, 198] width 134 height 20
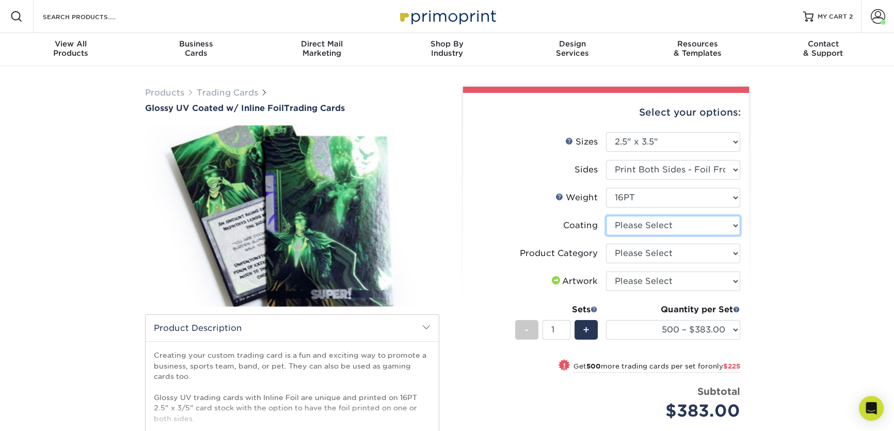
click at [659, 222] on select at bounding box center [673, 226] width 134 height 20
select select "ae367451-b2b8-45df-a344-0f05b6a12993"
click at [606, 216] on select at bounding box center [673, 226] width 134 height 20
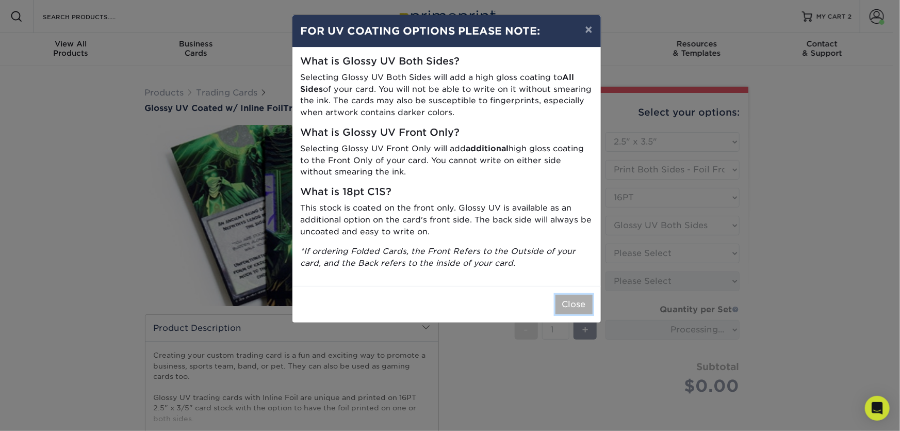
click at [577, 302] on button "Close" at bounding box center [574, 305] width 37 height 20
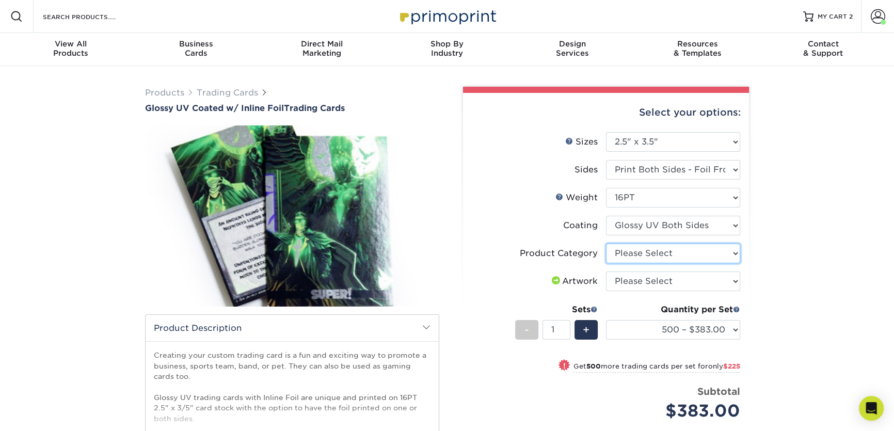
click at [642, 250] on select "Please Select Trading Cards" at bounding box center [673, 254] width 134 height 20
select select "c2f9bce9-36c2-409d-b101-c29d9d031e18"
click at [606, 244] on select "Please Select Trading Cards" at bounding box center [673, 254] width 134 height 20
click at [668, 329] on select "500 – $383.00 1000 – $608.00 2500 – $883.00 5000 – $1252.00" at bounding box center [673, 330] width 134 height 20
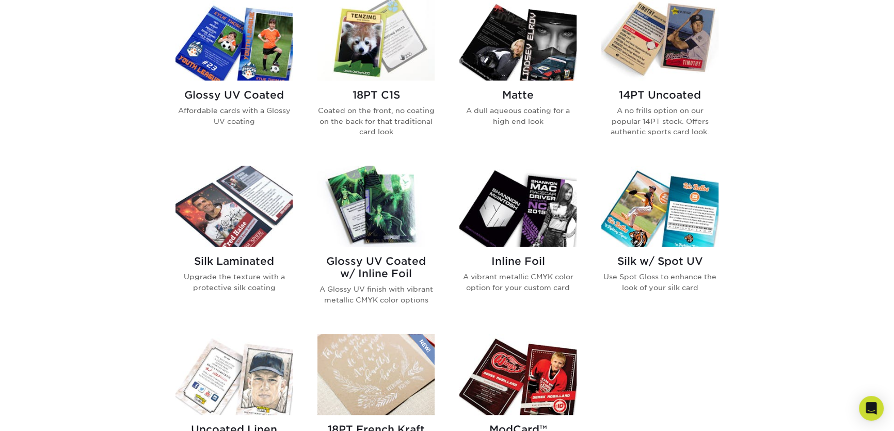
scroll to position [469, 0]
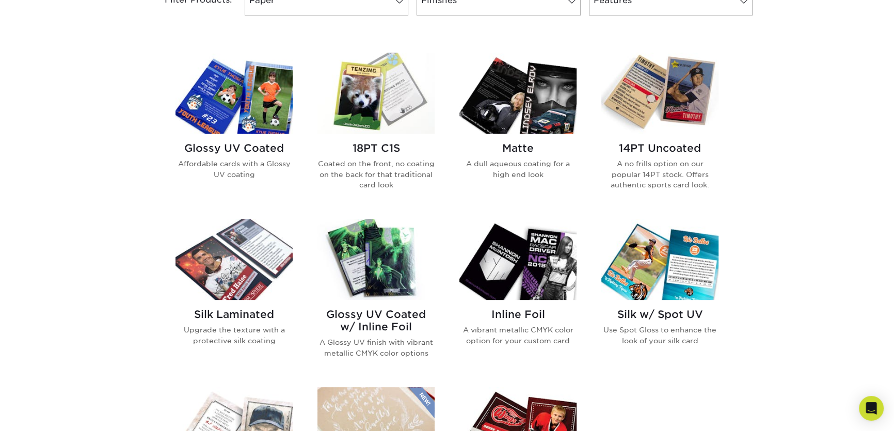
click at [256, 109] on img at bounding box center [233, 93] width 117 height 81
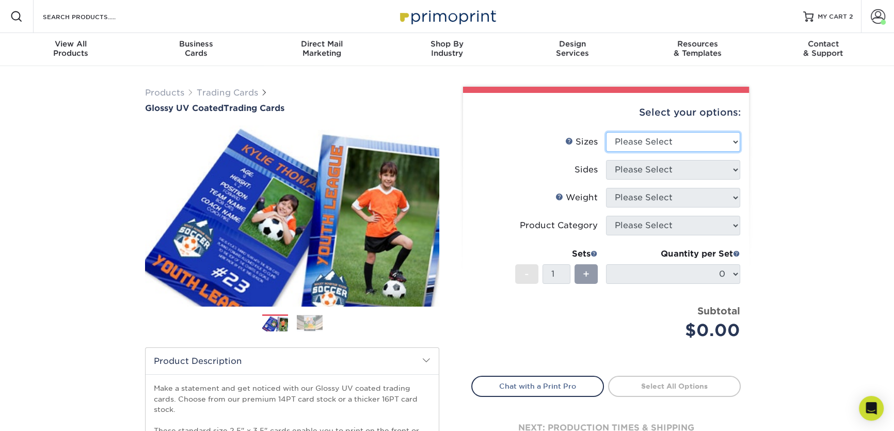
click at [653, 140] on select "Please Select 2.5" x 3.5"" at bounding box center [673, 142] width 134 height 20
select select "2.50x3.50"
click at [606, 132] on select "Please Select 2.5" x 3.5"" at bounding box center [673, 142] width 134 height 20
click at [632, 171] on select "Please Select Print Both Sides Print Front Only" at bounding box center [673, 170] width 134 height 20
select select "13abbda7-1d64-4f25-8bb2-c179b224825d"
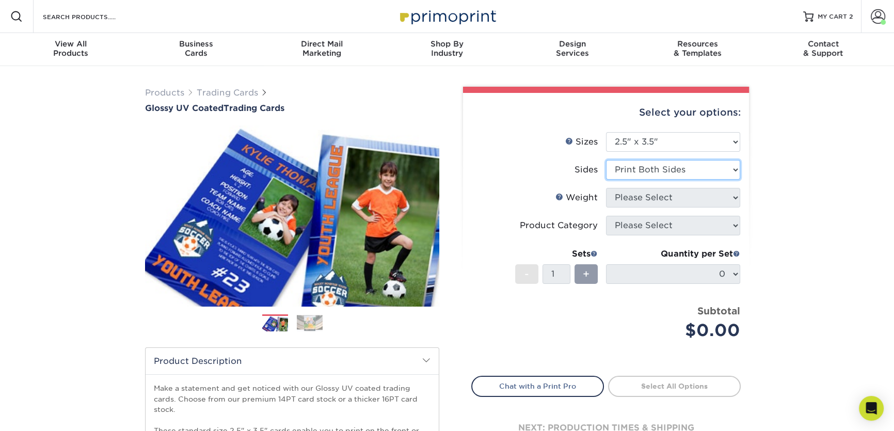
click at [606, 160] on select "Please Select Print Both Sides Print Front Only" at bounding box center [673, 170] width 134 height 20
click at [642, 196] on select "Please Select 16PT 14PT 18PT C1S" at bounding box center [673, 198] width 134 height 20
select select "18PTC1S"
click at [606, 188] on select "Please Select 16PT 14PT 18PT C1S" at bounding box center [673, 198] width 134 height 20
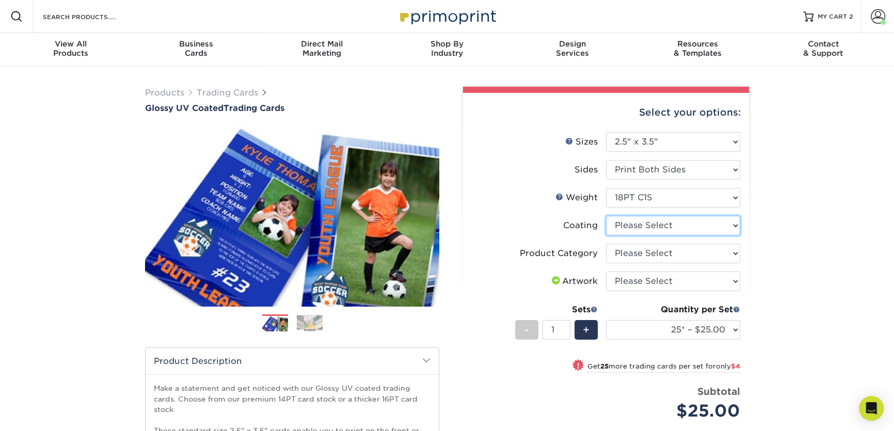
click at [652, 228] on select at bounding box center [673, 226] width 134 height 20
select select "1e8116af-acfc-44b1-83dc-8181aa338834"
click at [606, 216] on select at bounding box center [673, 226] width 134 height 20
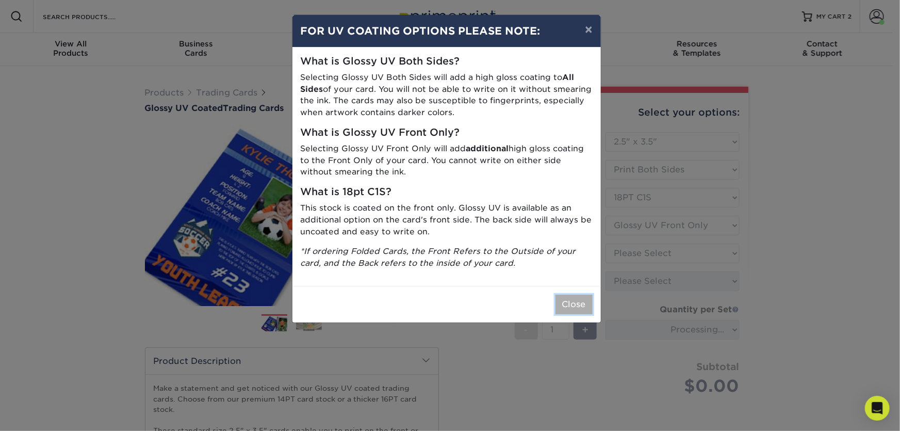
click at [570, 306] on button "Close" at bounding box center [574, 305] width 37 height 20
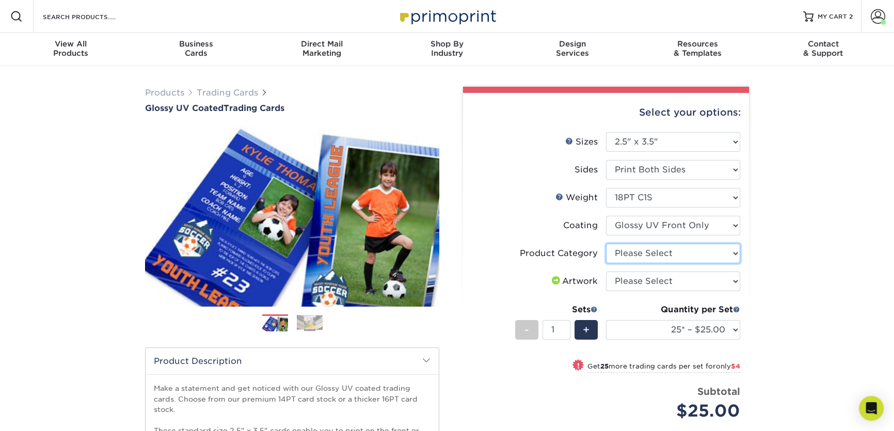
click at [672, 250] on select "Please Select Trading Cards" at bounding box center [673, 254] width 134 height 20
select select "c2f9bce9-36c2-409d-b101-c29d9d031e18"
click at [606, 244] on select "Please Select Trading Cards" at bounding box center [673, 254] width 134 height 20
click at [650, 278] on select "Please Select I will upload files I need a design - $100" at bounding box center [673, 281] width 134 height 20
select select "upload"
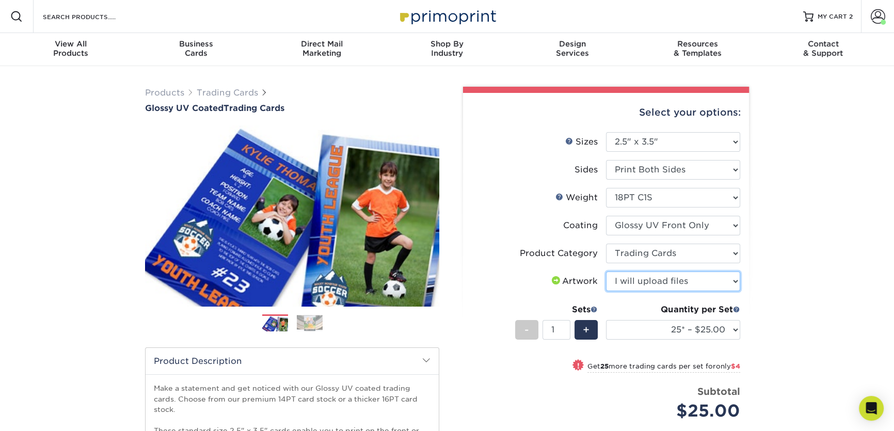
click at [606, 271] on select "Please Select I will upload files I need a design - $100" at bounding box center [673, 281] width 134 height 20
click at [673, 335] on select "25* – $25.00 50* – $29.00 75* – $37.00 100* – $41.00 250* – $48.00 500 – $58.00…" at bounding box center [673, 330] width 134 height 20
select select "50* – $29.00"
click at [606, 320] on select "25* – $25.00 50* – $29.00 75* – $37.00 100* – $41.00 250* – $48.00 500 – $58.00…" at bounding box center [673, 330] width 134 height 20
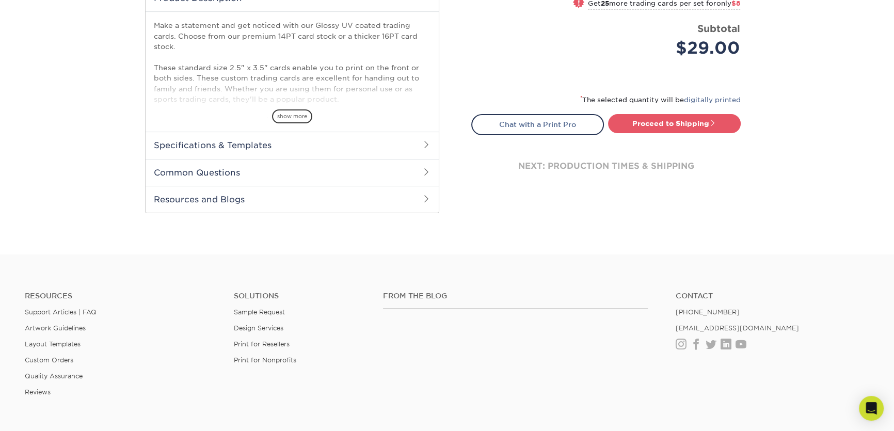
scroll to position [375, 0]
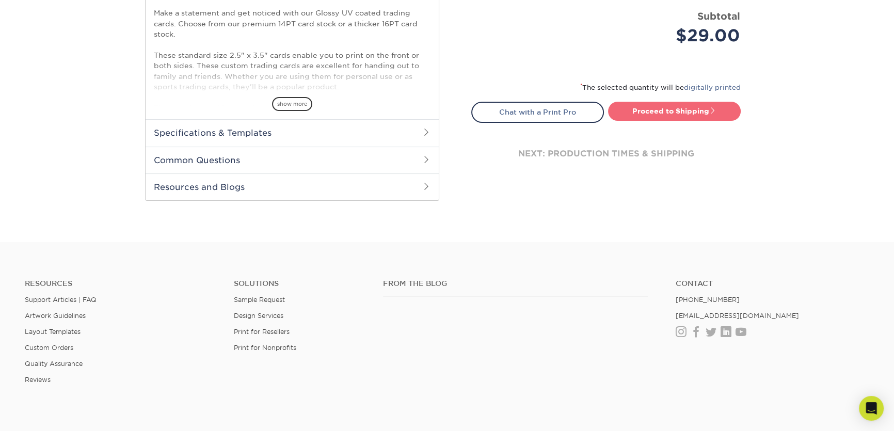
click at [692, 113] on link "Proceed to Shipping" at bounding box center [674, 111] width 133 height 19
type input "Set 1"
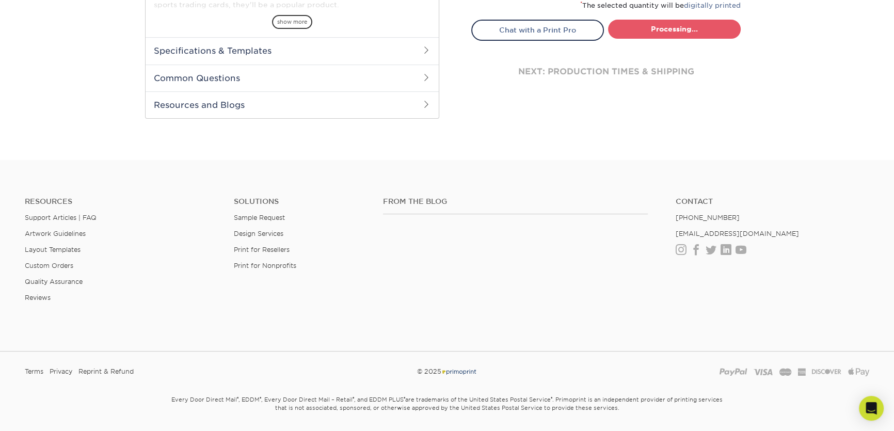
select select "43eb4afa-628e-487b-adac-7598d371c1af"
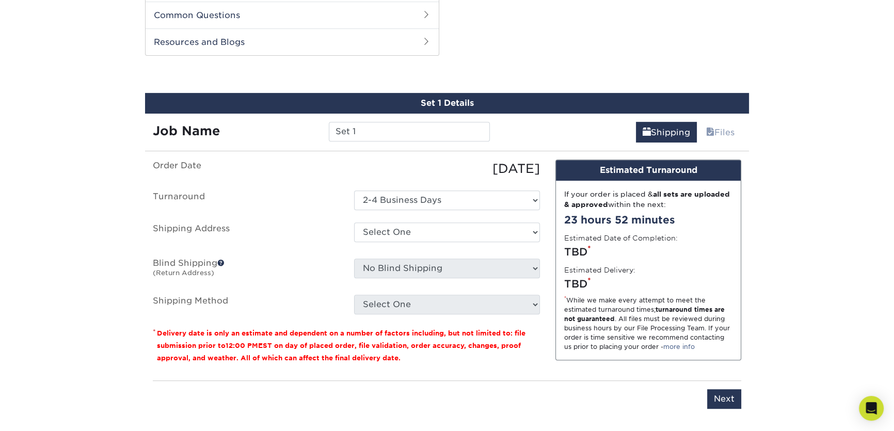
scroll to position [525, 0]
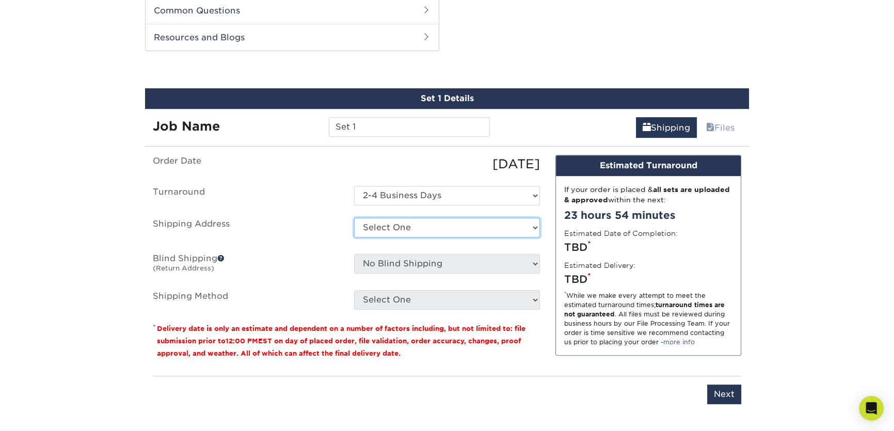
click at [413, 229] on select "Select One Ant + Add New Address" at bounding box center [447, 228] width 186 height 20
select select "274987"
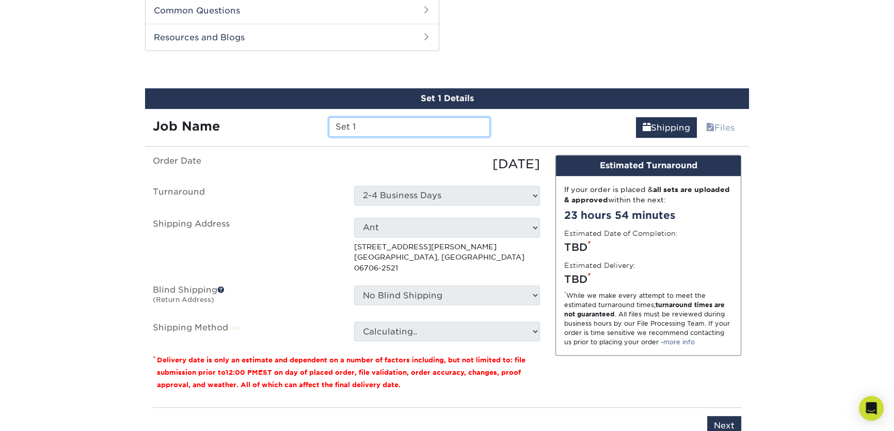
drag, startPoint x: 363, startPoint y: 123, endPoint x: 253, endPoint y: 110, distance: 110.7
click at [253, 110] on div "Job Name Set 1" at bounding box center [321, 123] width 352 height 29
type input "Clerks."
click at [429, 285] on select "No Blind Shipping Ant + Add New Address" at bounding box center [447, 295] width 186 height 20
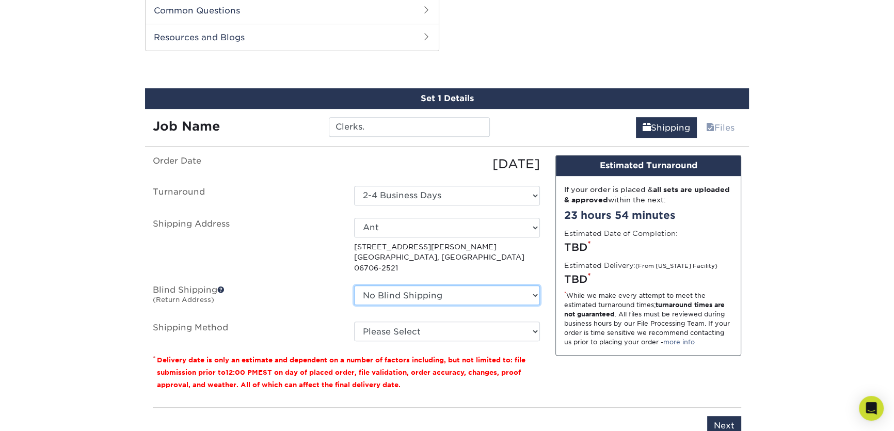
click at [429, 285] on select "No Blind Shipping Ant + Add New Address" at bounding box center [447, 295] width 186 height 20
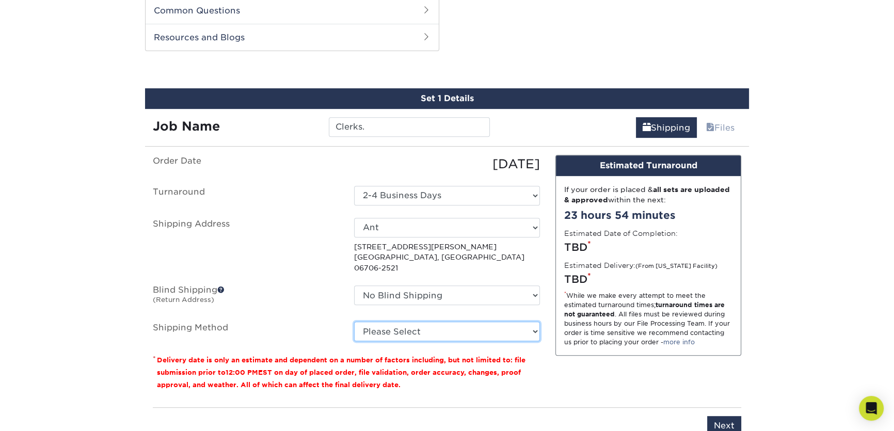
click at [413, 321] on select "Please Select 3 Day Shipping Service (+$16.68) Ground Shipping (+$16.91) 2 Day …" at bounding box center [447, 331] width 186 height 20
click at [354, 321] on select "Please Select 3 Day Shipping Service (+$16.68) Ground Shipping (+$16.91) 2 Day …" at bounding box center [447, 331] width 186 height 20
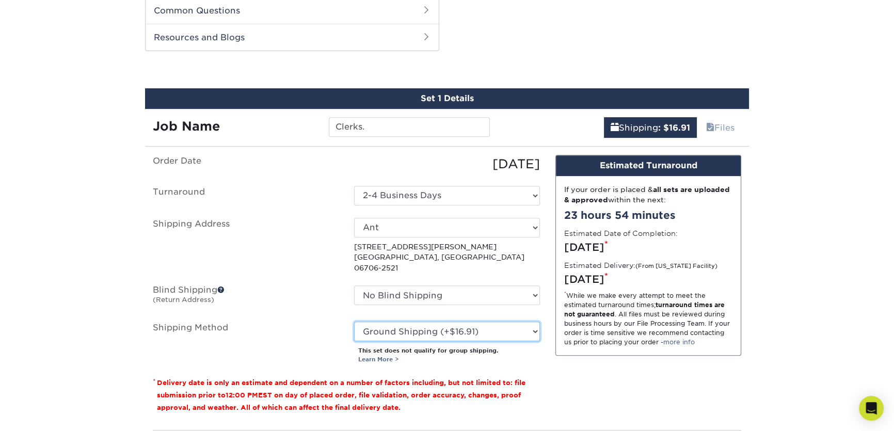
click at [478, 326] on select "Please Select 3 Day Shipping Service (+$16.68) Ground Shipping (+$16.91) 2 Day …" at bounding box center [447, 331] width 186 height 20
click at [354, 321] on select "Please Select 3 Day Shipping Service (+$16.68) Ground Shipping (+$16.91) 2 Day …" at bounding box center [447, 331] width 186 height 20
click at [471, 327] on select "Please Select 3 Day Shipping Service (+$16.68) Ground Shipping (+$16.91) 2 Day …" at bounding box center [447, 331] width 186 height 20
select select "03"
click at [354, 321] on select "Please Select 3 Day Shipping Service (+$16.68) Ground Shipping (+$16.91) 2 Day …" at bounding box center [447, 331] width 186 height 20
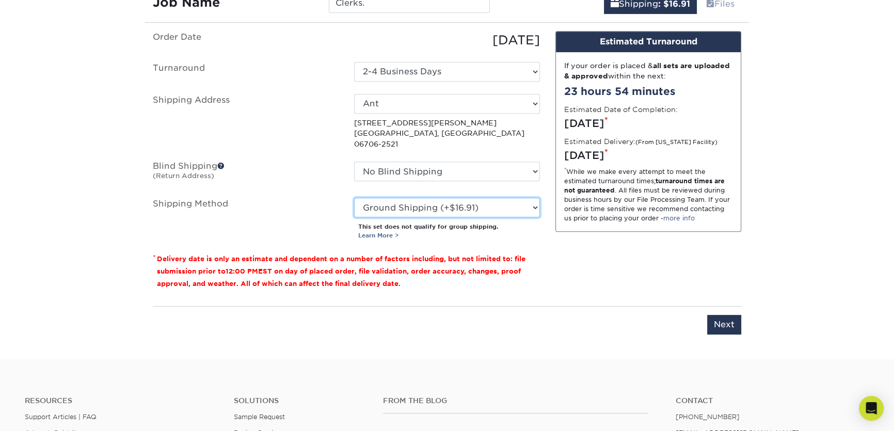
scroll to position [666, 0]
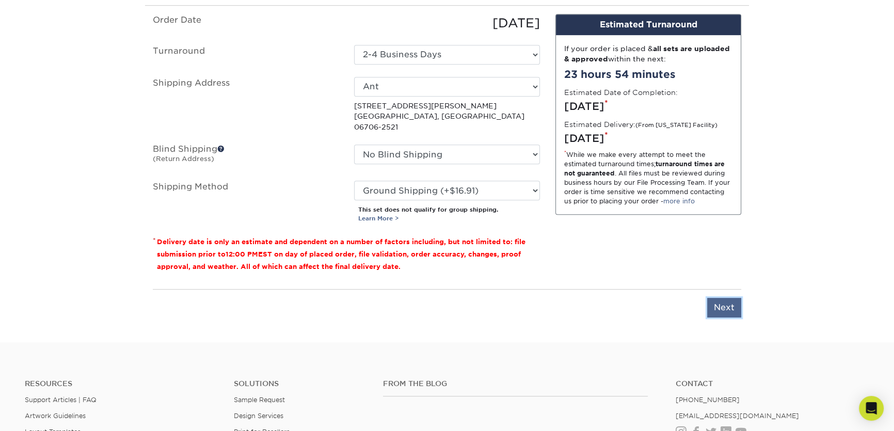
click at [724, 298] on input "Next" at bounding box center [724, 308] width 34 height 20
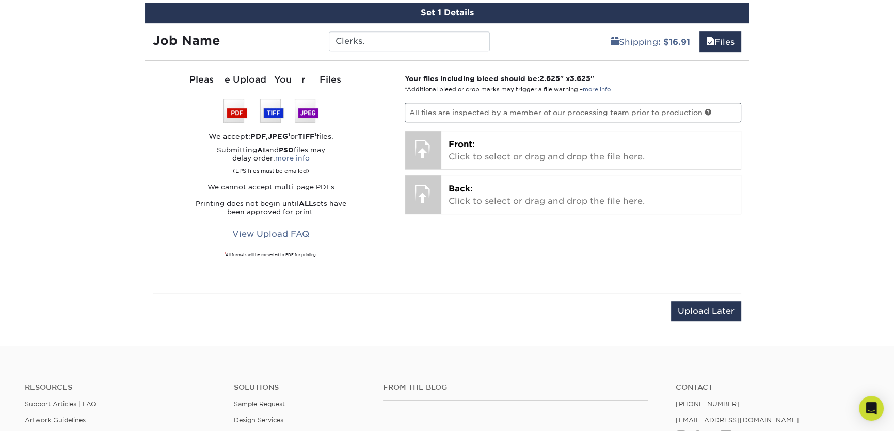
scroll to position [525, 0]
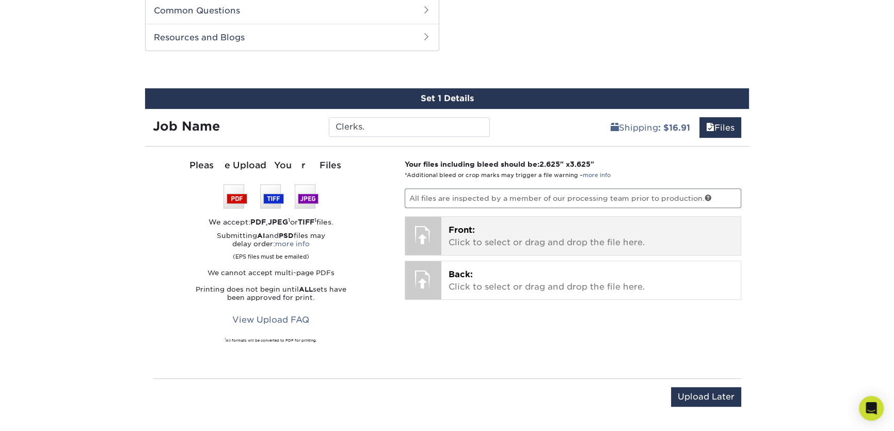
click at [505, 232] on p "Front: Click to select or drag and drop the file here." at bounding box center [590, 236] width 285 height 25
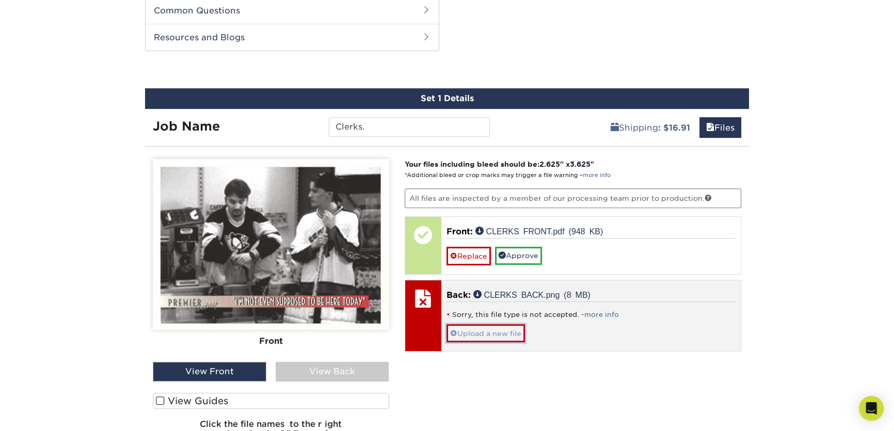
click at [484, 332] on link "Upload a new file" at bounding box center [485, 333] width 78 height 18
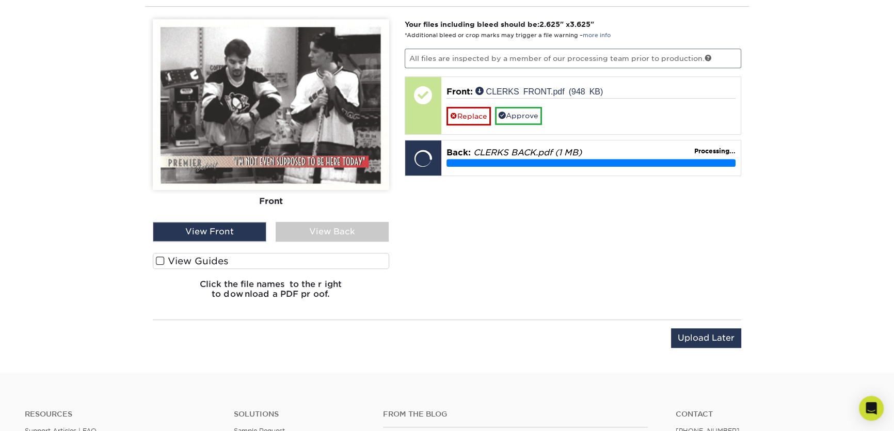
scroll to position [666, 0]
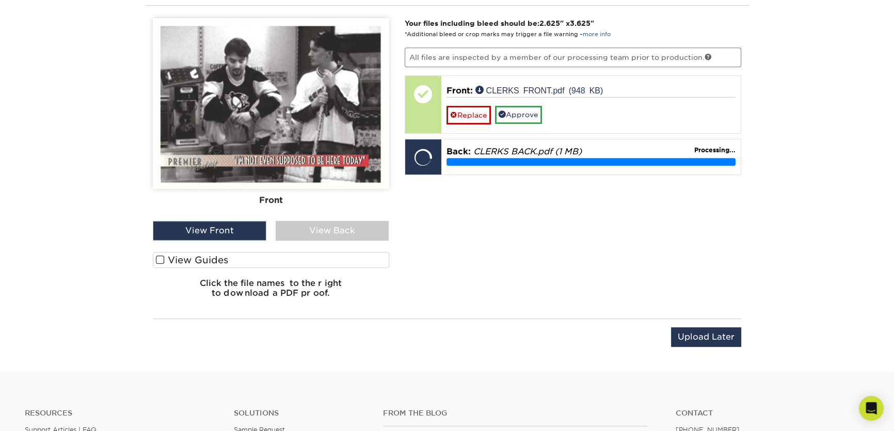
click at [172, 257] on label "View Guides" at bounding box center [271, 260] width 236 height 16
click at [0, 0] on input "View Guides" at bounding box center [0, 0] width 0 height 0
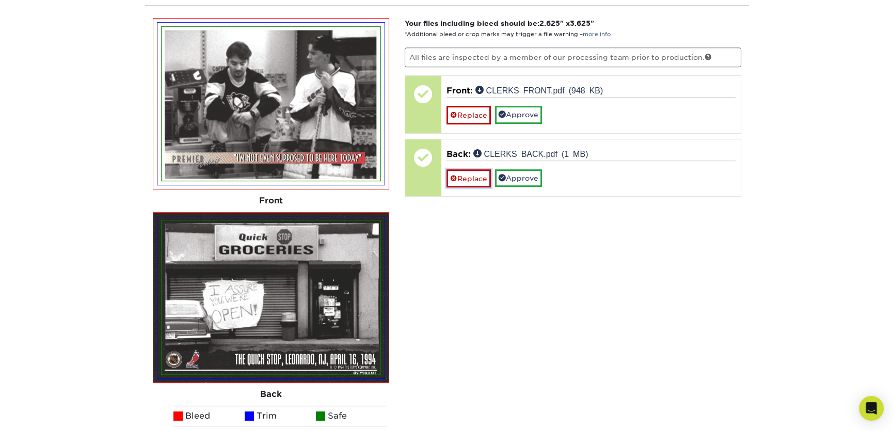
drag, startPoint x: 474, startPoint y: 177, endPoint x: 488, endPoint y: 183, distance: 15.0
click at [474, 177] on link "Replace" at bounding box center [468, 178] width 44 height 18
click at [309, 286] on img at bounding box center [270, 297] width 219 height 154
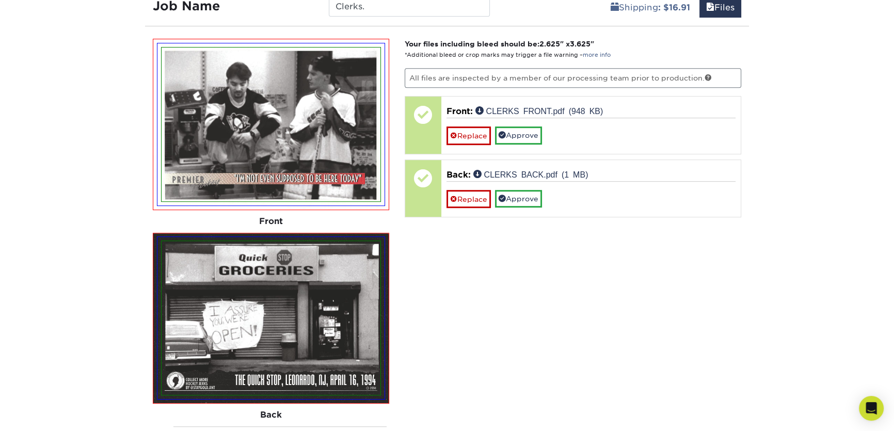
scroll to position [619, 0]
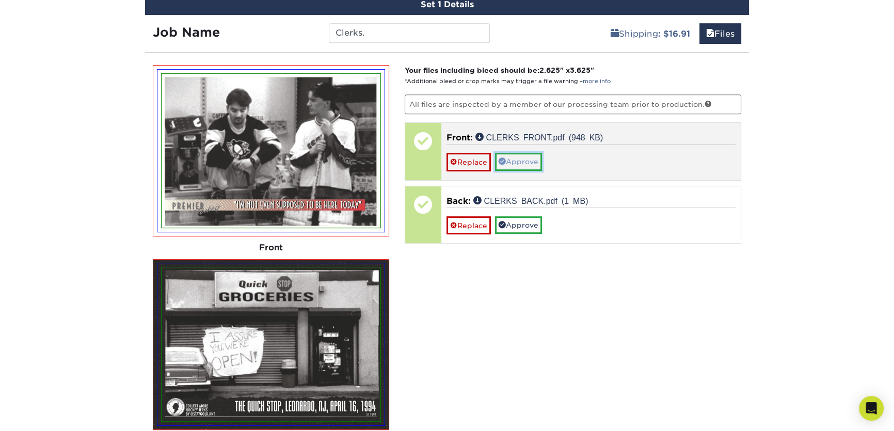
click at [520, 159] on link "Approve" at bounding box center [518, 162] width 47 height 18
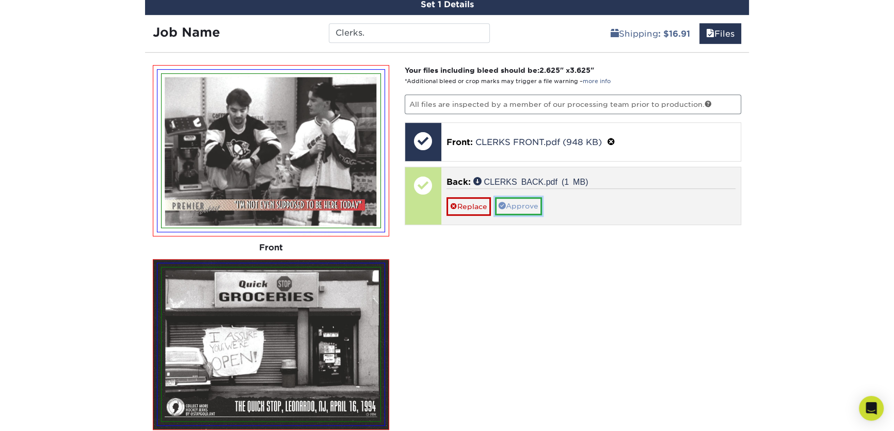
click at [513, 203] on link "Approve" at bounding box center [518, 206] width 47 height 18
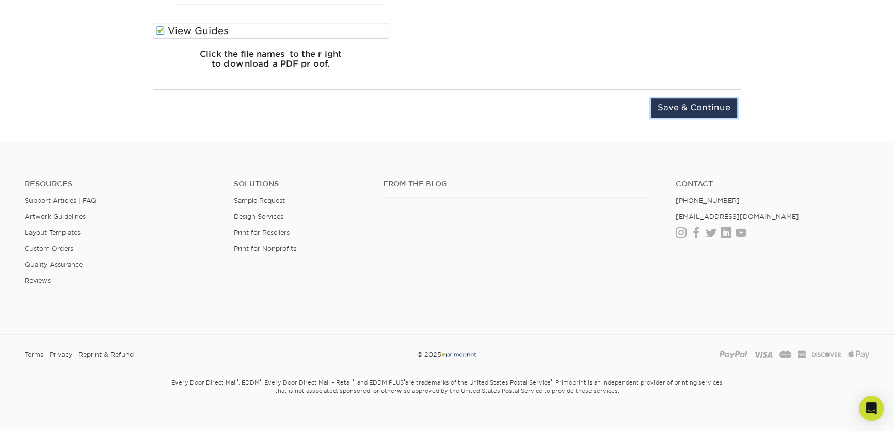
drag, startPoint x: 684, startPoint y: 104, endPoint x: 614, endPoint y: 127, distance: 73.8
click at [684, 105] on input "Save & Continue" at bounding box center [694, 108] width 86 height 20
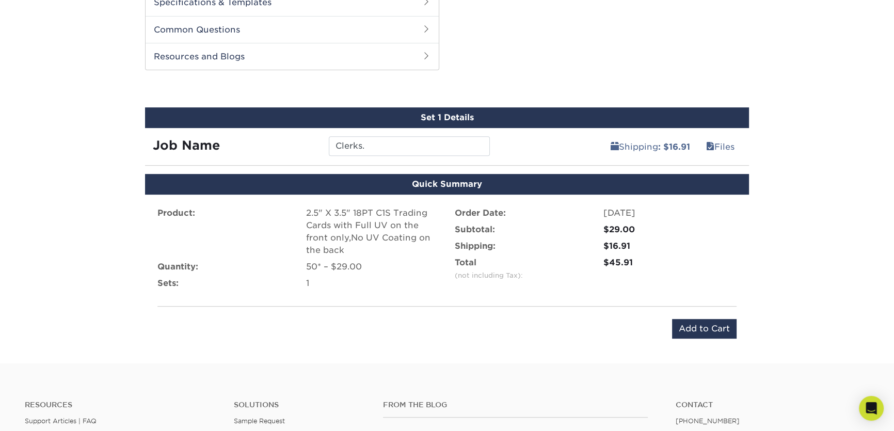
scroll to position [504, 0]
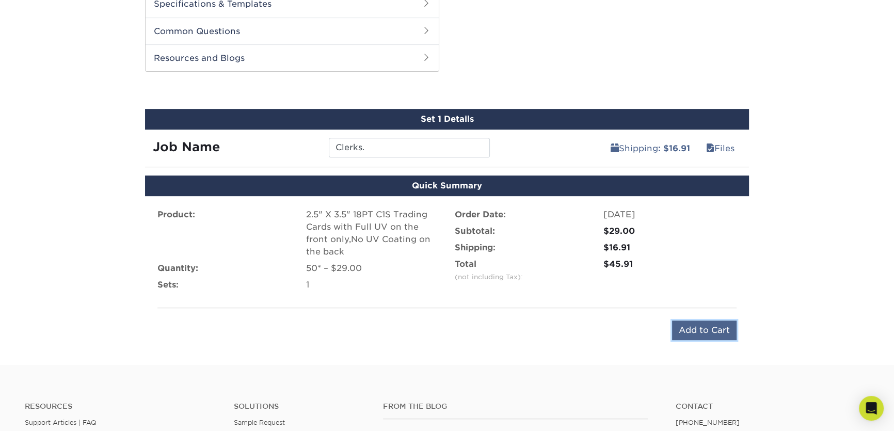
click at [713, 328] on input "Add to Cart" at bounding box center [704, 330] width 64 height 20
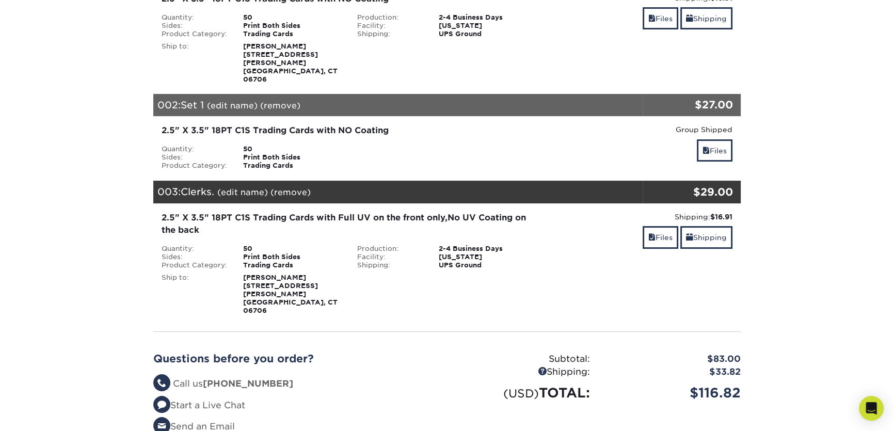
scroll to position [328, 0]
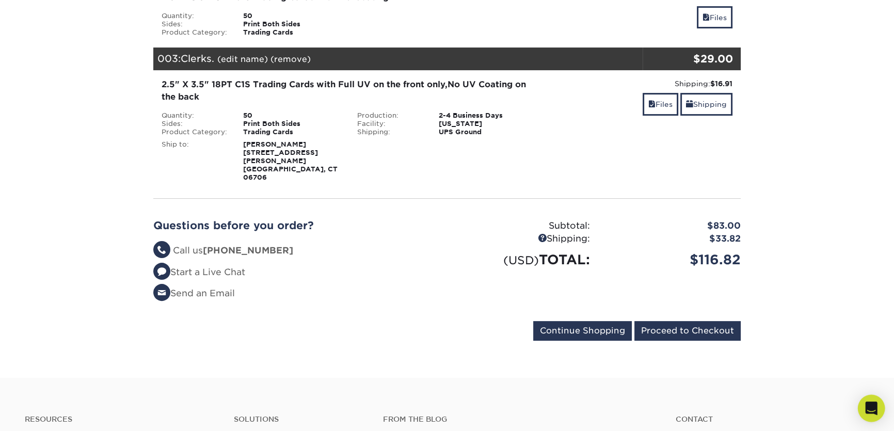
click at [866, 403] on icon "Open Intercom Messenger" at bounding box center [871, 407] width 12 height 13
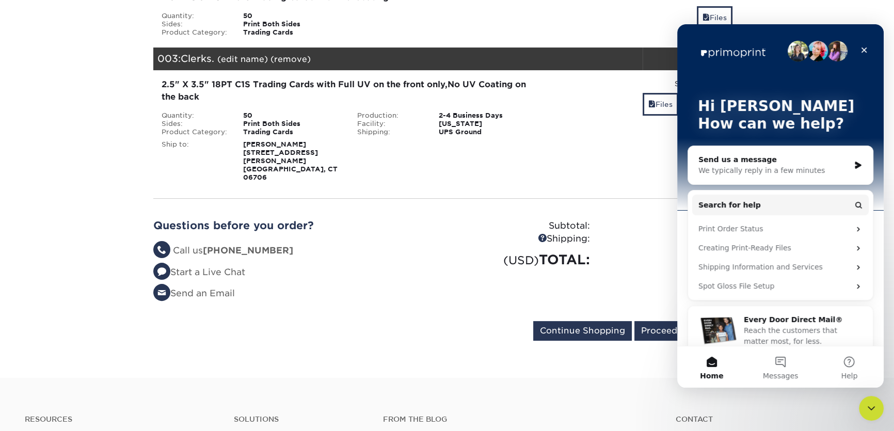
scroll to position [0, 0]
click at [732, 168] on div "We typically reply in a few minutes" at bounding box center [773, 170] width 151 height 11
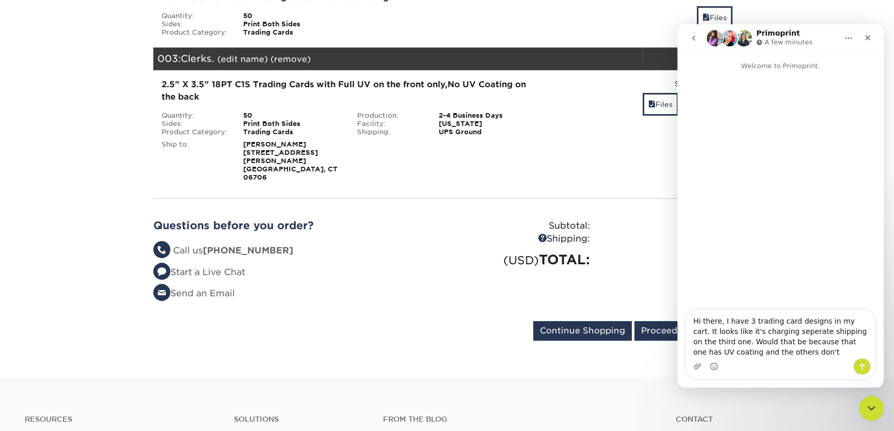
type textarea "Hi there, I have 3 trading card designs in my cart. It looks like it's charging…"
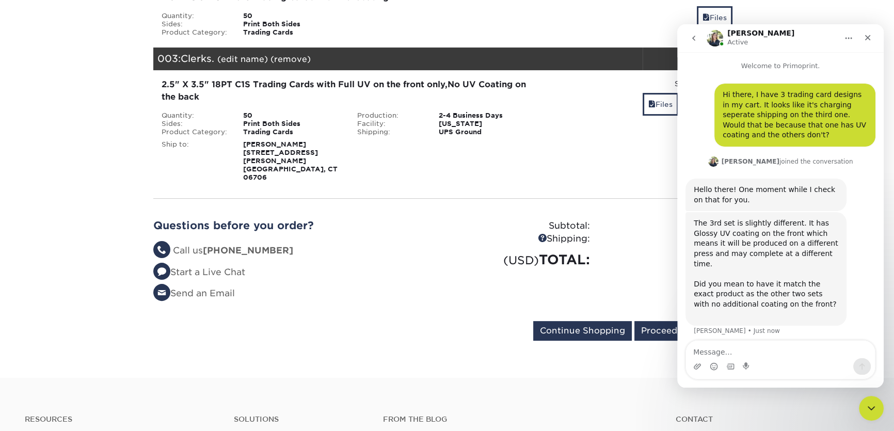
click at [793, 343] on textarea "Message…" at bounding box center [780, 350] width 189 height 18
click at [790, 354] on textarea "Message…" at bounding box center [780, 350] width 189 height 18
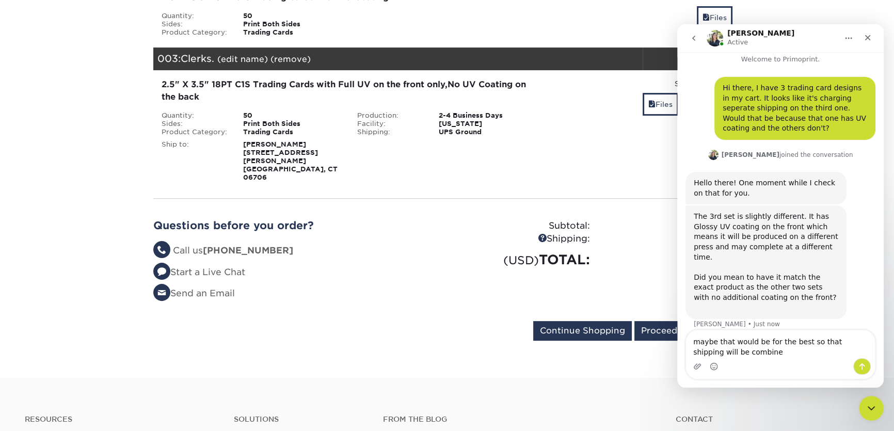
type textarea "maybe that would be for the best so that shipping will be combined"
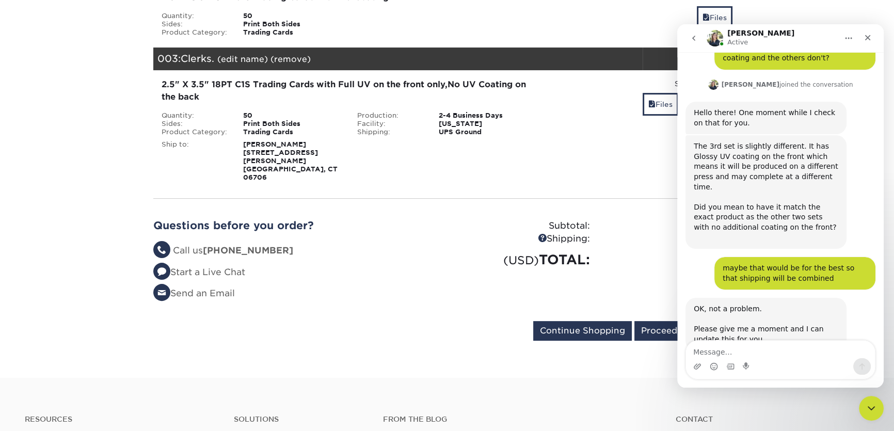
scroll to position [98, 0]
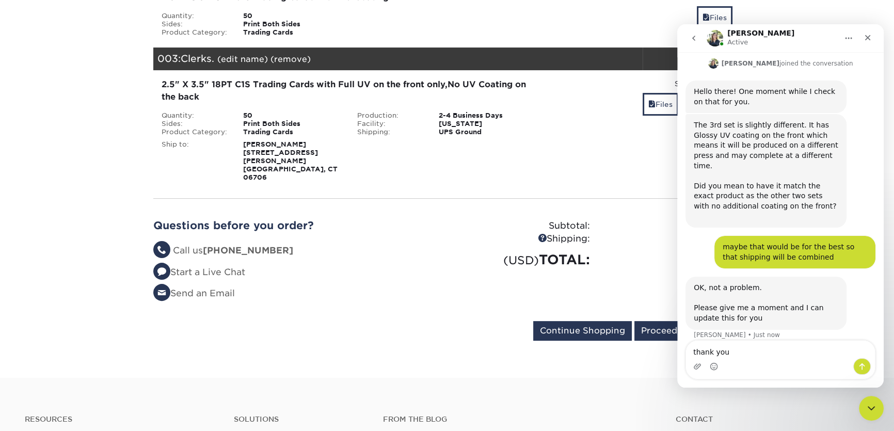
type textarea "thank you!"
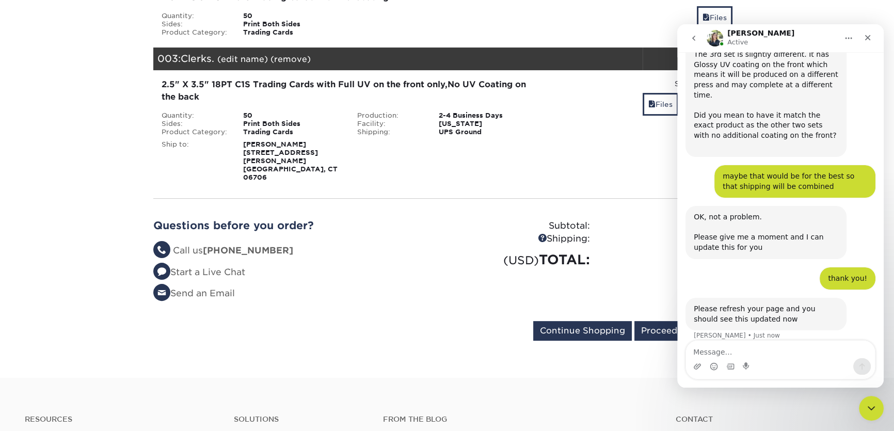
scroll to position [170, 0]
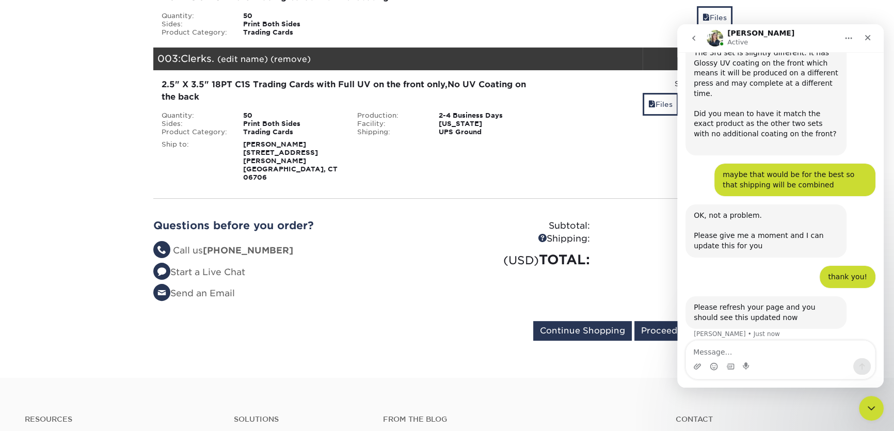
click at [780, 351] on textarea "Message…" at bounding box center [780, 350] width 189 height 18
click at [369, 247] on ul "Questions? Call us (888) 822-5815 Start a Live Chat Send an Email" at bounding box center [296, 272] width 286 height 56
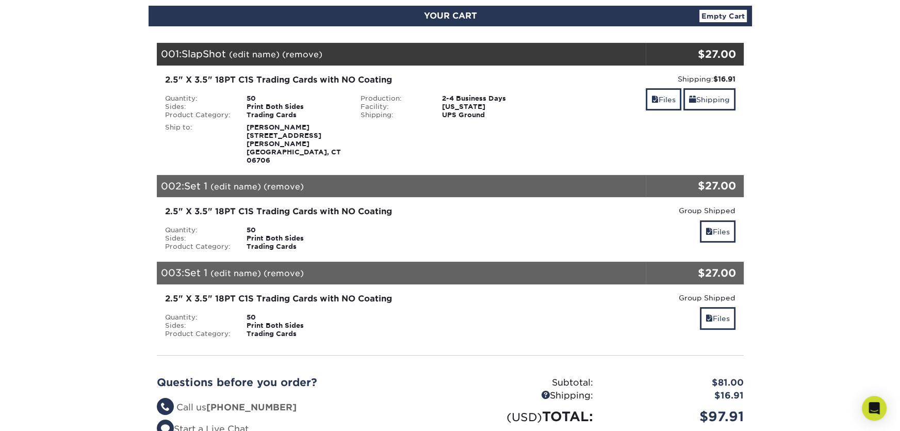
scroll to position [140, 0]
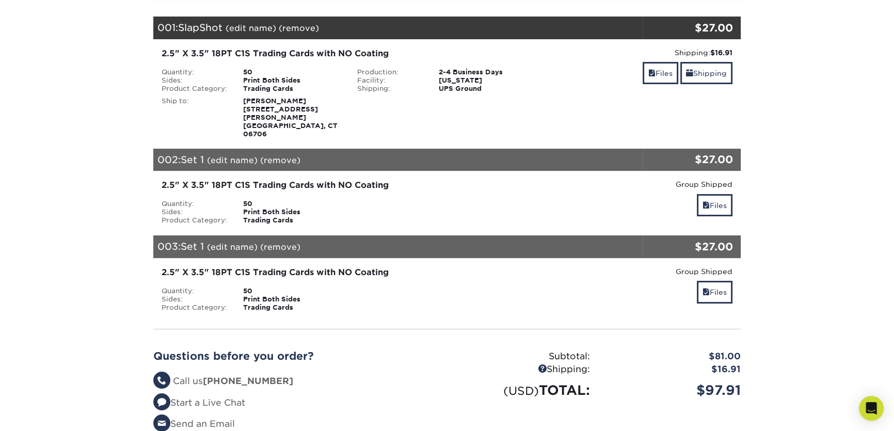
click at [232, 155] on link "(edit name)" at bounding box center [232, 160] width 51 height 10
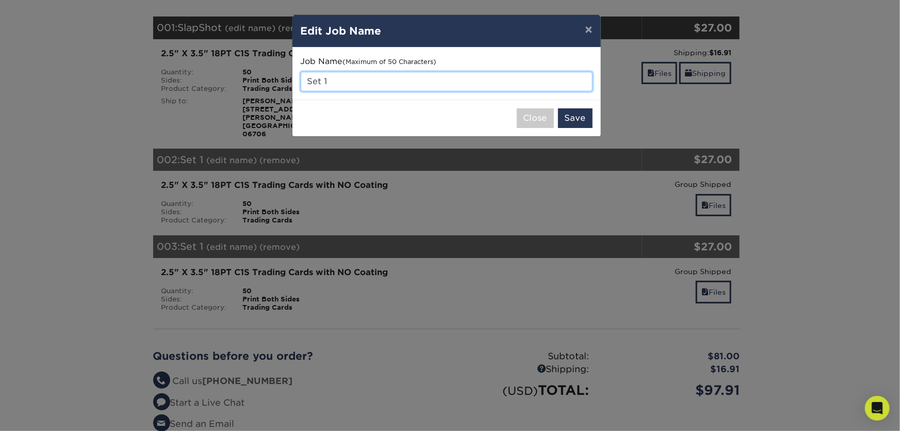
click at [369, 83] on input "Set 1" at bounding box center [447, 82] width 292 height 20
type input "Ducks"
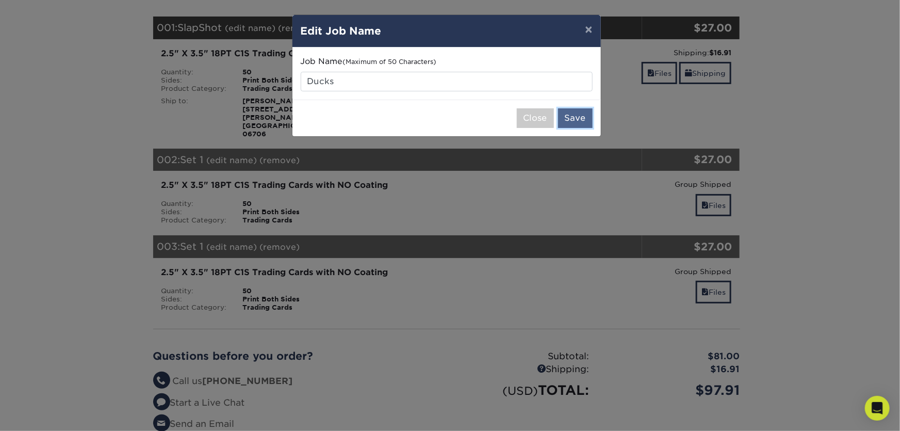
click at [582, 112] on button "Save" at bounding box center [575, 118] width 35 height 20
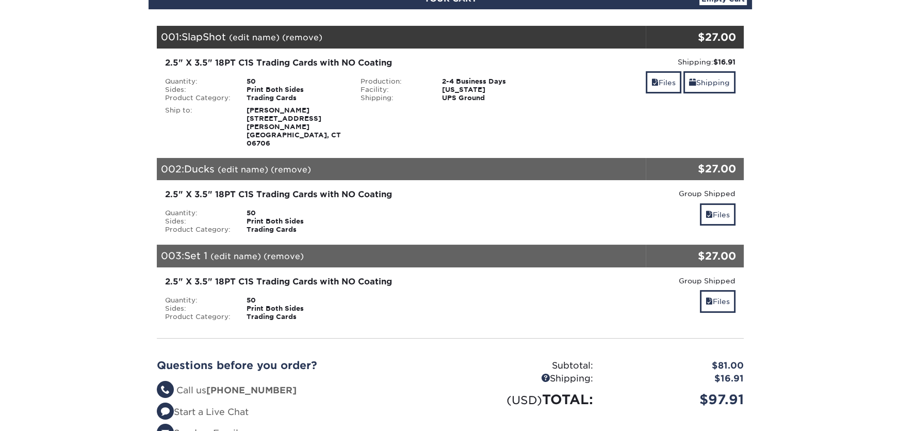
scroll to position [187, 0]
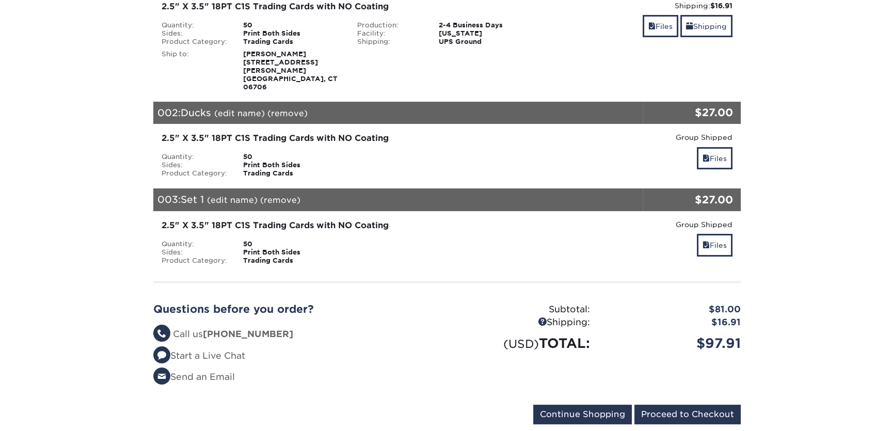
click at [223, 195] on link "(edit name)" at bounding box center [232, 200] width 51 height 10
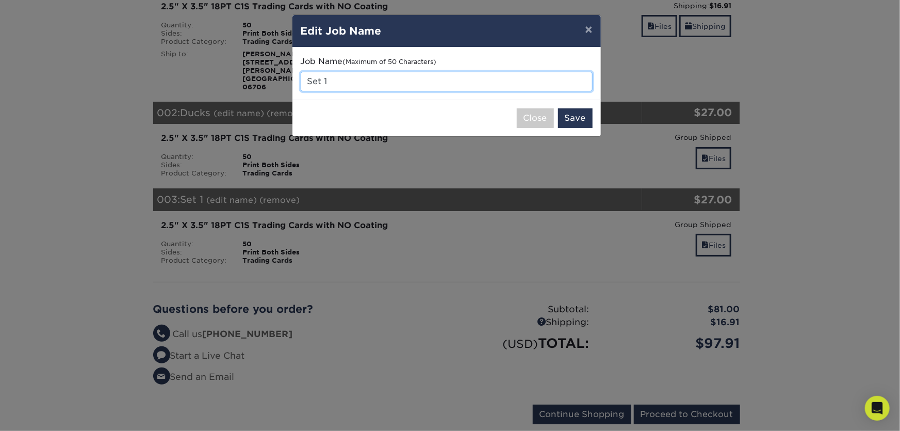
click at [338, 88] on input "Set 1" at bounding box center [447, 82] width 292 height 20
type input "Clerks."
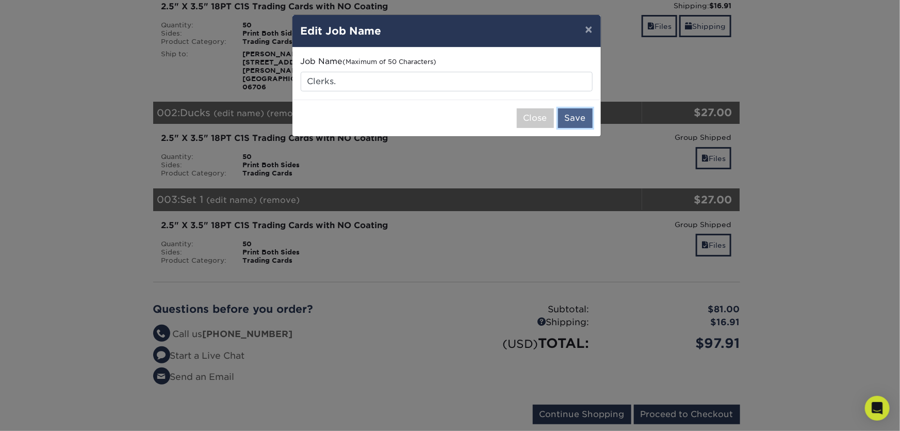
click at [573, 119] on button "Save" at bounding box center [575, 118] width 35 height 20
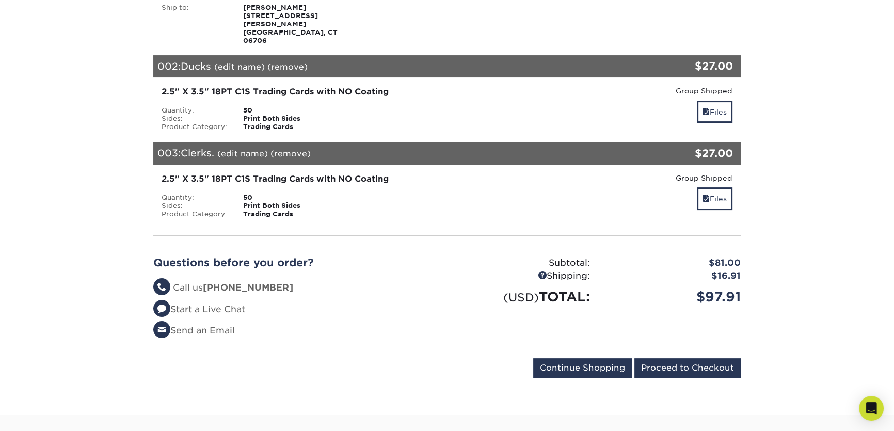
scroll to position [234, 0]
click at [710, 187] on link "Files" at bounding box center [715, 198] width 36 height 22
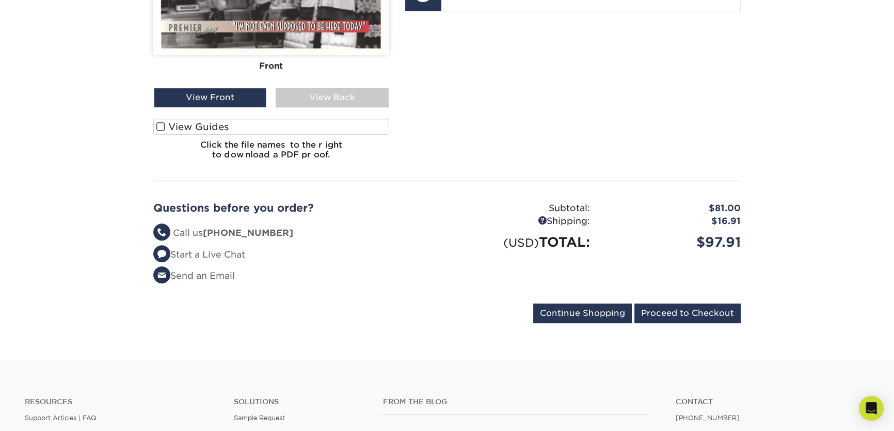
scroll to position [656, 0]
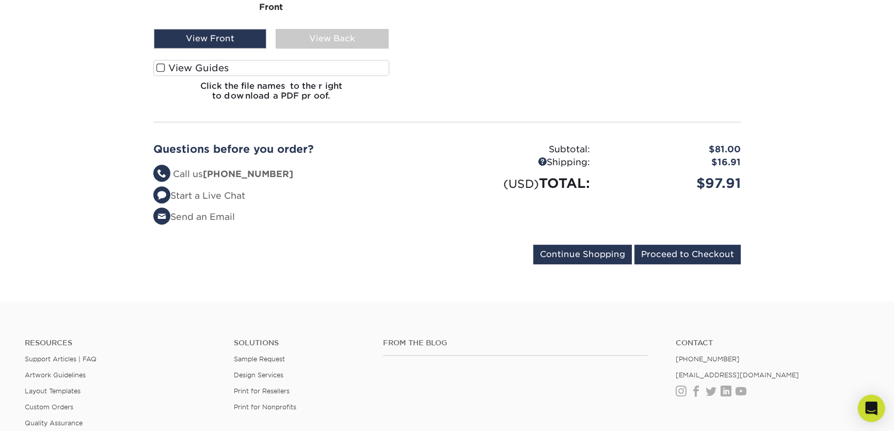
click at [874, 404] on icon "Open Intercom Messenger" at bounding box center [871, 407] width 12 height 13
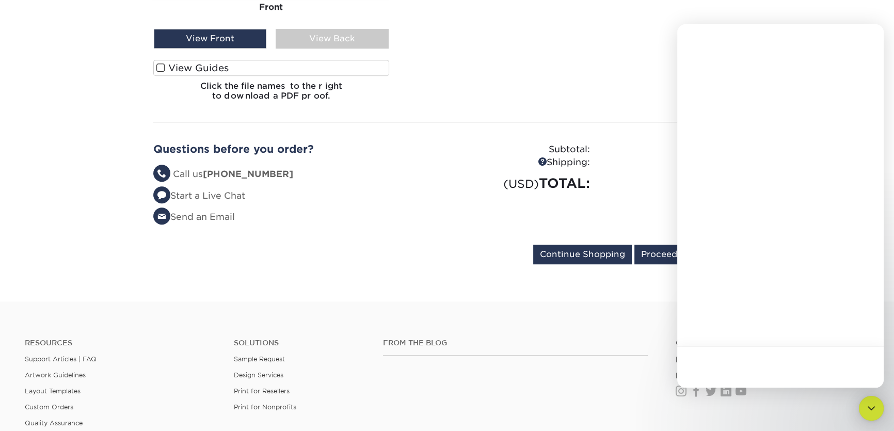
scroll to position [0, 0]
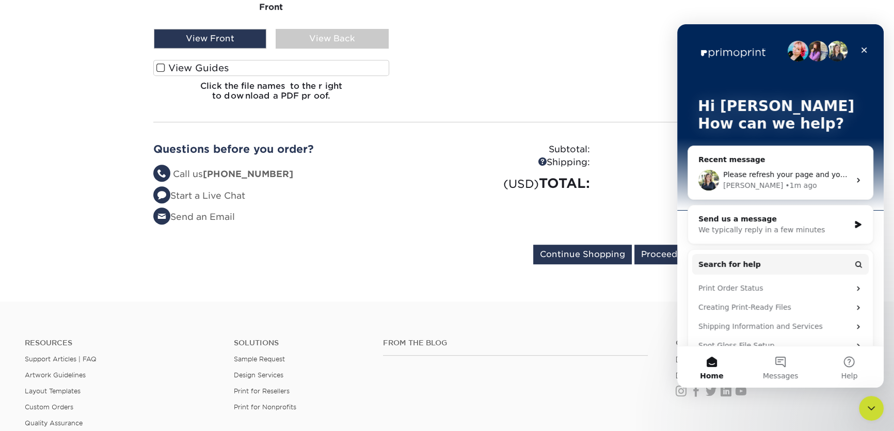
click at [785, 182] on div "• 1m ago" at bounding box center [800, 185] width 31 height 11
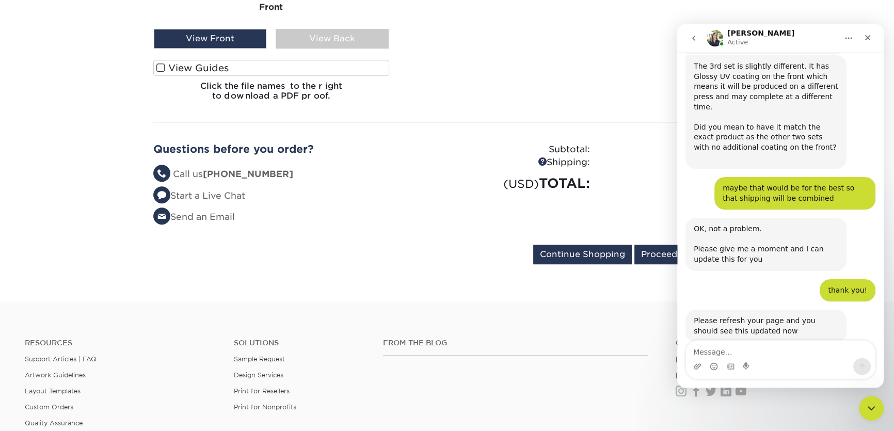
scroll to position [170, 0]
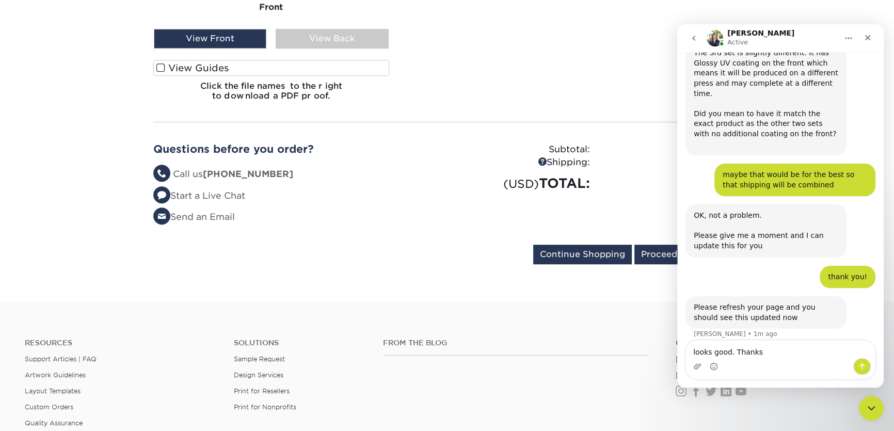
type textarea "looks good. Thanks!"
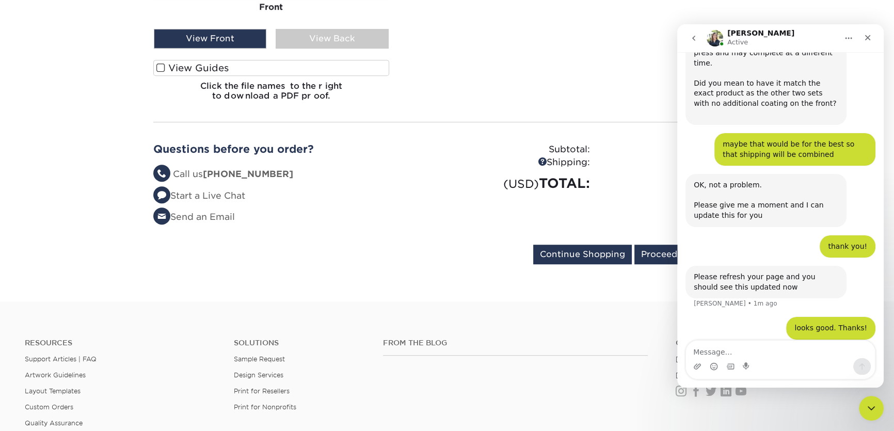
click at [488, 203] on div "Subtotal: $81.00 Shipping: $16.91 (USD) TOTAL: $97.91" at bounding box center [597, 187] width 301 height 89
click at [663, 245] on input "Proceed to Checkout" at bounding box center [687, 255] width 106 height 20
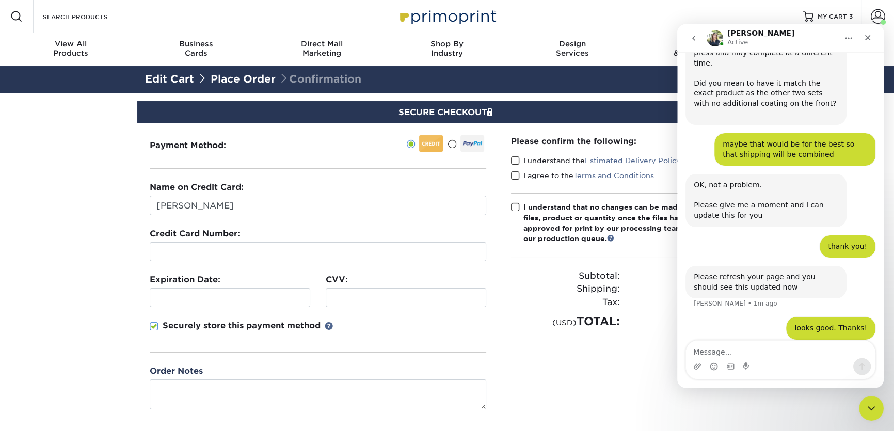
scroll to position [240, 0]
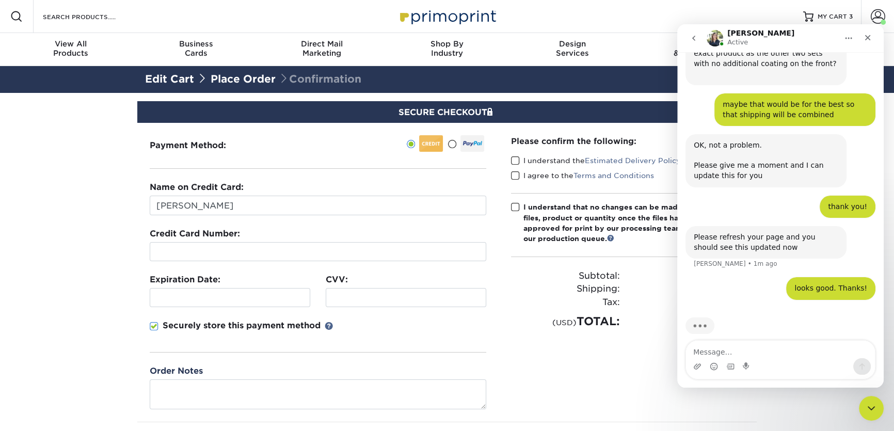
click at [512, 163] on span at bounding box center [515, 161] width 9 height 10
click at [0, 0] on input "I understand the Estimated Delivery Policy" at bounding box center [0, 0] width 0 height 0
click at [452, 144] on span at bounding box center [451, 144] width 9 height 10
click at [0, 0] on input "radio" at bounding box center [0, 0] width 0 height 0
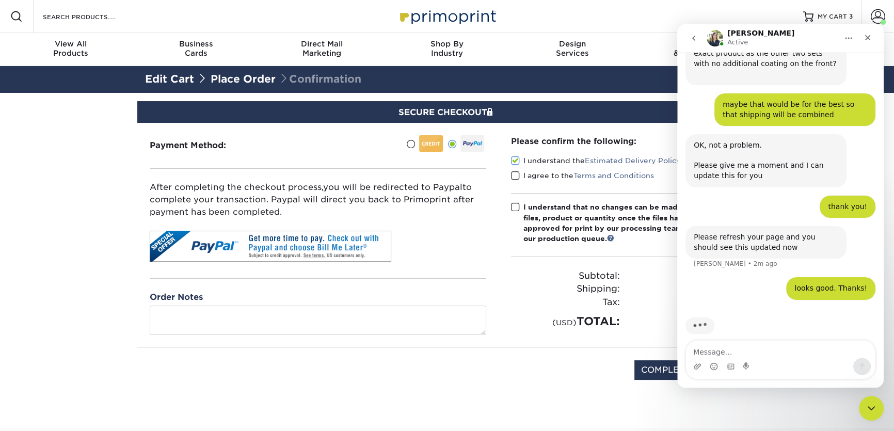
click at [515, 175] on span at bounding box center [515, 176] width 9 height 10
click at [0, 0] on input "I agree to the Terms and Conditions" at bounding box center [0, 0] width 0 height 0
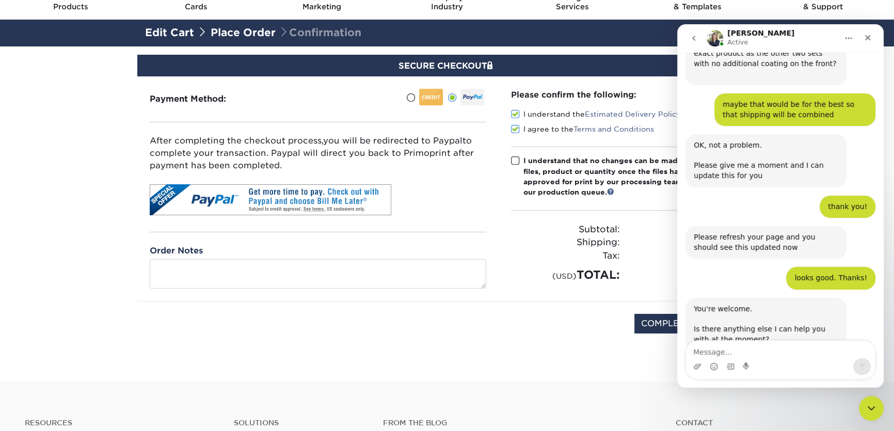
scroll to position [262, 0]
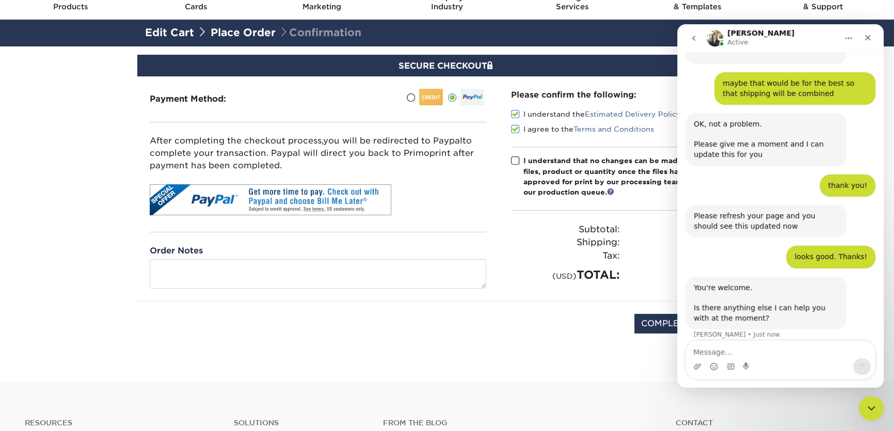
click at [515, 159] on span at bounding box center [515, 161] width 9 height 10
click at [0, 0] on input "I understand that no changes can be made to the artwork, files, product or quan…" at bounding box center [0, 0] width 0 height 0
click at [784, 361] on div "Intercom messenger" at bounding box center [780, 366] width 189 height 17
click at [771, 343] on textarea "Message…" at bounding box center [780, 350] width 189 height 18
type textarea "No I think I'm all set."
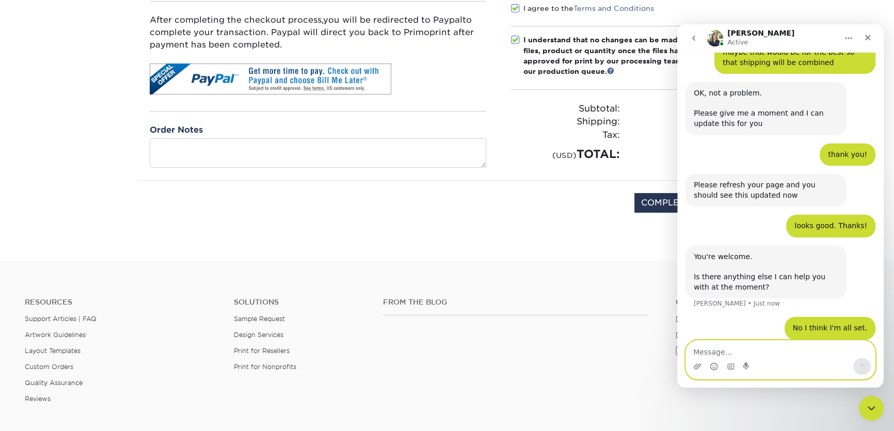
scroll to position [187, 0]
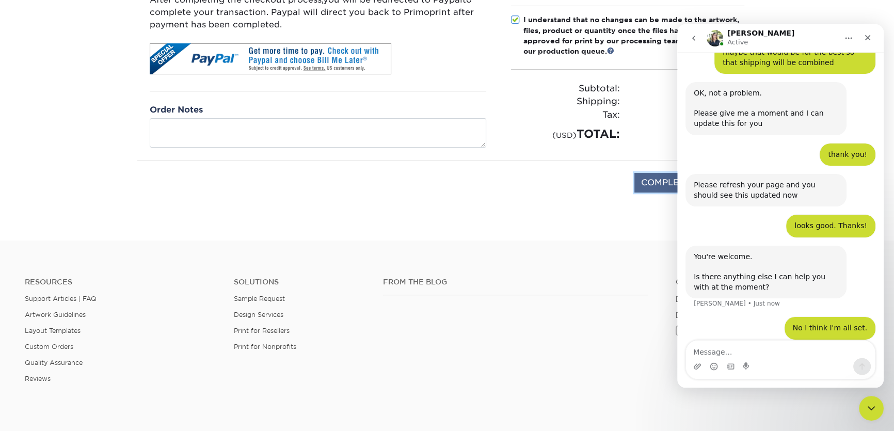
click at [650, 182] on input "COMPLETE PURCHASE" at bounding box center [691, 183] width 115 height 20
type input "PROCESSING, PLEASE WAIT..."
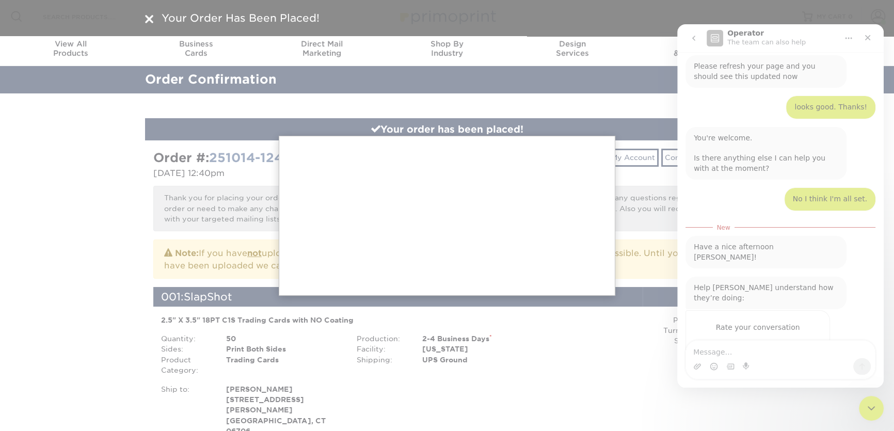
scroll to position [423, 0]
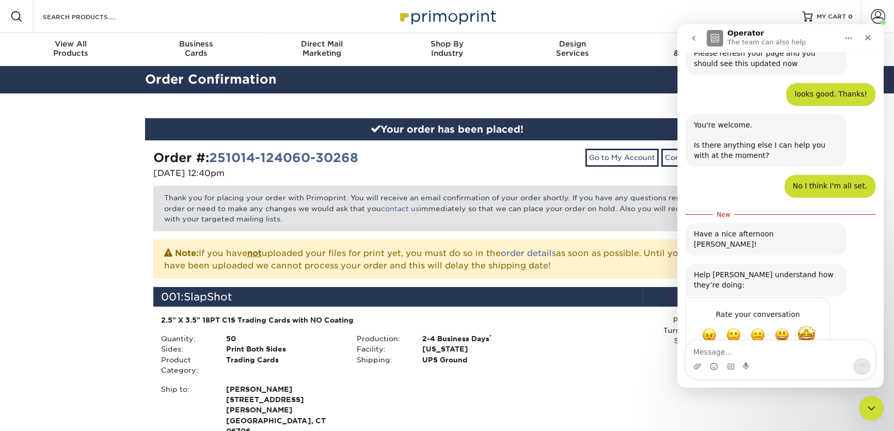
click at [805, 326] on span "Amazing" at bounding box center [806, 335] width 19 height 19
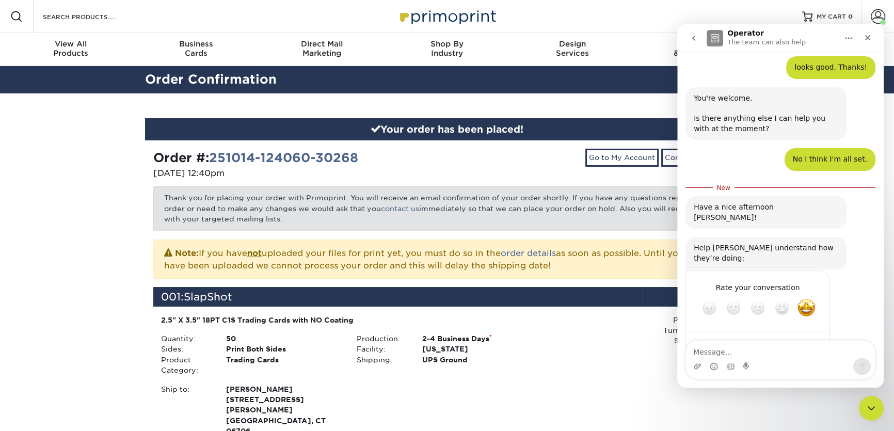
scroll to position [453, 0]
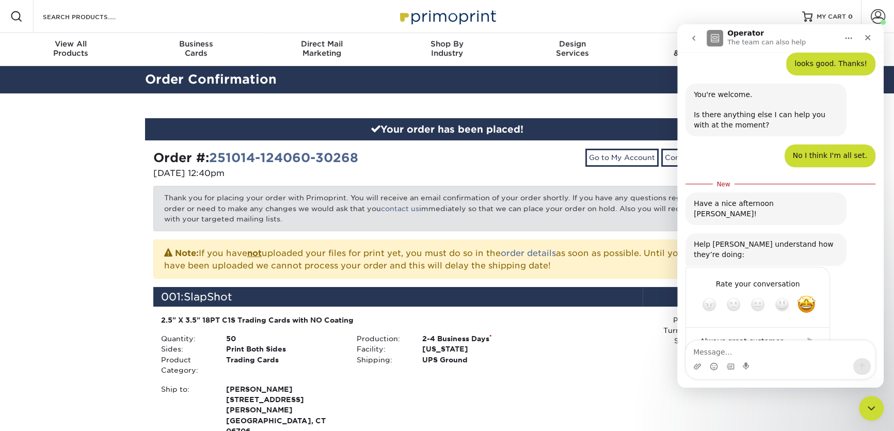
type textarea "Always great customer service here!"
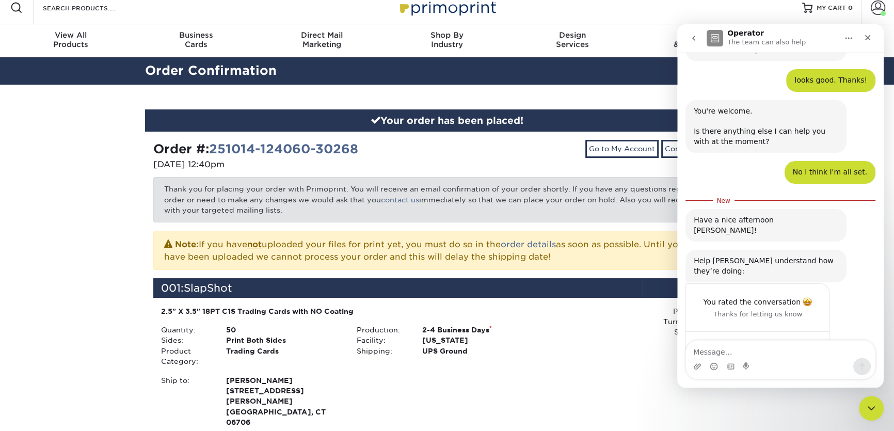
scroll to position [0, 0]
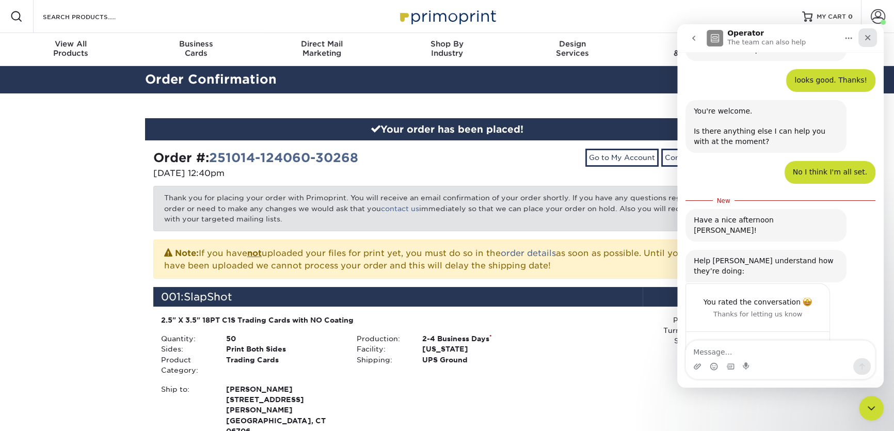
click at [867, 37] on icon "Close" at bounding box center [868, 38] width 6 height 6
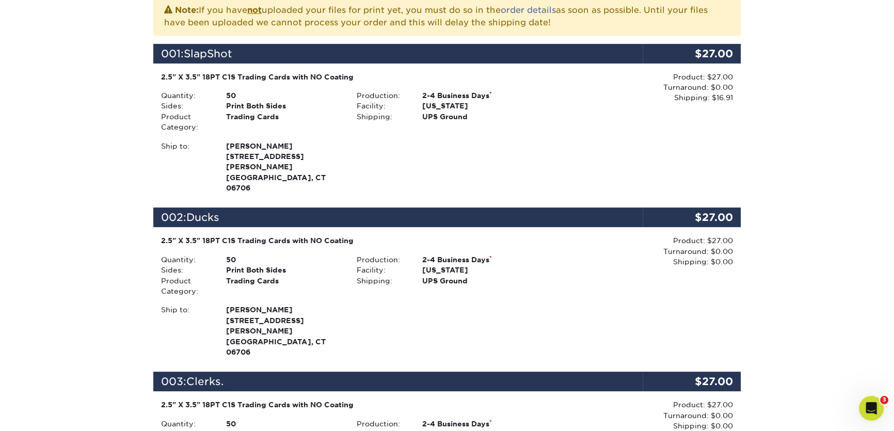
scroll to position [388, 0]
